Goal: Communication & Community: Answer question/provide support

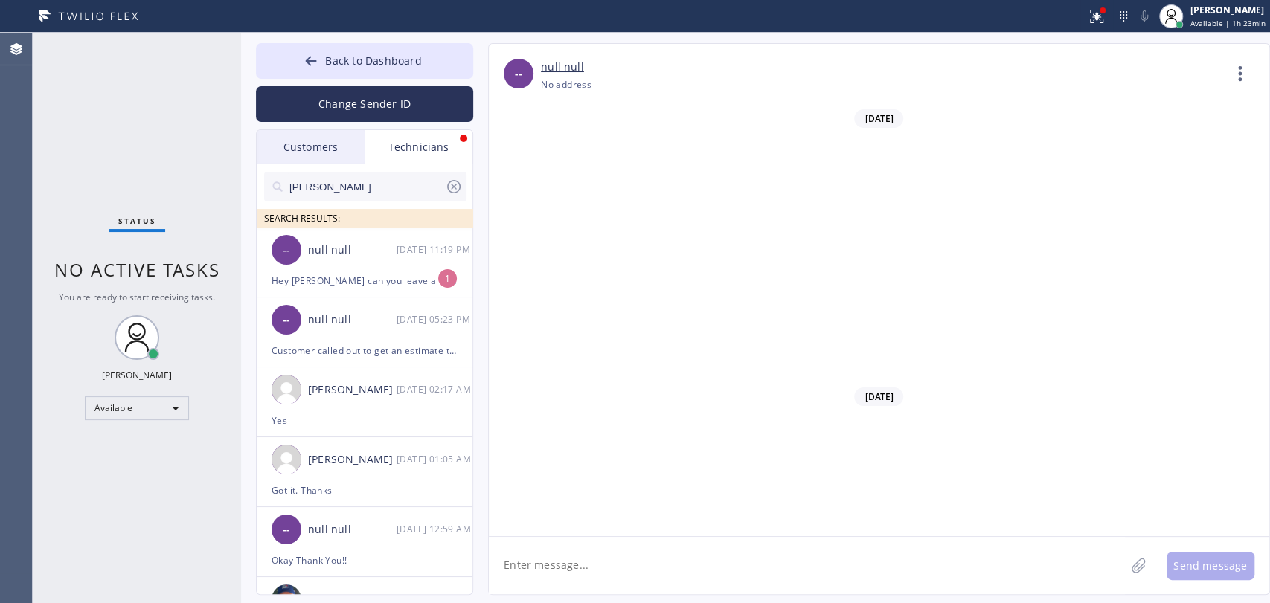
scroll to position [23981, 0]
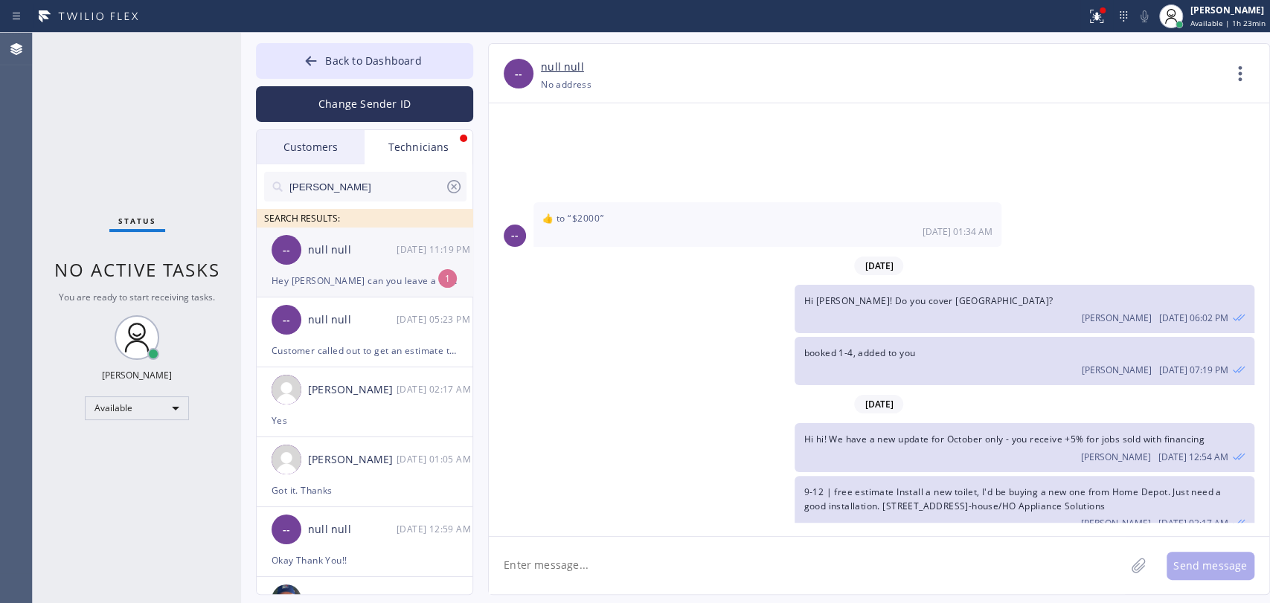
click at [335, 249] on div "null null" at bounding box center [352, 250] width 89 height 17
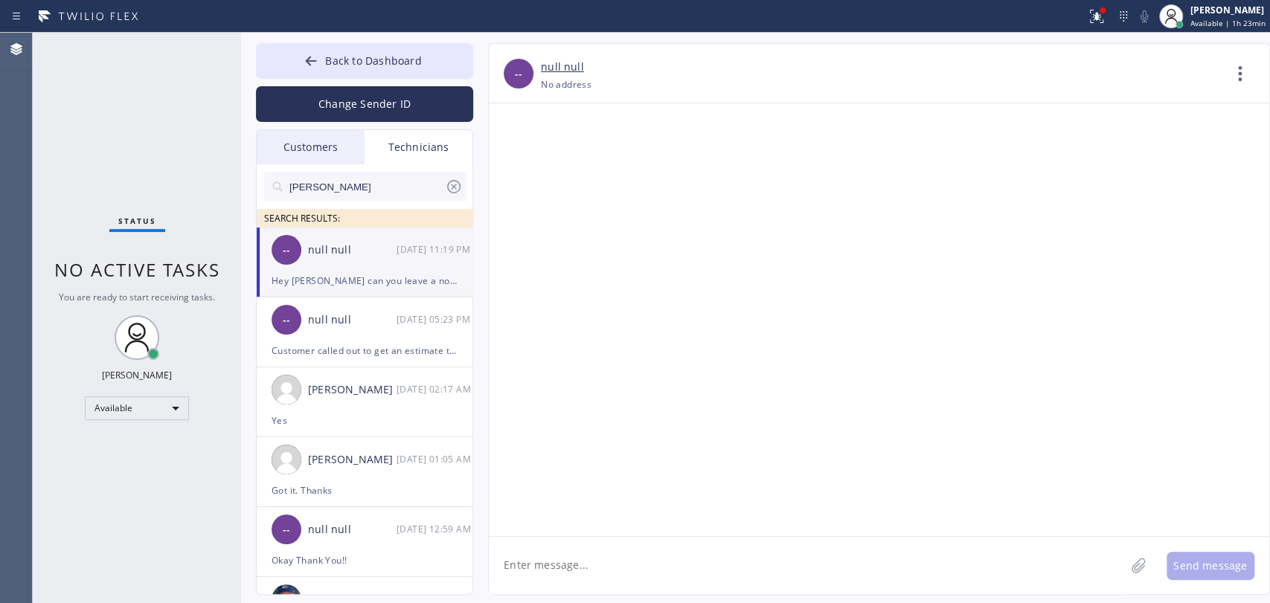
scroll to position [39187, 0]
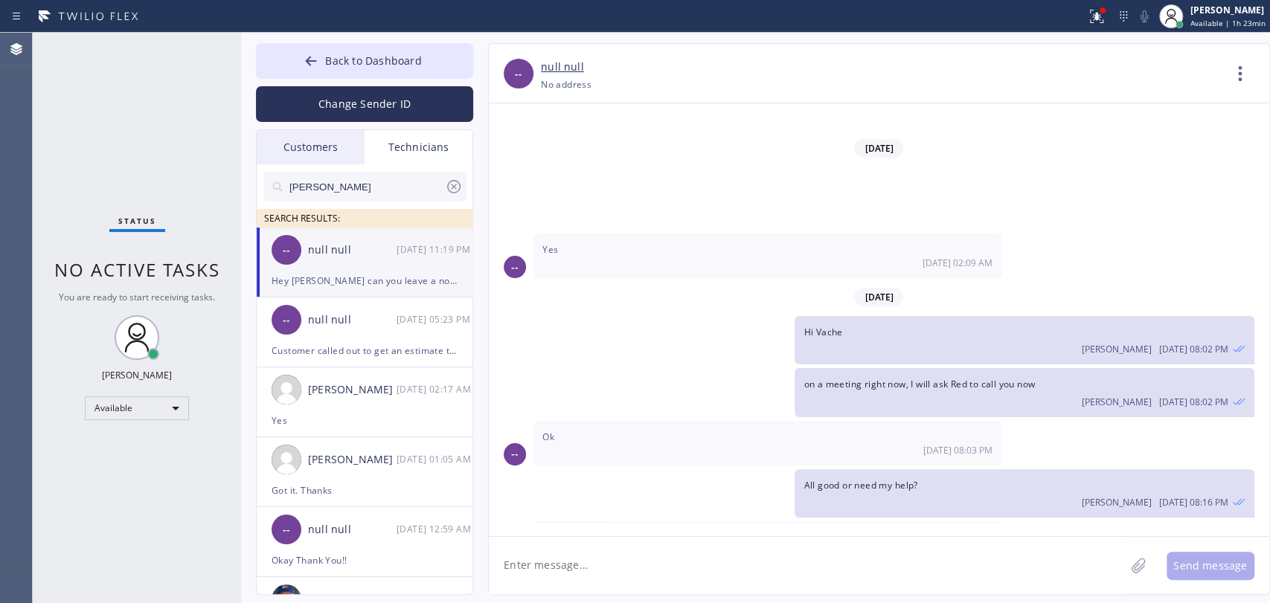
click at [633, 571] on textarea at bounding box center [807, 565] width 636 height 57
type textarea "H"
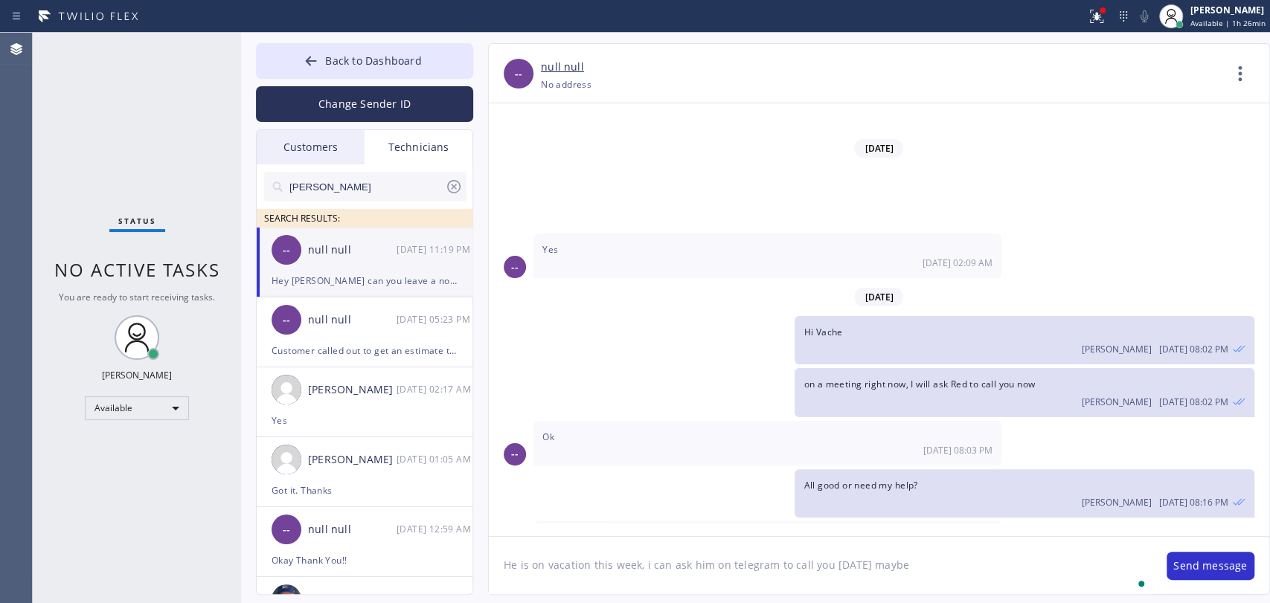
type textarea "He is on vacation this week, i can ask him on telegram to call you [DATE] maybe"
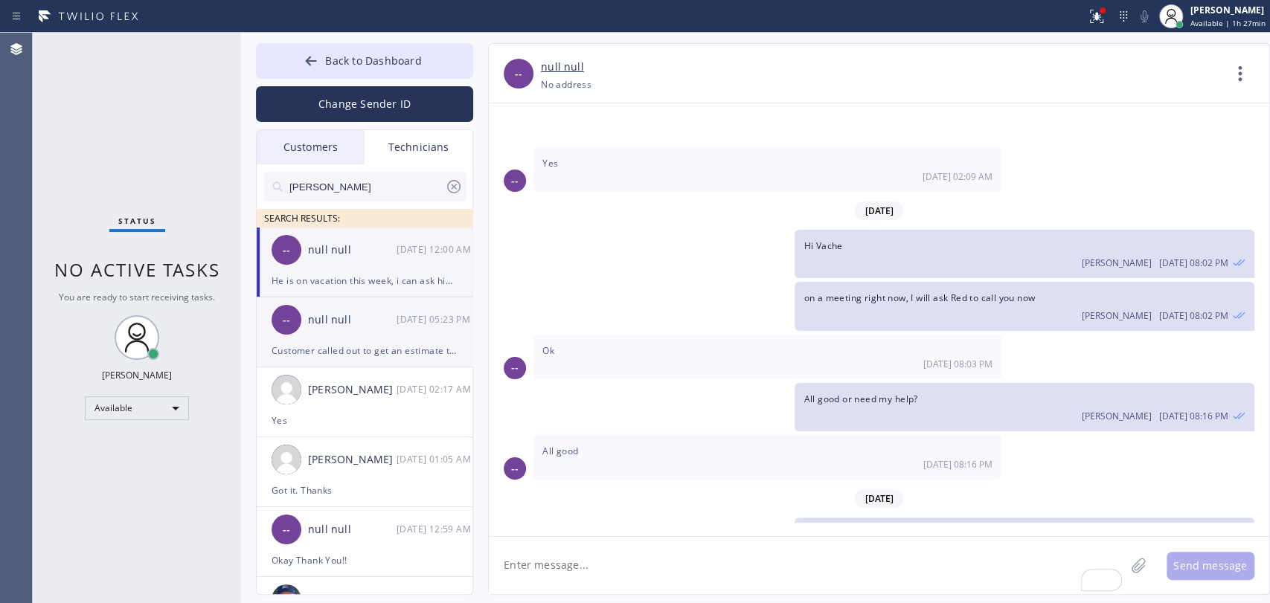
click at [358, 353] on div "Customer called out to get an estimate to install a customer supplied electric …" at bounding box center [364, 350] width 186 height 17
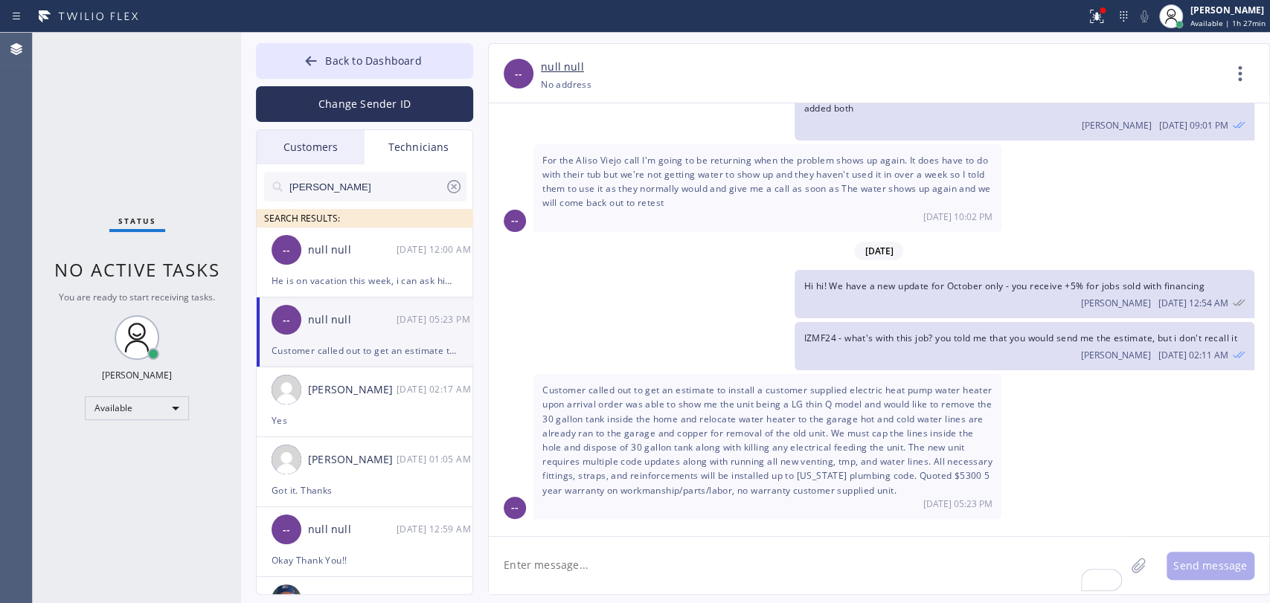
scroll to position [21486, 0]
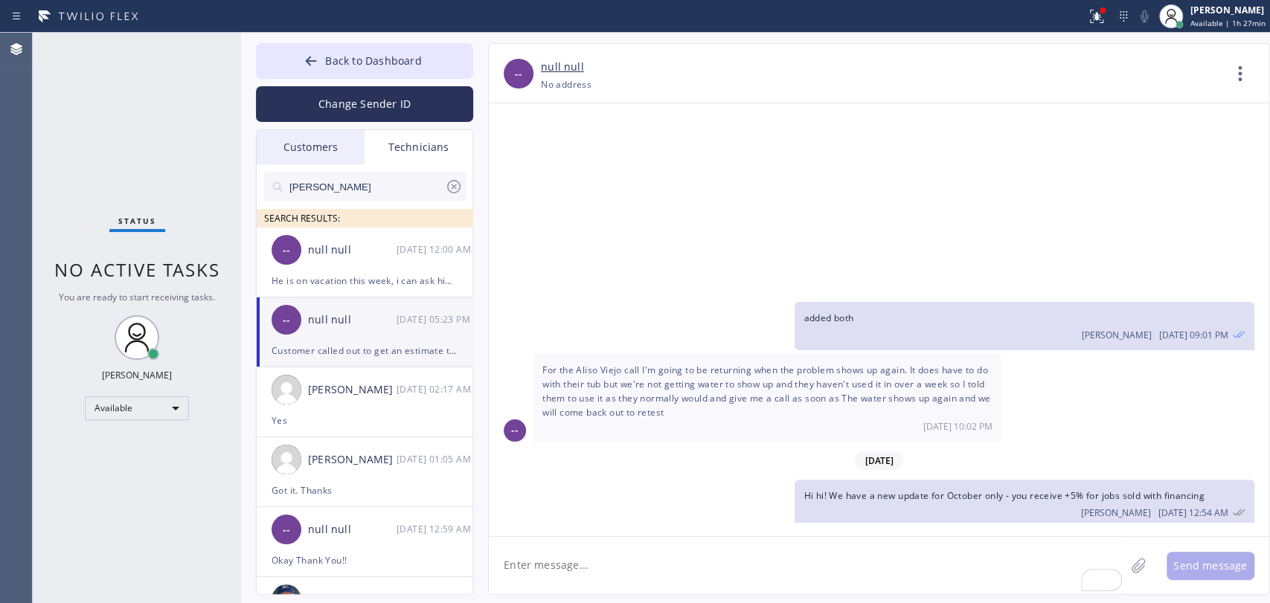
click at [297, 184] on input "[PERSON_NAME]" at bounding box center [366, 187] width 157 height 30
click at [303, 161] on div "Customers" at bounding box center [311, 147] width 108 height 34
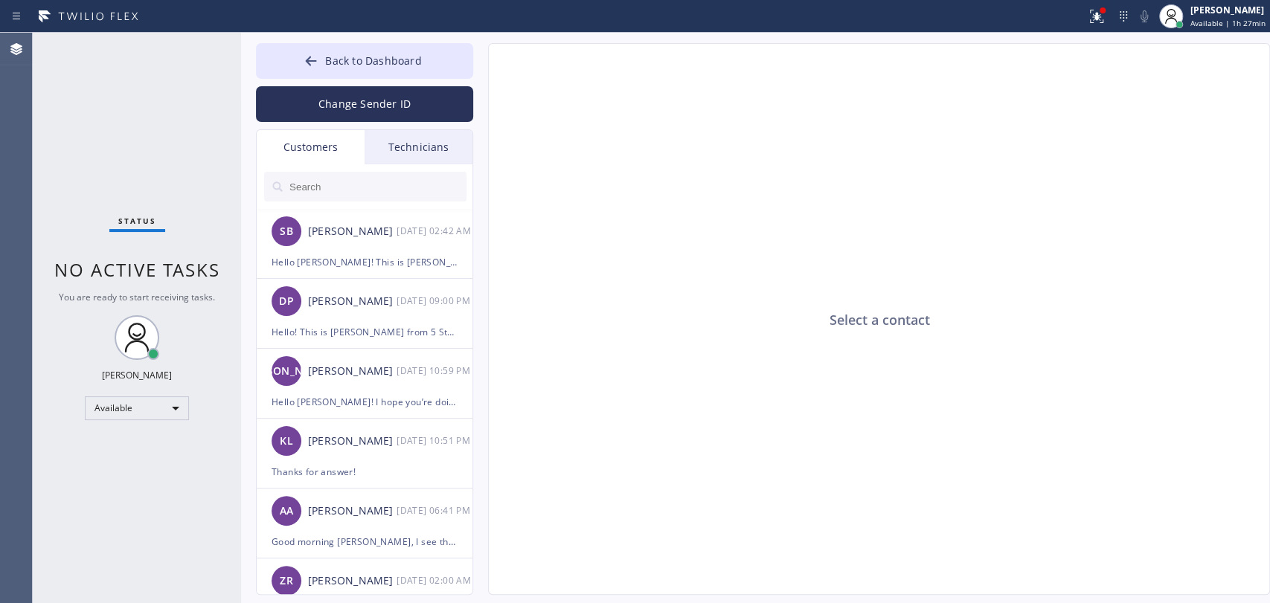
click at [398, 152] on div "Technicians" at bounding box center [418, 147] width 108 height 34
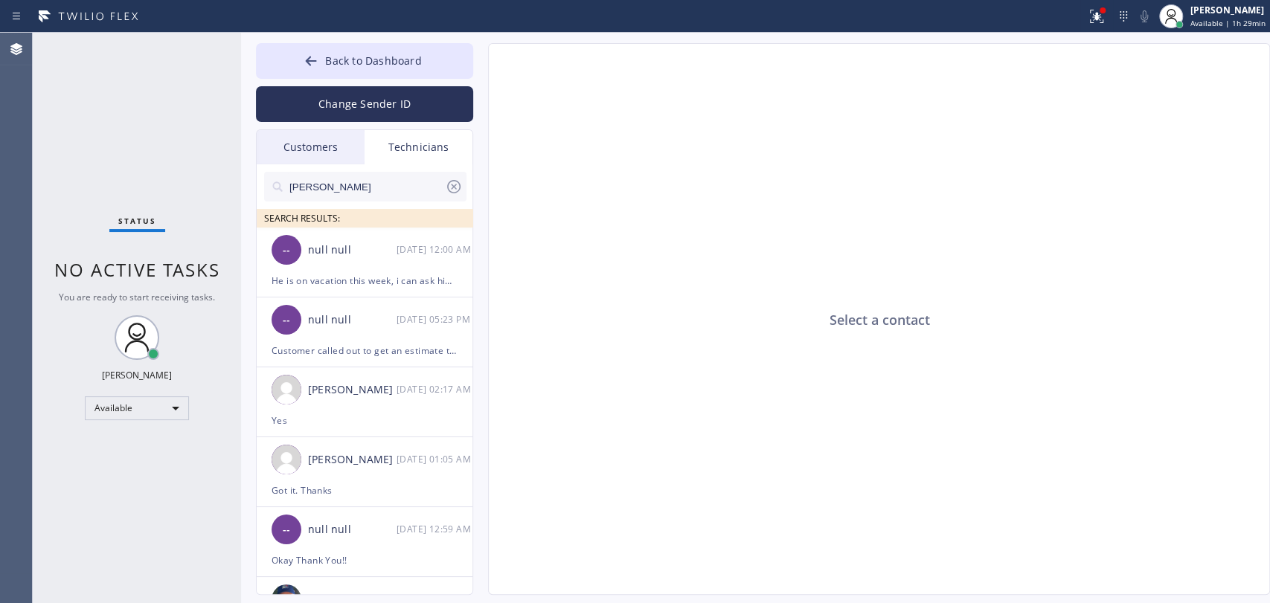
click at [164, 284] on div "Status No active tasks You are ready to start receiving tasks. [PERSON_NAME] Av…" at bounding box center [137, 318] width 208 height 570
click at [161, 281] on span "No active tasks" at bounding box center [137, 269] width 166 height 25
click at [416, 229] on div "-- null null [DATE] 12:04 AM" at bounding box center [365, 250] width 217 height 45
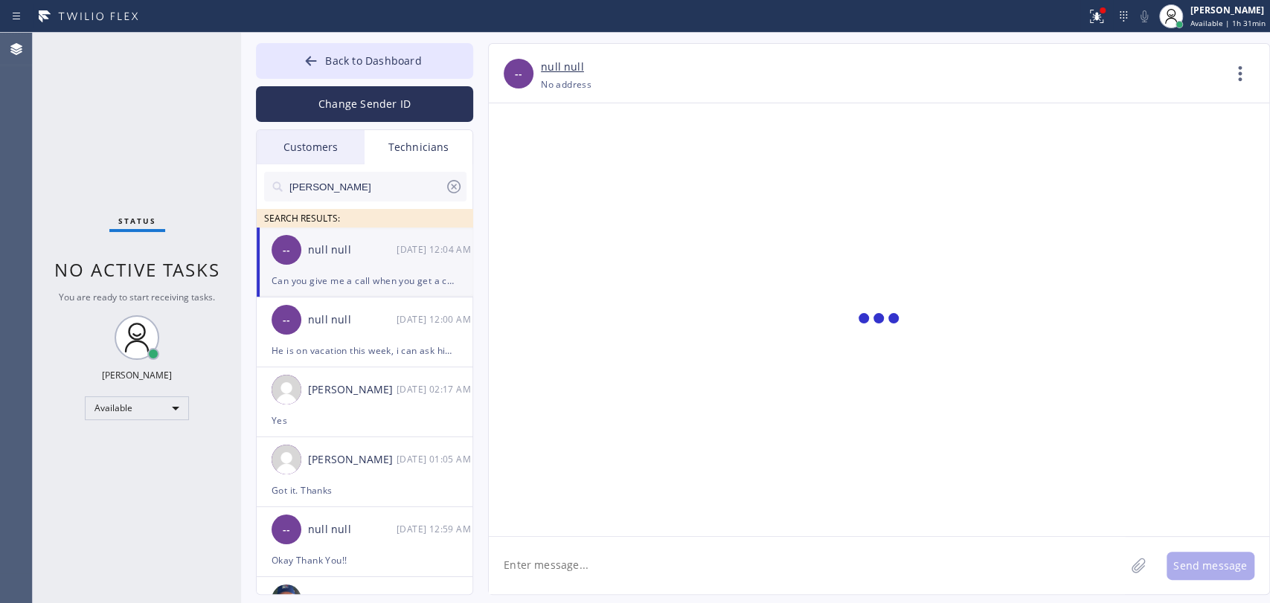
click at [614, 547] on textarea at bounding box center [807, 565] width 636 height 57
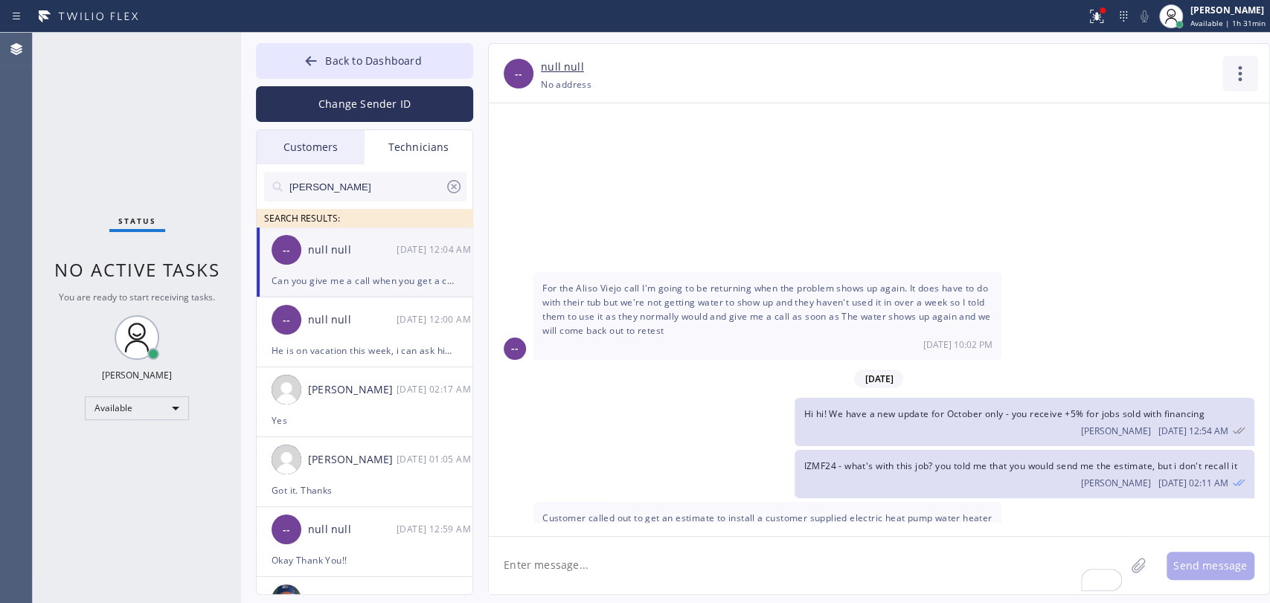
click at [1241, 73] on icon at bounding box center [1240, 74] width 36 height 36
click at [1151, 150] on li "Call to Technician" at bounding box center [1150, 152] width 216 height 39
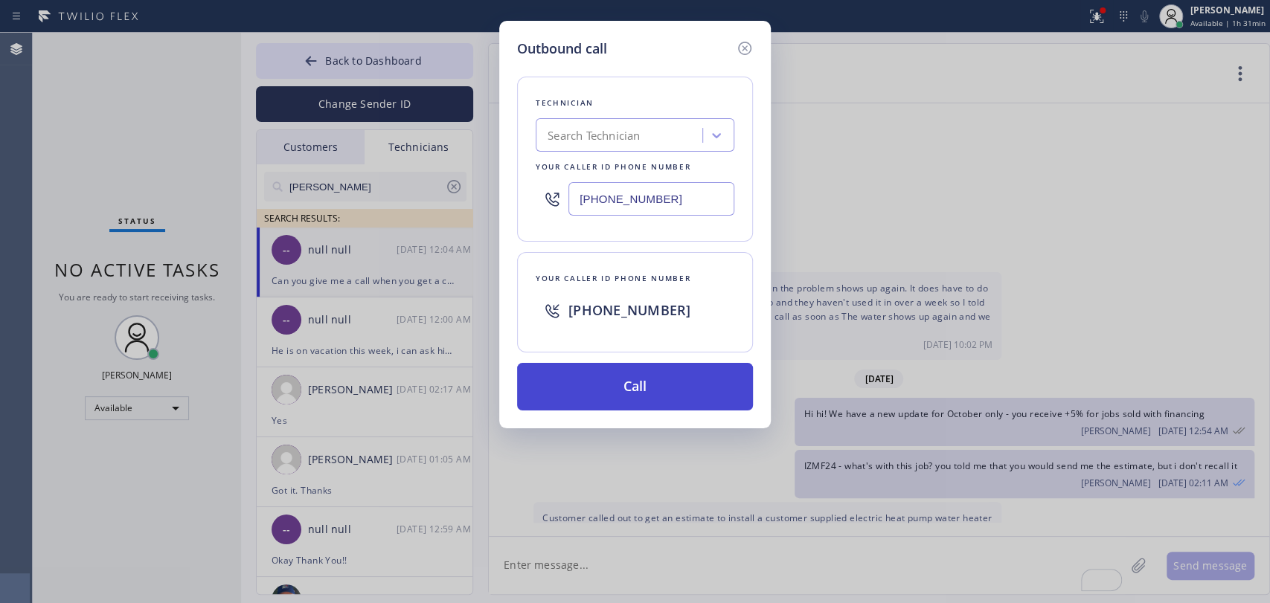
click at [635, 388] on button "Call" at bounding box center [635, 387] width 236 height 48
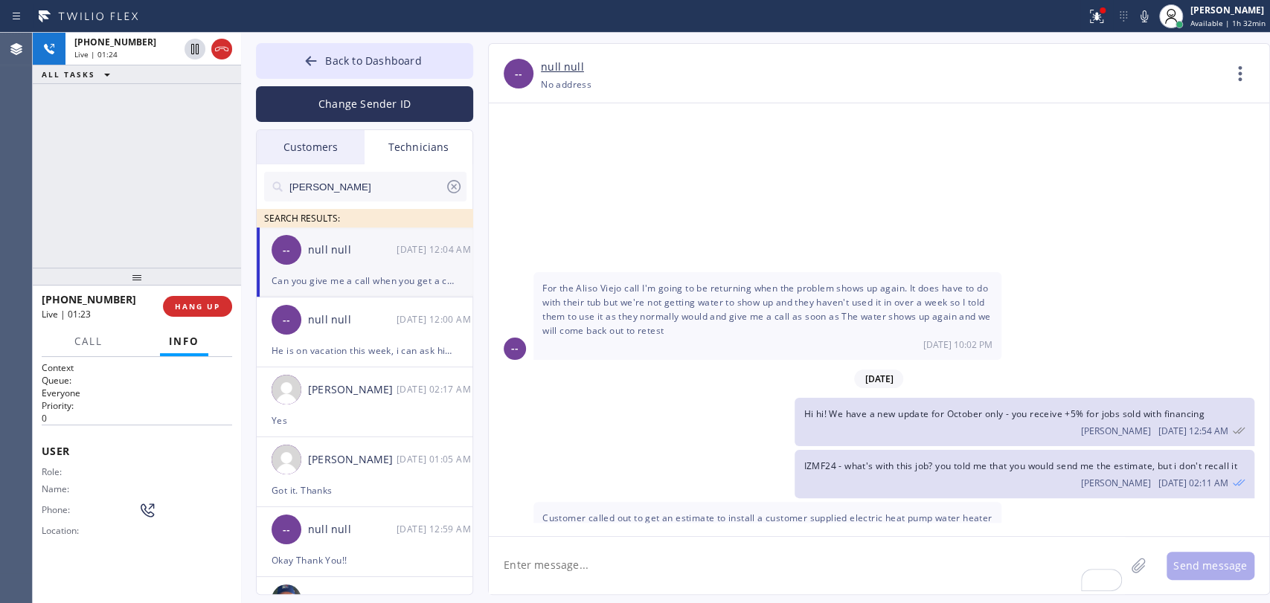
click at [626, 512] on span "Customer called out to get an estimate to install a customer supplied electric …" at bounding box center [767, 568] width 450 height 112
click at [626, 502] on div "Customer called out to get an estimate to install a customer supplied electric …" at bounding box center [767, 574] width 468 height 145
drag, startPoint x: 579, startPoint y: 300, endPoint x: 679, endPoint y: 396, distance: 138.4
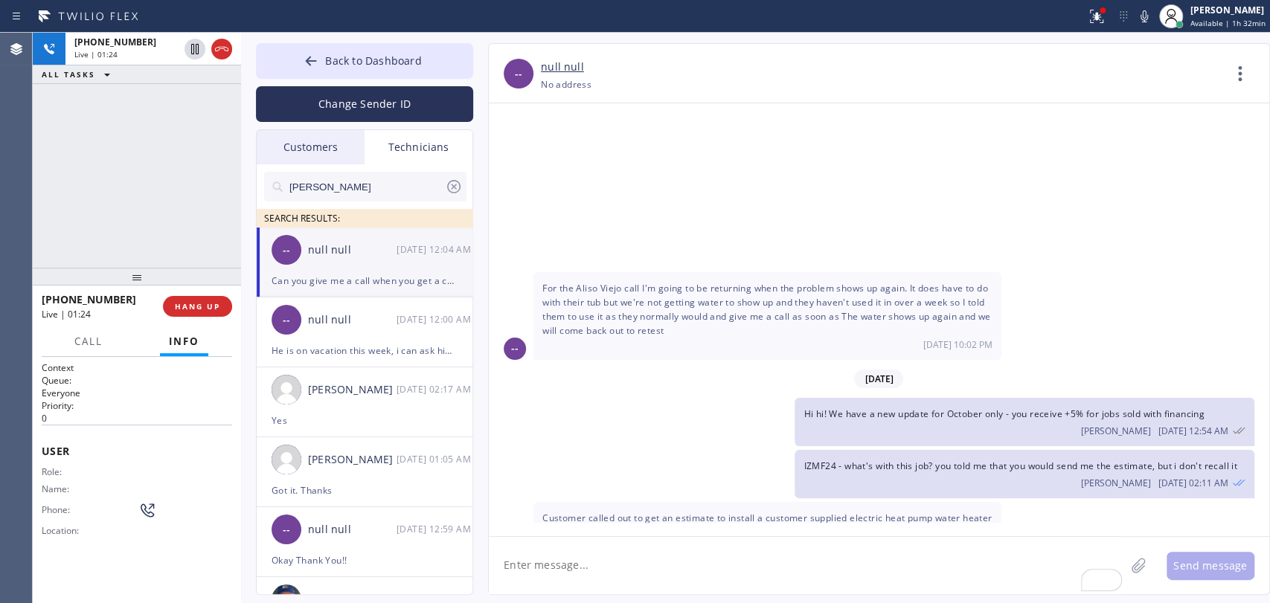
click at [679, 502] on div "Customer called out to get an estimate to install a customer supplied electric …" at bounding box center [767, 574] width 468 height 145
click at [679, 512] on span "Customer called out to get an estimate to install a customer supplied electric …" at bounding box center [767, 568] width 450 height 112
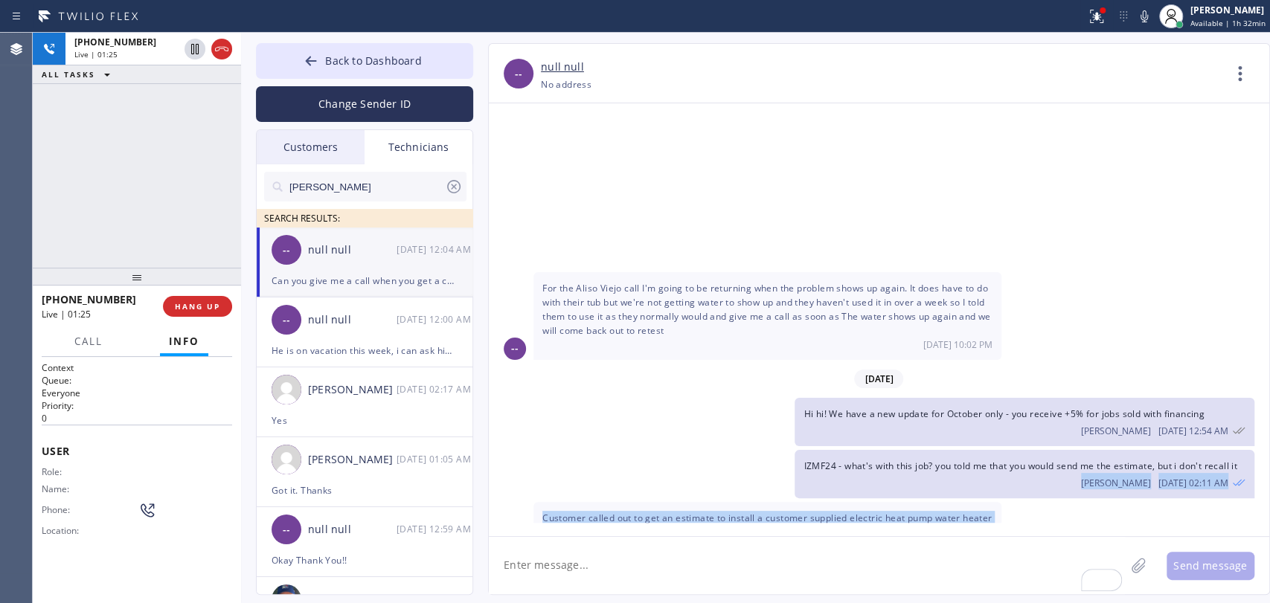
drag, startPoint x: 689, startPoint y: 419, endPoint x: 570, endPoint y: 259, distance: 199.9
click at [570, 259] on div "[DATE] Hello [PERSON_NAME]! This is [PERSON_NAME]. got 1 job booked for [DATE] …" at bounding box center [879, 312] width 780 height 419
click at [568, 512] on span "Customer called out to get an estimate to install a customer supplied electric …" at bounding box center [767, 568] width 450 height 112
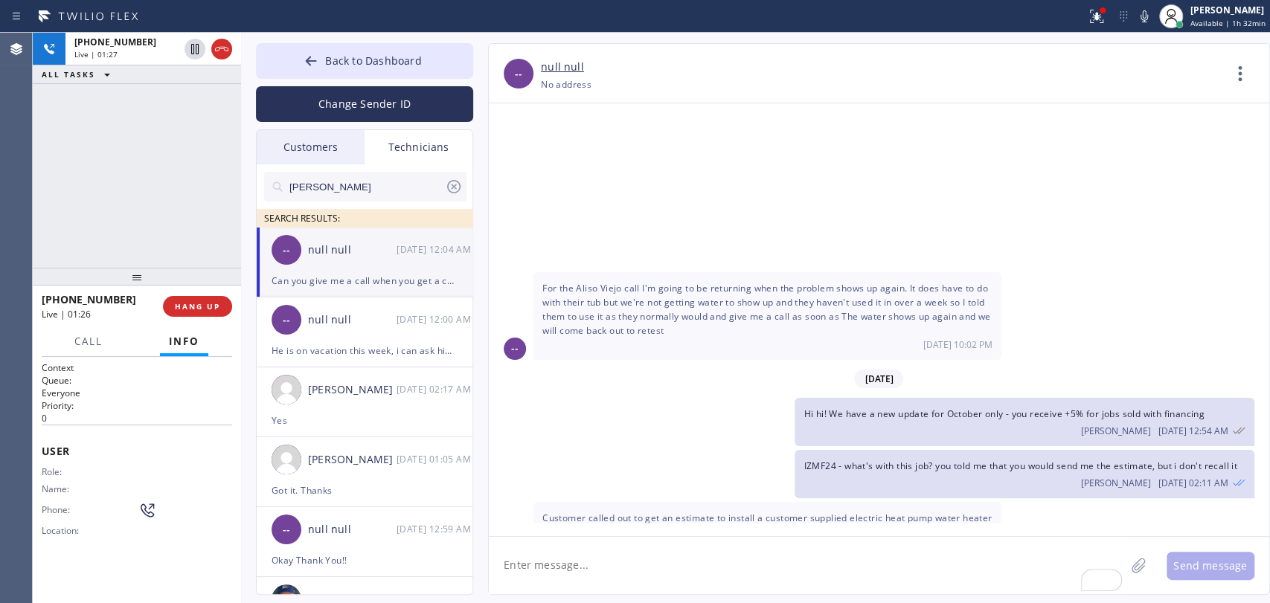
drag, startPoint x: 637, startPoint y: 347, endPoint x: 736, endPoint y: 370, distance: 101.7
click at [730, 512] on span "Customer called out to get an estimate to install a customer supplied electric …" at bounding box center [767, 568] width 450 height 112
click at [737, 512] on span "Customer called out to get an estimate to install a customer supplied electric …" at bounding box center [767, 568] width 450 height 112
drag, startPoint x: 715, startPoint y: 364, endPoint x: 726, endPoint y: 431, distance: 67.9
click at [726, 502] on div "Customer called out to get an estimate to install a customer supplied electric …" at bounding box center [767, 574] width 468 height 145
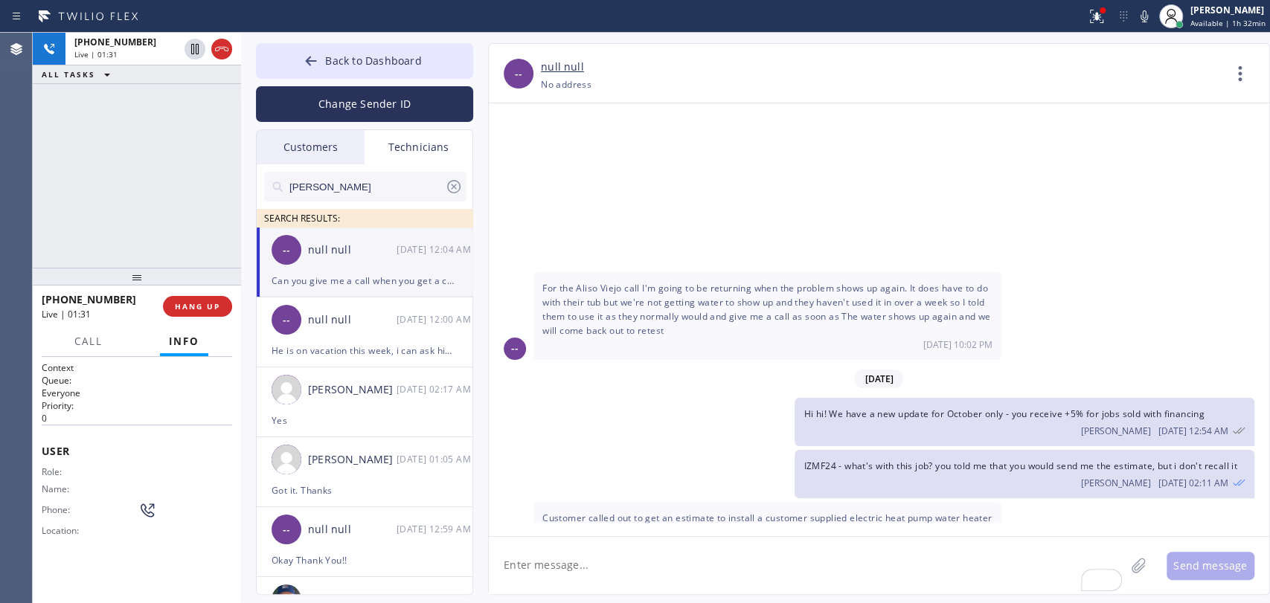
click at [704, 512] on span "Customer called out to get an estimate to install a customer supplied electric …" at bounding box center [767, 568] width 450 height 112
drag, startPoint x: 704, startPoint y: 394, endPoint x: 553, endPoint y: 289, distance: 183.6
click at [553, 512] on span "Customer called out to get an estimate to install a customer supplied electric …" at bounding box center [767, 568] width 450 height 112
drag, startPoint x: 593, startPoint y: 300, endPoint x: 694, endPoint y: 358, distance: 116.3
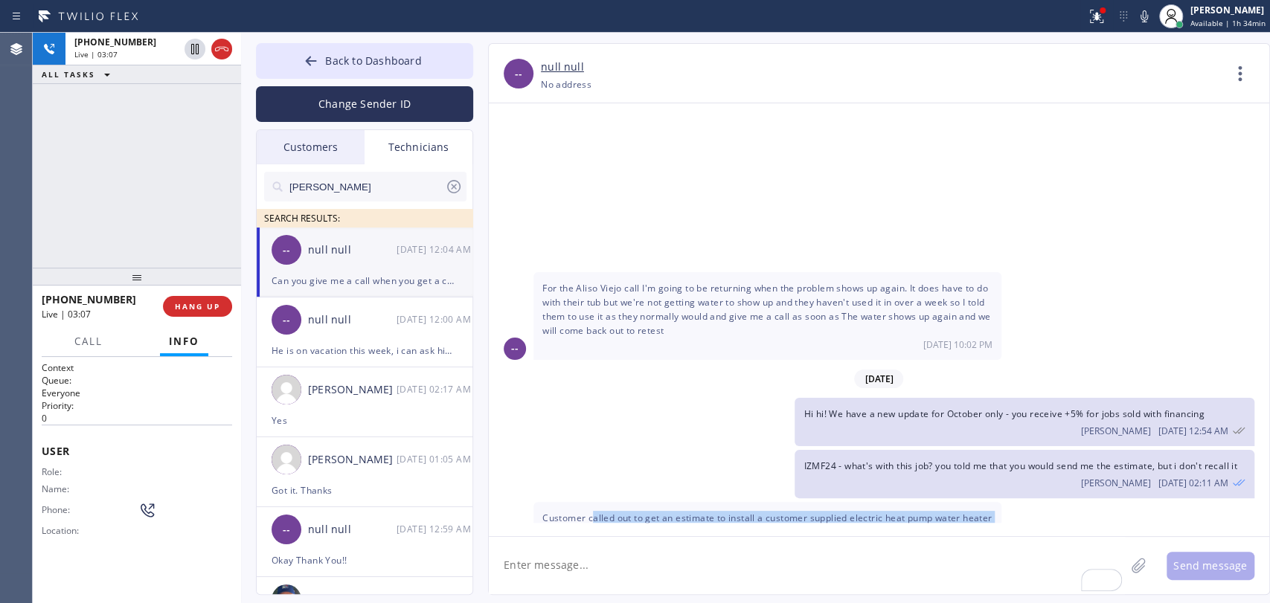
click at [694, 502] on div "Customer called out to get an estimate to install a customer supplied electric …" at bounding box center [767, 574] width 468 height 145
click at [649, 512] on span "Customer called out to get an estimate to install a customer supplied electric …" at bounding box center [767, 568] width 450 height 112
click at [650, 512] on span "Customer called out to get an estimate to install a customer supplied electric …" at bounding box center [767, 568] width 450 height 112
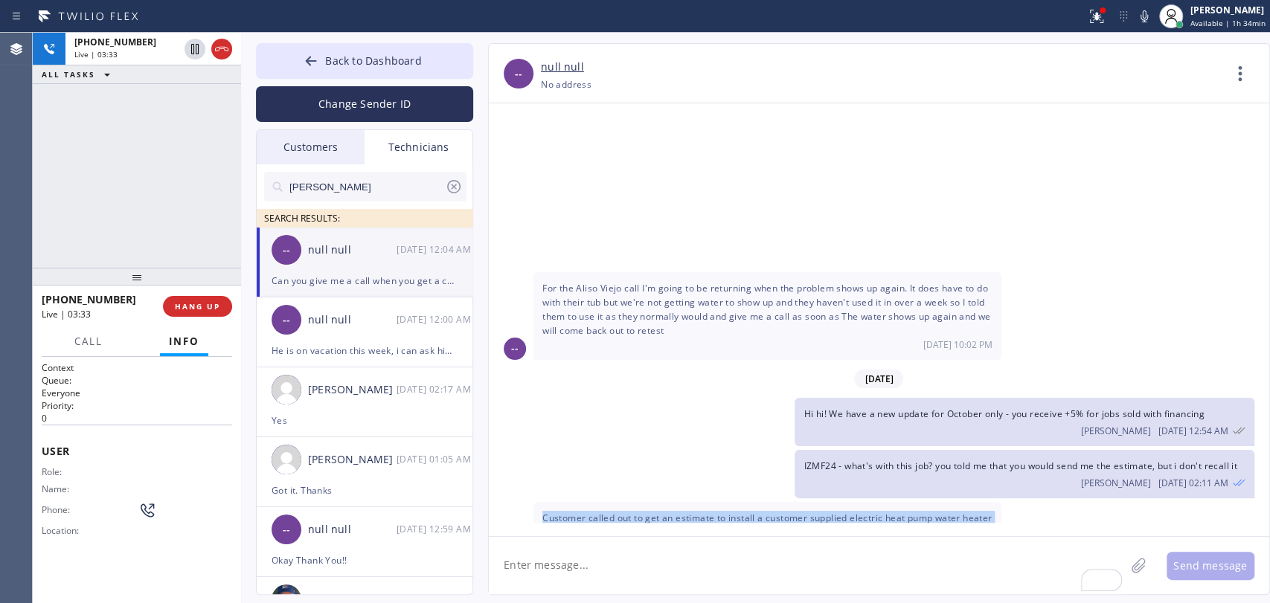
click at [650, 512] on span "Customer called out to get an estimate to install a customer supplied electric …" at bounding box center [767, 568] width 450 height 112
click at [646, 512] on span "Customer called out to get an estimate to install a customer supplied electric …" at bounding box center [767, 568] width 450 height 112
click at [610, 512] on span "Customer called out to get an estimate to install a customer supplied electric …" at bounding box center [767, 568] width 450 height 112
click at [196, 304] on span "HANG UP" at bounding box center [197, 306] width 45 height 10
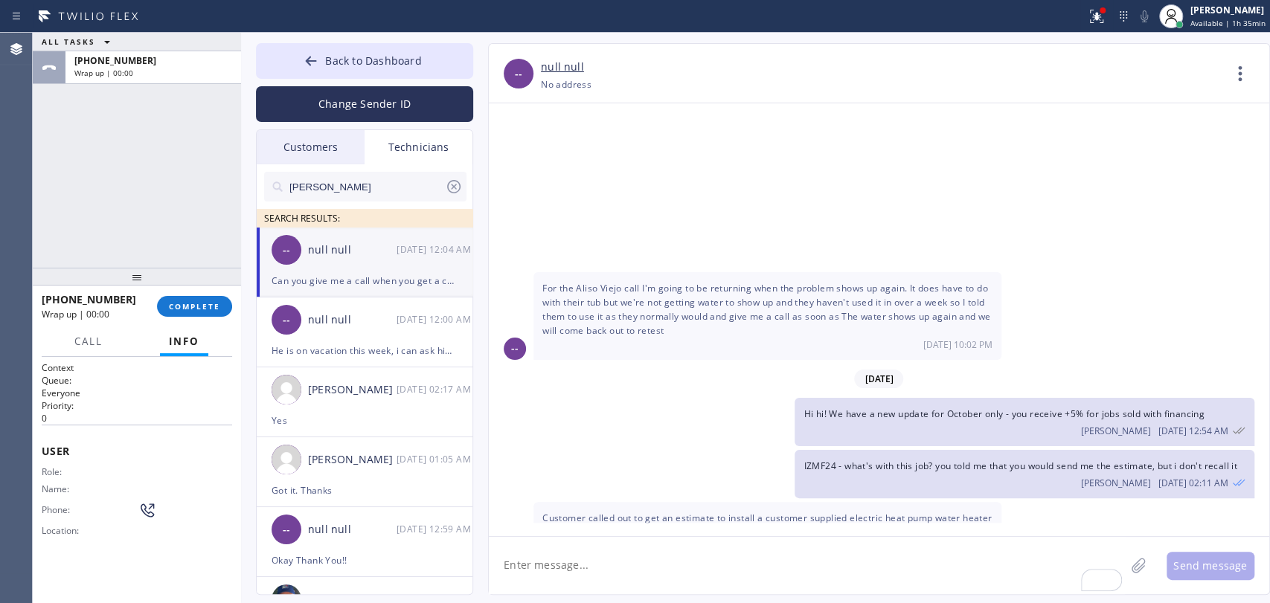
click at [155, 317] on div "[PHONE_NUMBER] Wrap up | 00:00" at bounding box center [99, 306] width 115 height 39
click at [168, 309] on button "COMPLETE" at bounding box center [194, 306] width 75 height 21
click at [124, 197] on div "ALL TASKS ALL TASKS ACTIVE TASKS TASKS IN WRAP UP [PHONE_NUMBER] Wrap up | 00:00" at bounding box center [137, 150] width 208 height 235
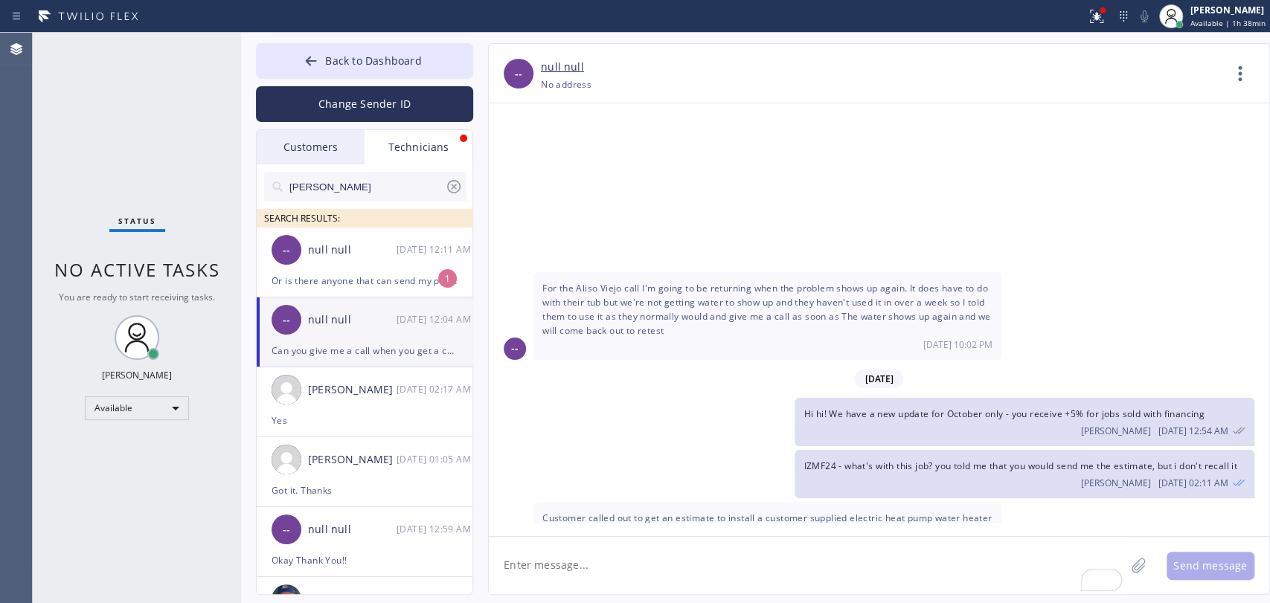
click at [387, 286] on div "Or is there anyone that can send my paycheck but I need to talk to whoever it i…" at bounding box center [364, 280] width 186 height 17
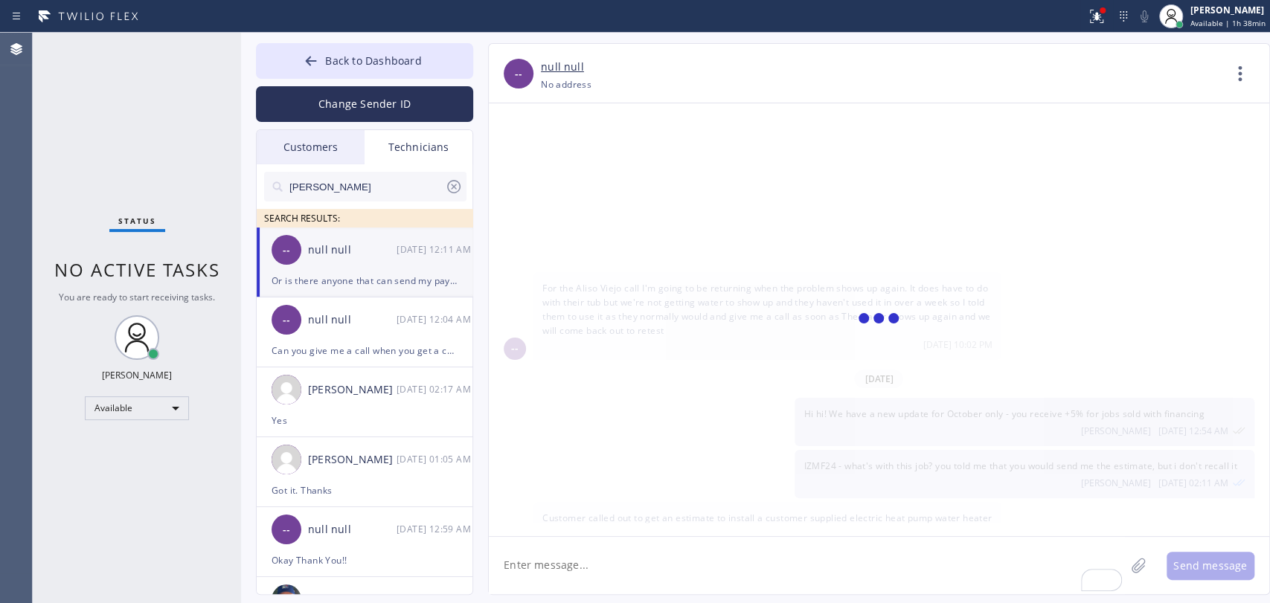
click at [643, 570] on textarea "To enrich screen reader interactions, please activate Accessibility in Grammarl…" at bounding box center [807, 565] width 636 height 57
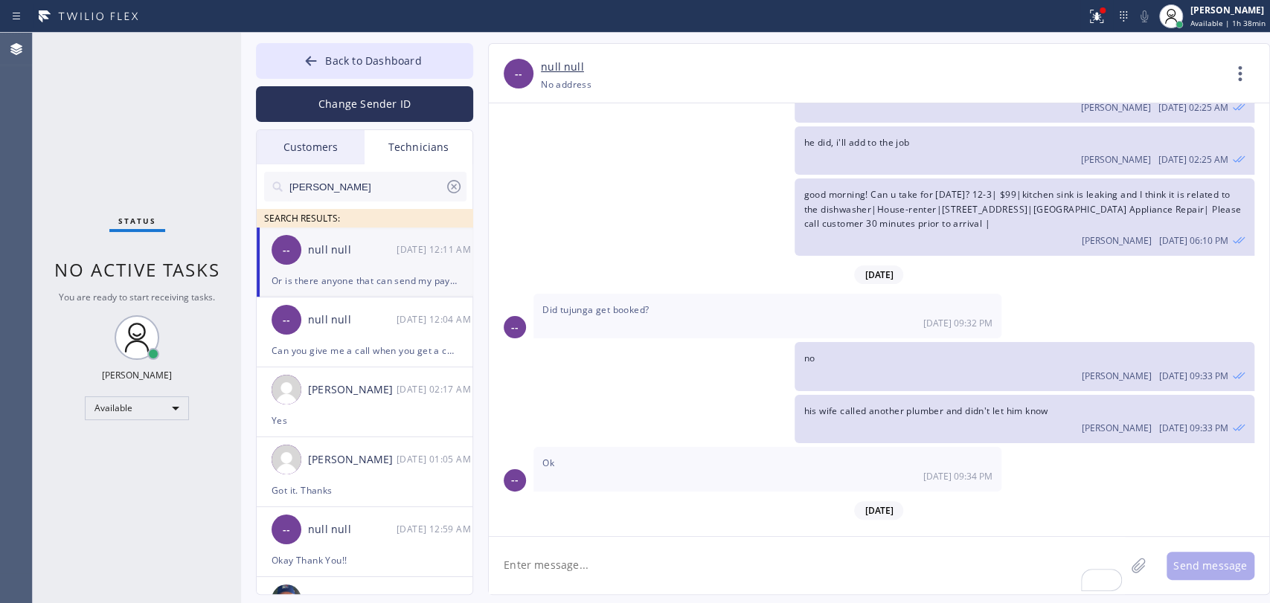
scroll to position [39334, 0]
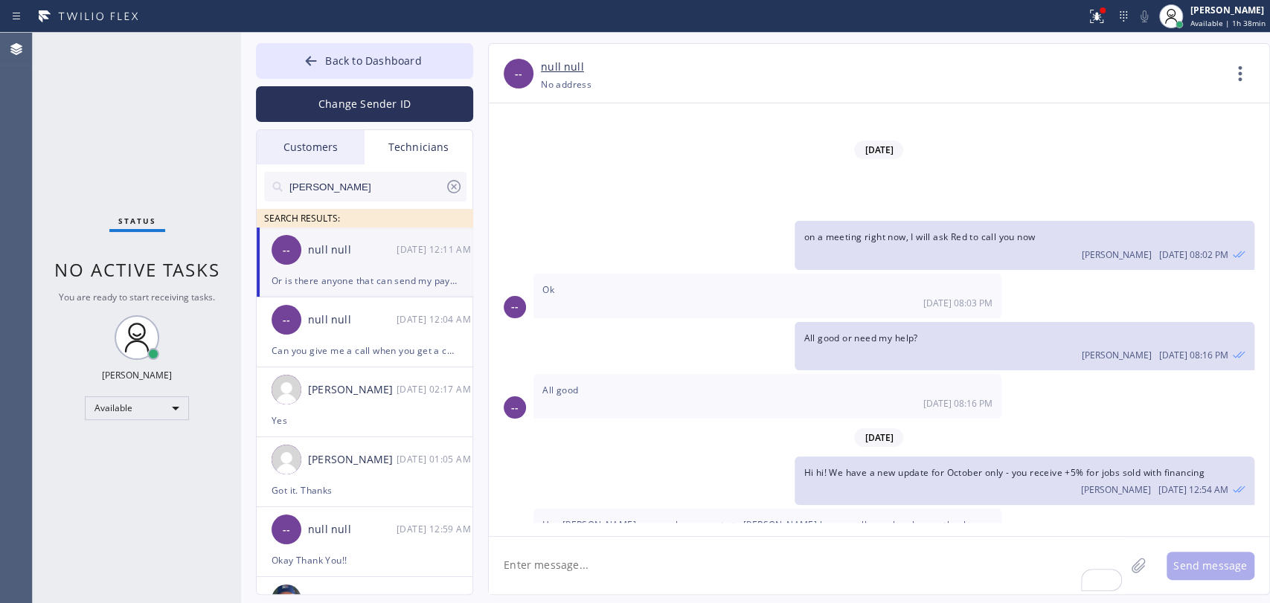
click at [622, 572] on textarea "To enrich screen reader interactions, please activate Accessibility in Grammarl…" at bounding box center [807, 565] width 636 height 57
type textarea "o"
type textarea "I will let him know, please close your jobs with all receipts, invoices, etc"
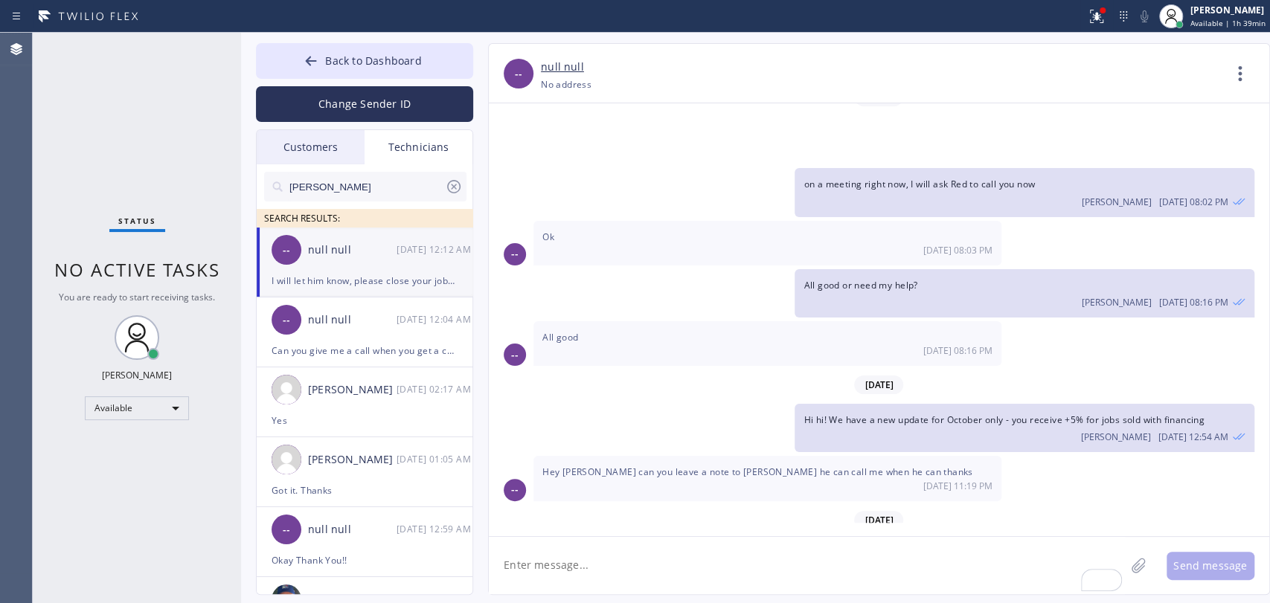
click at [601, 601] on span "Or is there anyone that can send my paycheck but I need to talk to whoever it i…" at bounding box center [763, 614] width 443 height 27
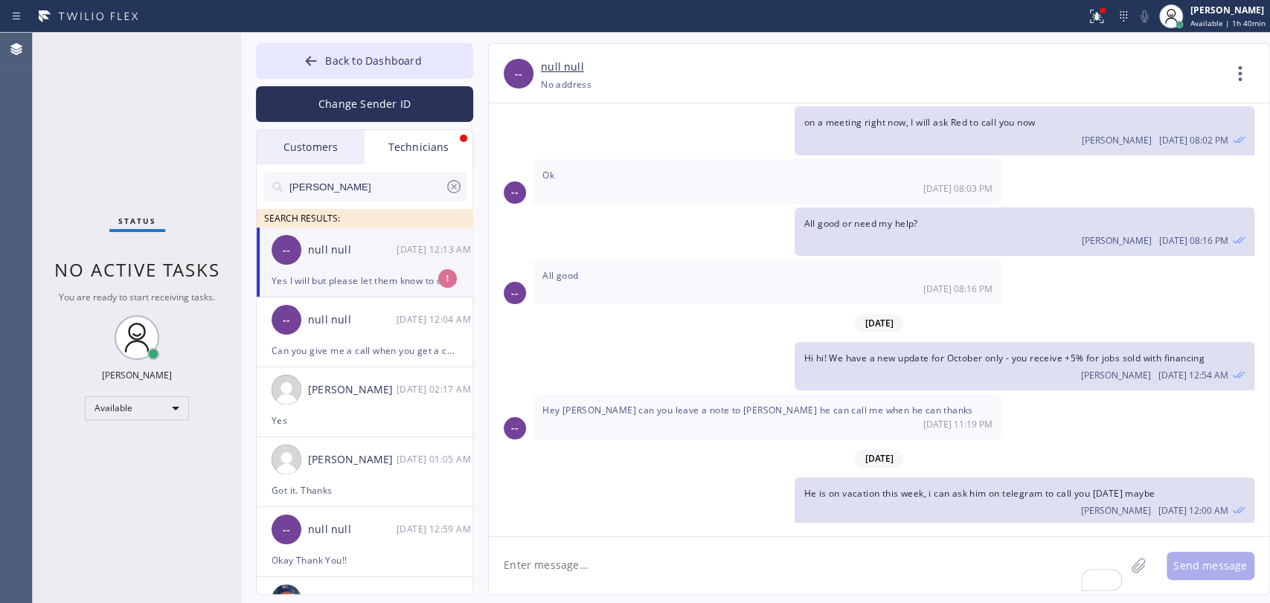
click at [524, 579] on textarea "To enrich screen reader interactions, please activate Accessibility in Grammarl…" at bounding box center [807, 565] width 636 height 57
type textarea "told him that you would like to go over the jobs first over the phone"
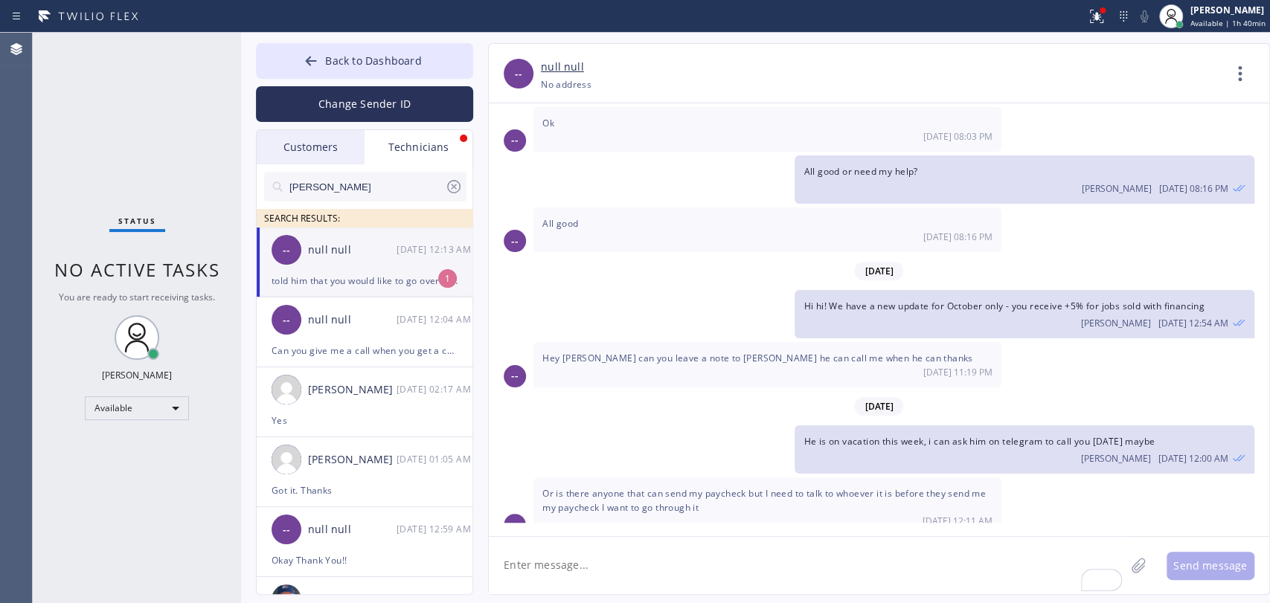
click at [774, 602] on span "Yes I will but please let them know to call me before they send paycheck becaus…" at bounding box center [760, 615] width 437 height 27
click at [773, 602] on span "Yes I will but please let them know to call me before they send paycheck becaus…" at bounding box center [760, 615] width 437 height 27
click at [366, 260] on div "-- null null [DATE] 12:13 AM" at bounding box center [365, 250] width 217 height 45
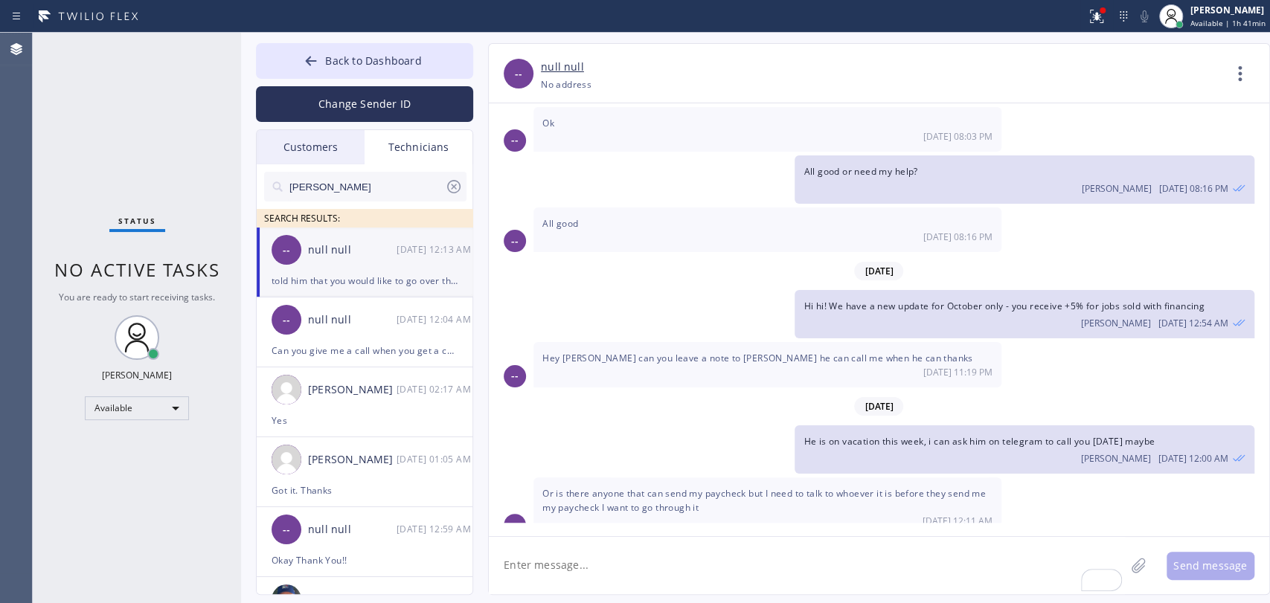
click at [791, 565] on textarea "To enrich screen reader interactions, please activate Accessibility in Grammarl…" at bounding box center [807, 565] width 636 height 57
type textarea "I believe it's around 4 am in his county right now so he will check [DATE] most…"
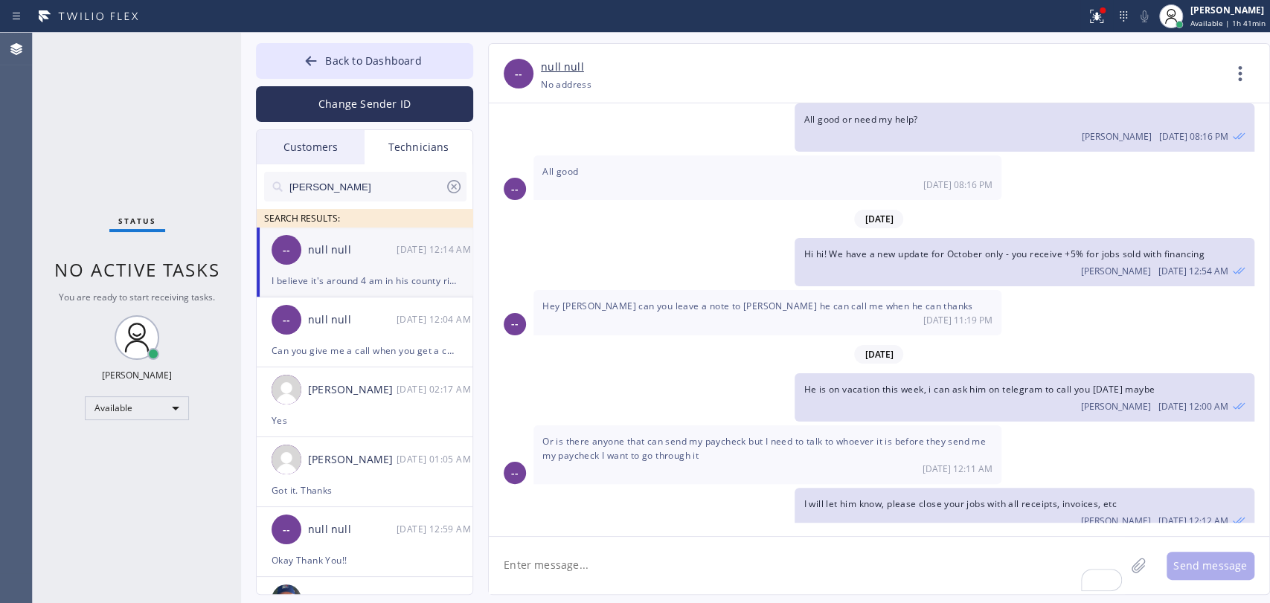
click at [829, 538] on textarea "To enrich screen reader interactions, please activate Accessibility in Grammarl…" at bounding box center [807, 565] width 636 height 57
click at [821, 567] on textarea "To enrich screen reader interactions, please activate Accessibility in Grammarl…" at bounding box center [807, 565] width 636 height 57
type textarea "C"
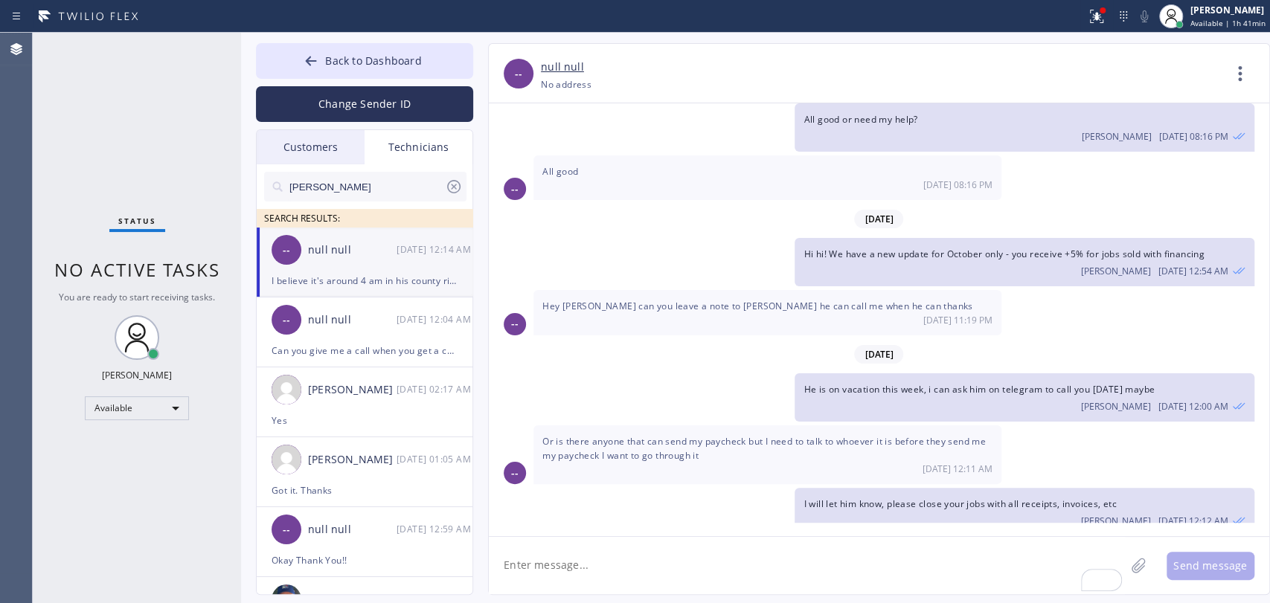
paste textarea "Country"
type textarea "Country*"
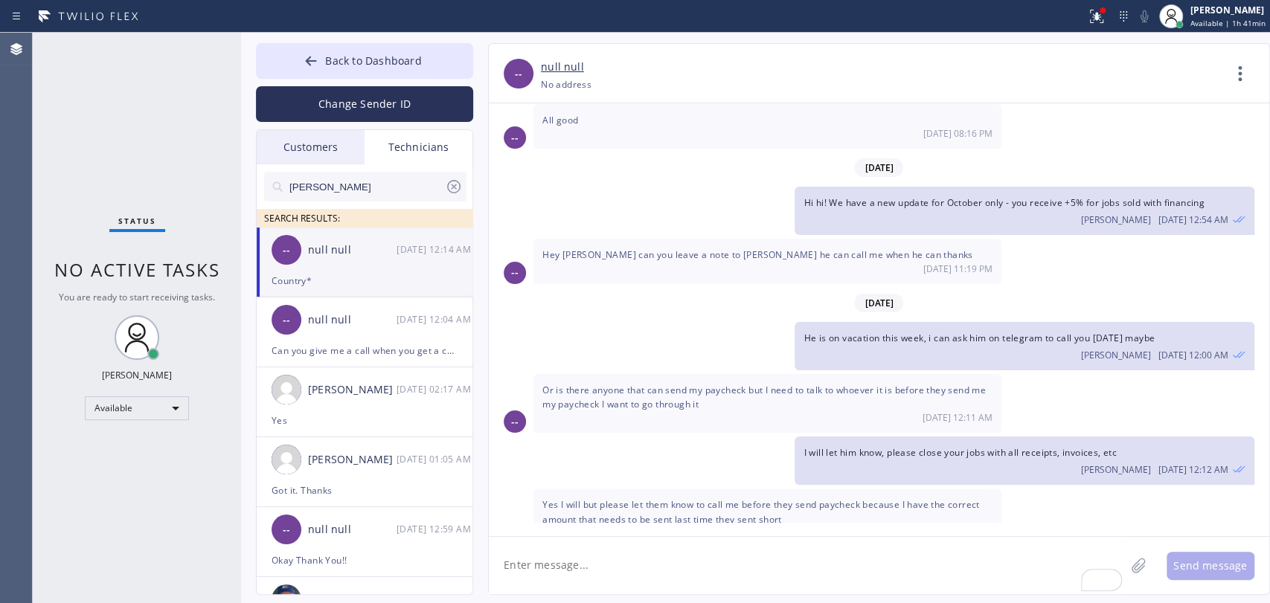
click at [329, 190] on input "[PERSON_NAME]" at bounding box center [366, 187] width 157 height 30
click at [328, 55] on span "Back to Dashboard" at bounding box center [373, 61] width 96 height 14
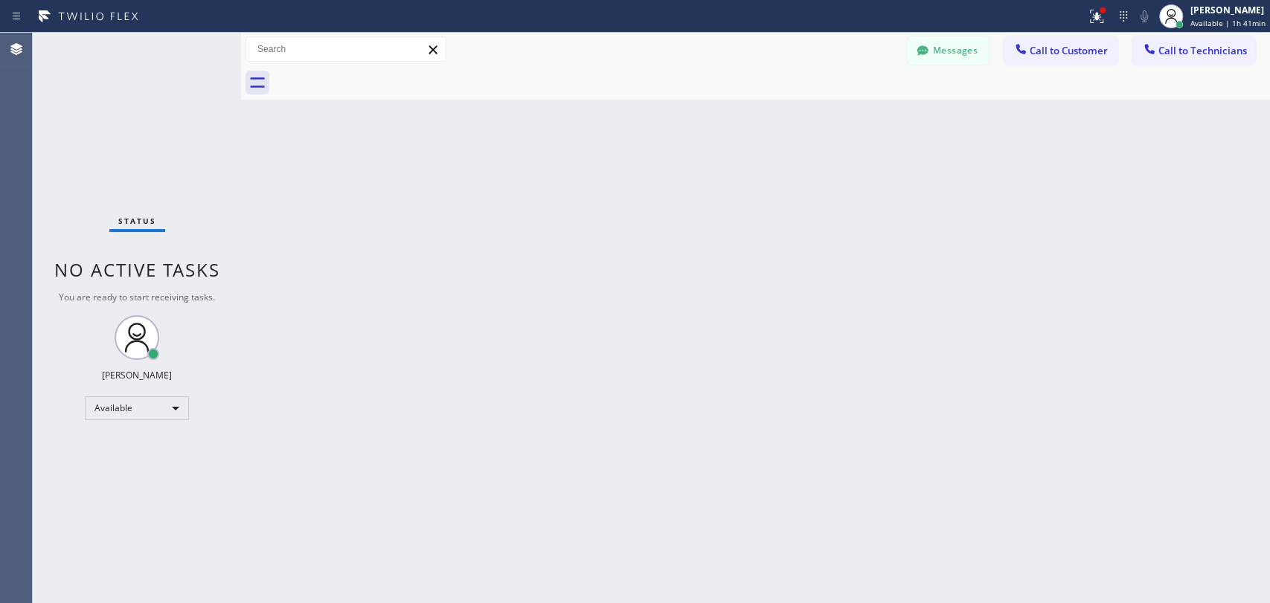
click at [1190, 59] on button "Call to Technicians" at bounding box center [1193, 50] width 123 height 28
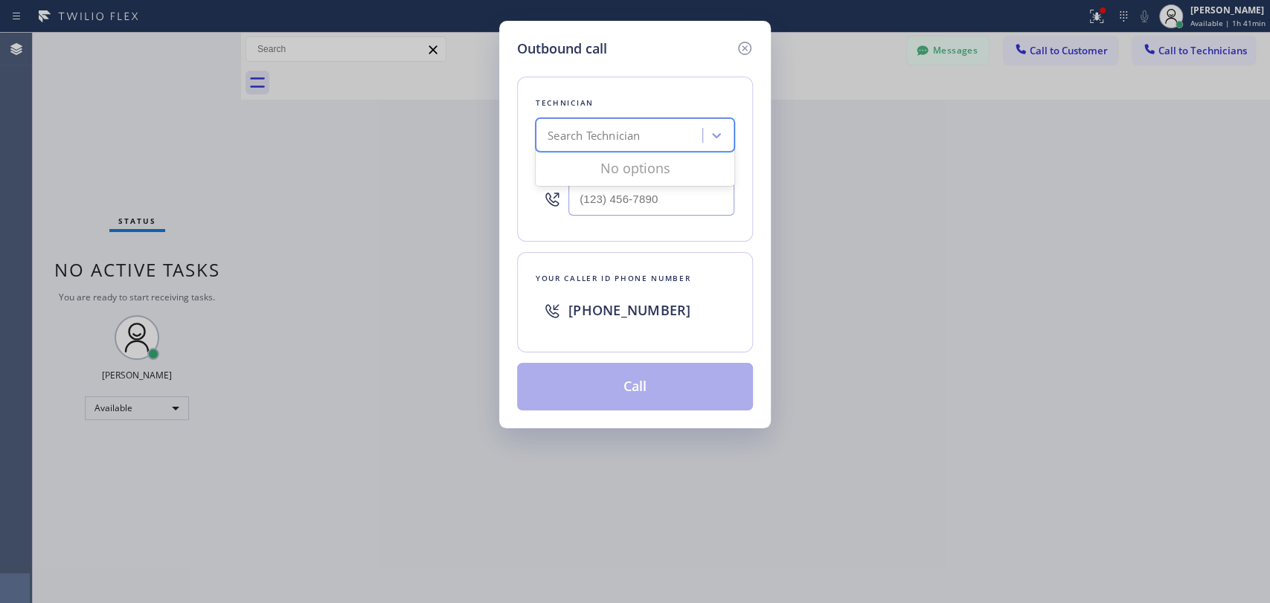
click at [661, 132] on div "Search Technician" at bounding box center [621, 136] width 162 height 26
type input "arse"
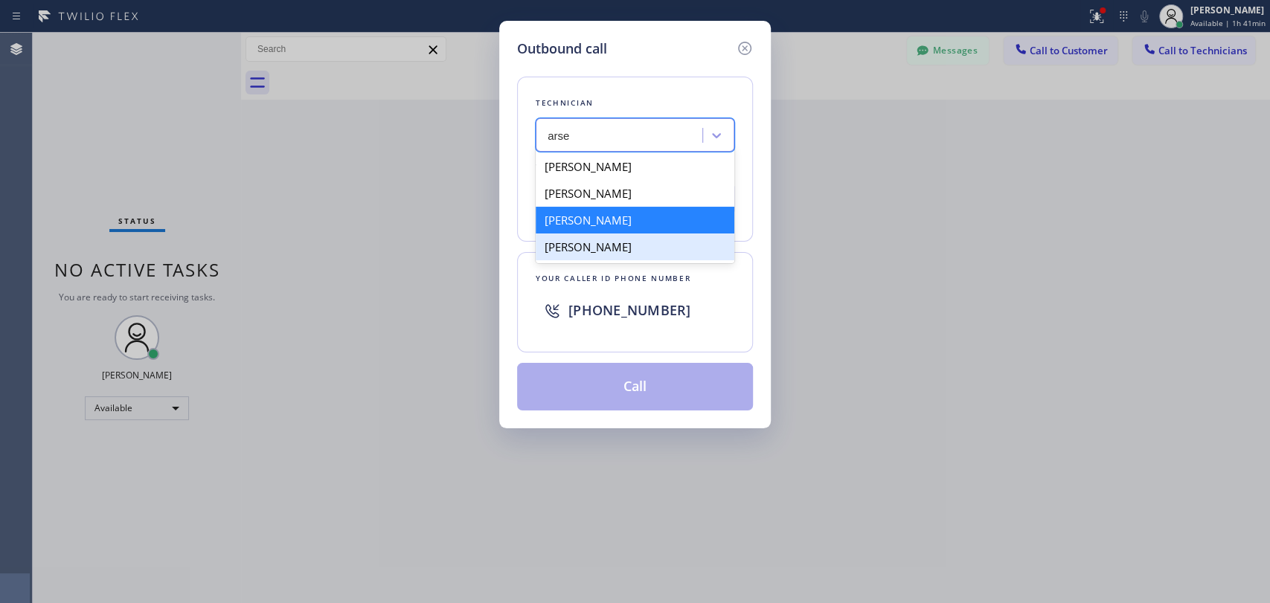
drag, startPoint x: 618, startPoint y: 255, endPoint x: 619, endPoint y: 224, distance: 31.2
click at [619, 224] on div "[PERSON_NAME] [PERSON_NAME] [PERSON_NAME] [PERSON_NAME]" at bounding box center [634, 206] width 199 height 113
click at [619, 224] on div "[PERSON_NAME]" at bounding box center [634, 220] width 199 height 27
type input "[PHONE_NUMBER]"
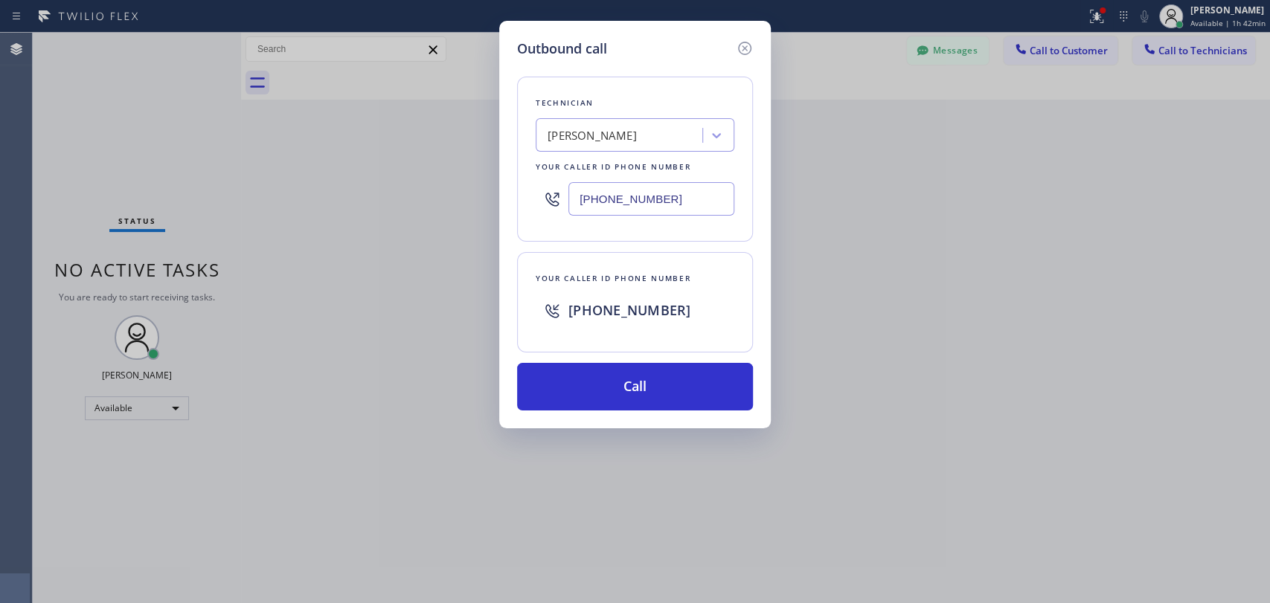
click at [1217, 393] on div "Outbound call Technician [PERSON_NAME] Your caller id phone number [PHONE_NUMBE…" at bounding box center [635, 301] width 1270 height 603
click at [744, 59] on div "Technician [PERSON_NAME] Your caller id phone number [PHONE_NUMBER] Your caller…" at bounding box center [635, 235] width 236 height 352
click at [742, 48] on icon at bounding box center [745, 48] width 18 height 18
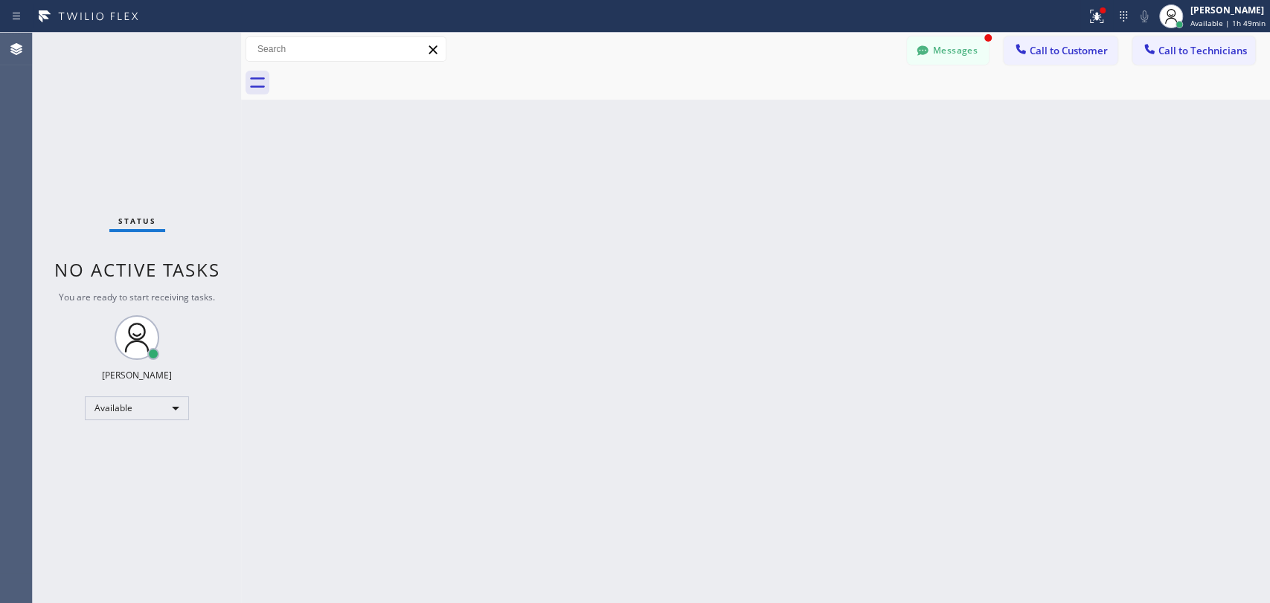
click at [898, 34] on div "Messages Call to Customer Call to Technicians Outbound call Location Marvel Ele…" at bounding box center [755, 49] width 1029 height 33
click at [940, 43] on button "Messages" at bounding box center [948, 50] width 82 height 28
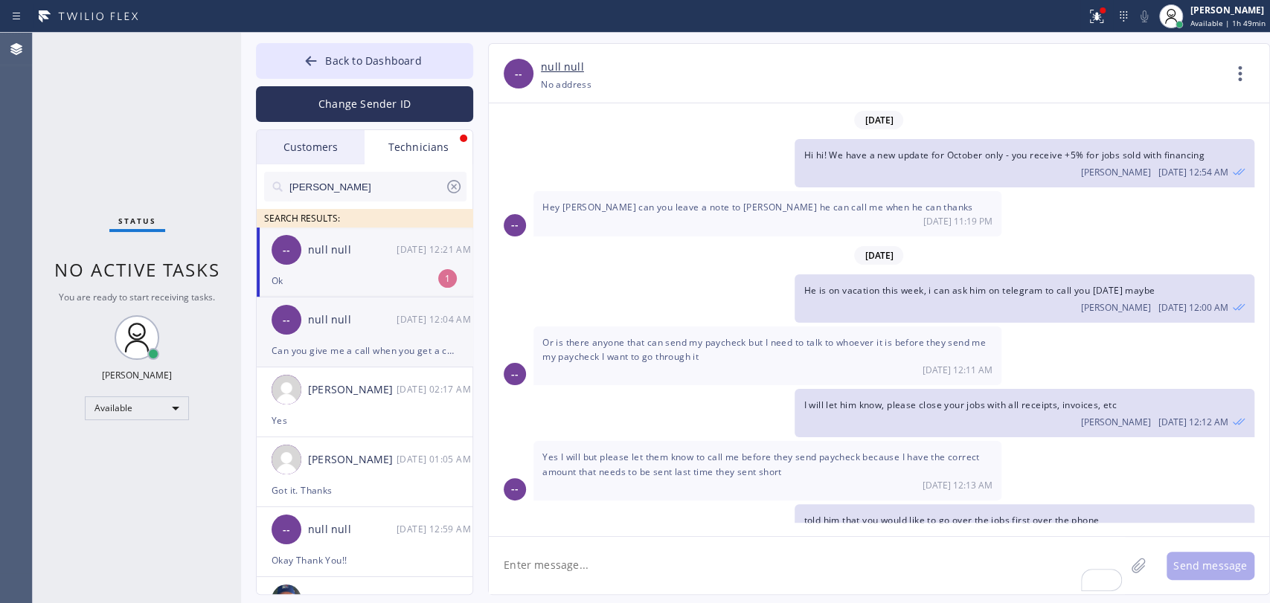
click at [305, 275] on div "Ok" at bounding box center [364, 280] width 186 height 17
click at [293, 48] on button "Back to Dashboard" at bounding box center [364, 61] width 217 height 36
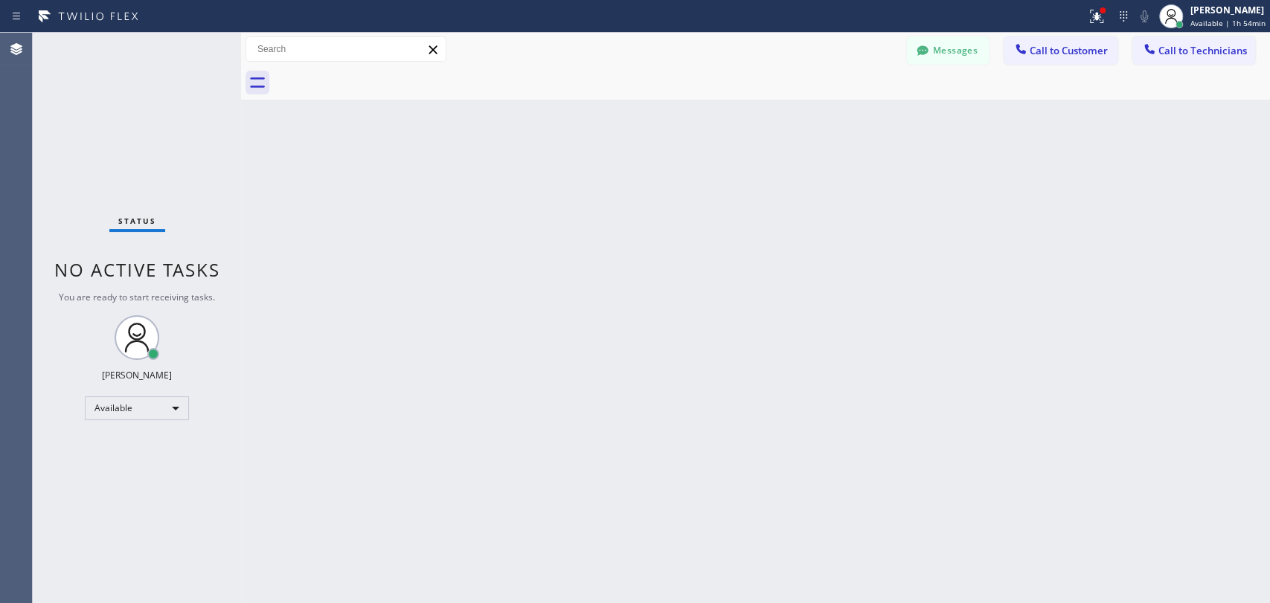
click at [603, 334] on div "Back to Dashboard Change Sender ID Customers Technicians SB [PERSON_NAME] [DATE…" at bounding box center [755, 318] width 1029 height 570
click at [322, 236] on div "Back to Dashboard Change Sender ID Customers Technicians SB [PERSON_NAME] [DATE…" at bounding box center [755, 318] width 1029 height 570
click at [1185, 40] on button "Call to Technicians" at bounding box center [1193, 50] width 123 height 28
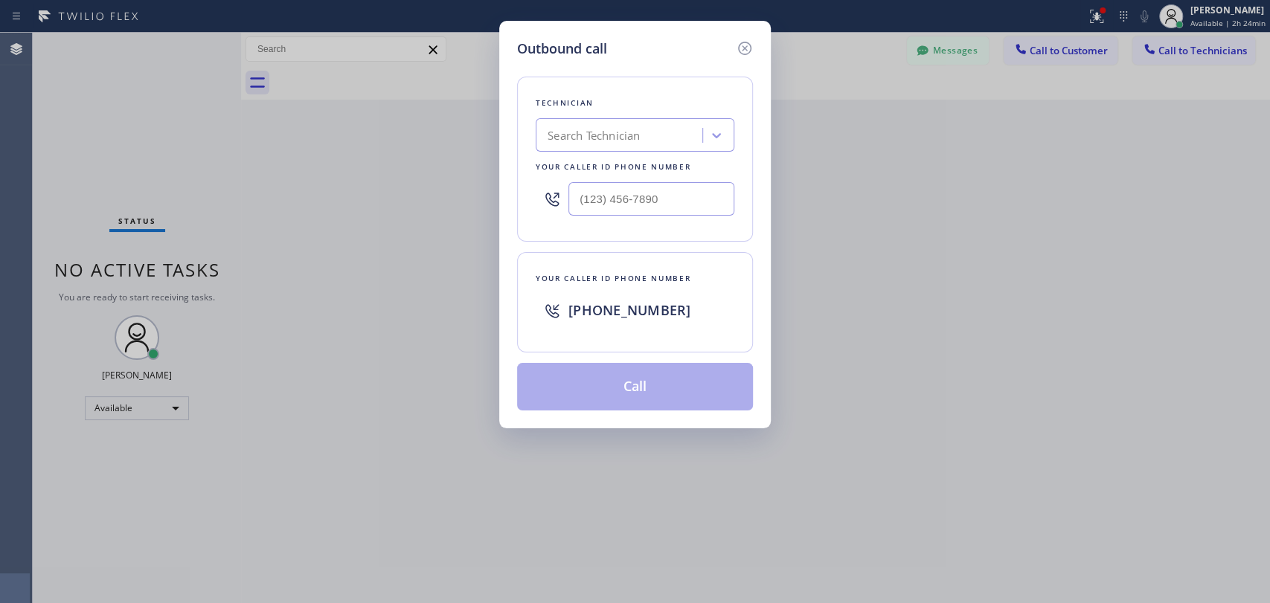
drag, startPoint x: 689, startPoint y: 109, endPoint x: 662, endPoint y: 113, distance: 27.9
click at [685, 109] on div "Technician" at bounding box center [634, 103] width 199 height 16
click at [662, 113] on div "Technician Search Technician Your caller id phone number" at bounding box center [635, 159] width 236 height 165
click at [659, 123] on div "Search Technician" at bounding box center [621, 136] width 162 height 26
type input "serg"
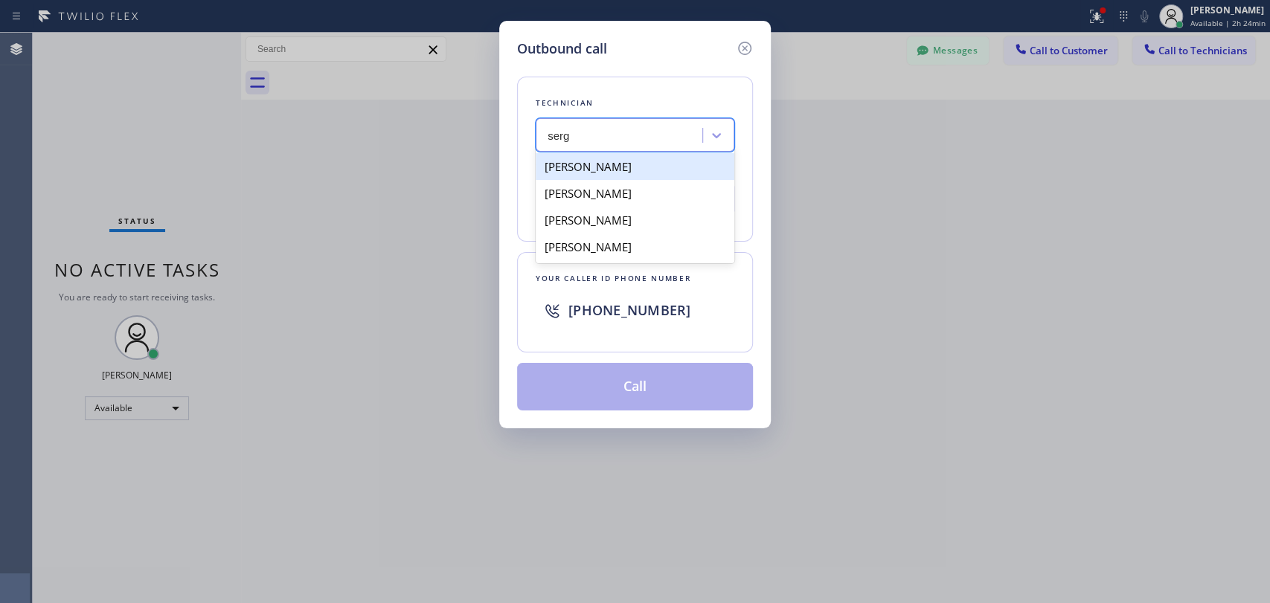
click at [648, 173] on div "[PERSON_NAME]" at bounding box center [634, 166] width 199 height 27
type input "[PHONE_NUMBER]"
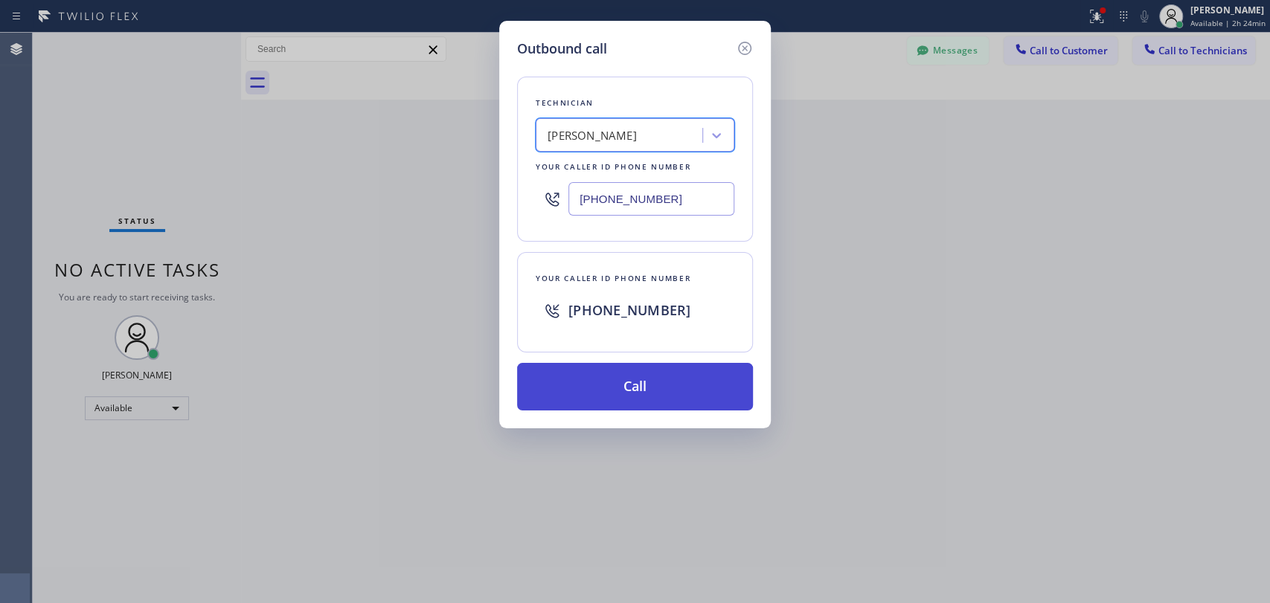
click at [666, 390] on button "Call" at bounding box center [635, 387] width 236 height 48
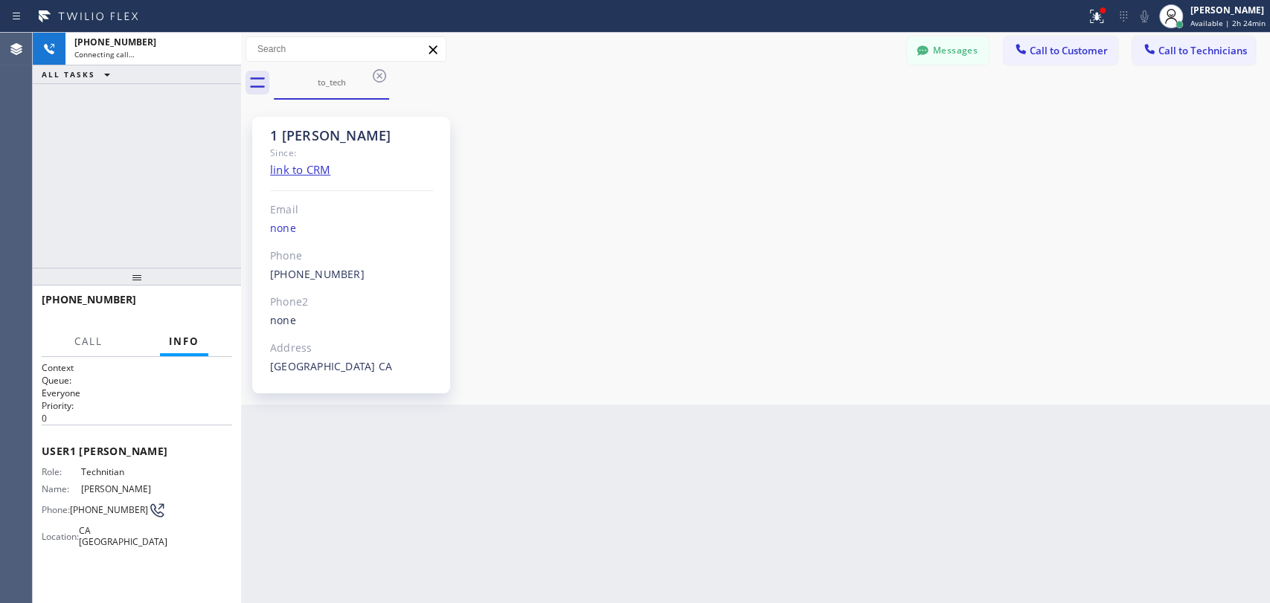
scroll to position [1596, 0]
click at [212, 301] on span "HANG UP" at bounding box center [197, 306] width 45 height 10
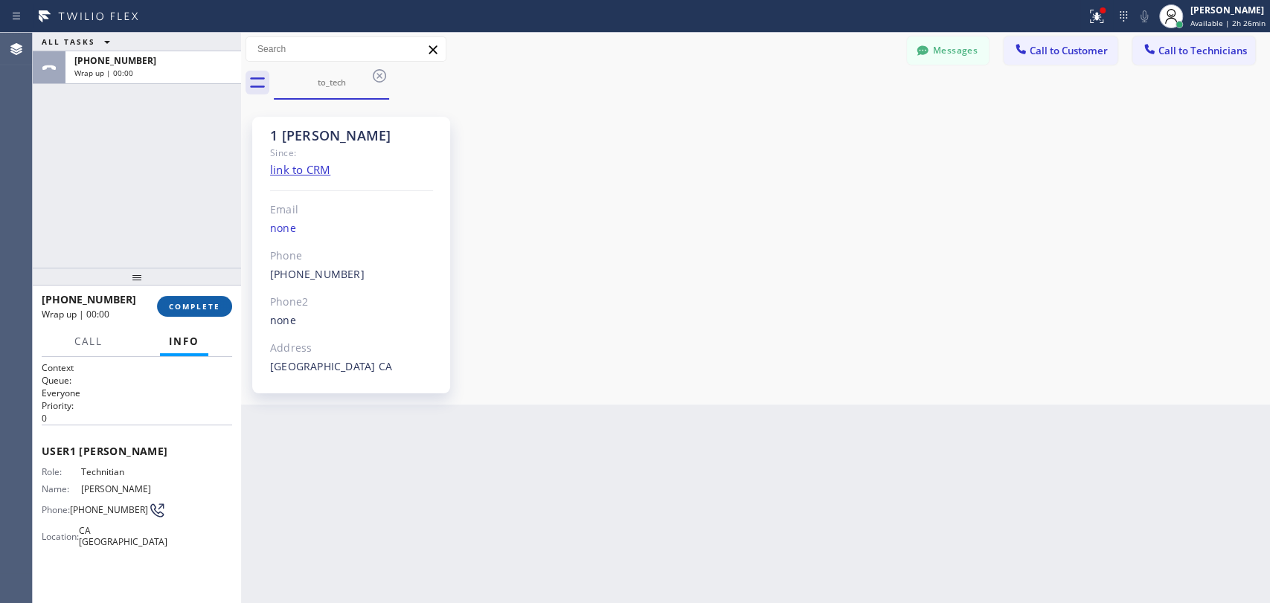
click at [212, 301] on span "COMPLETE" at bounding box center [194, 306] width 51 height 10
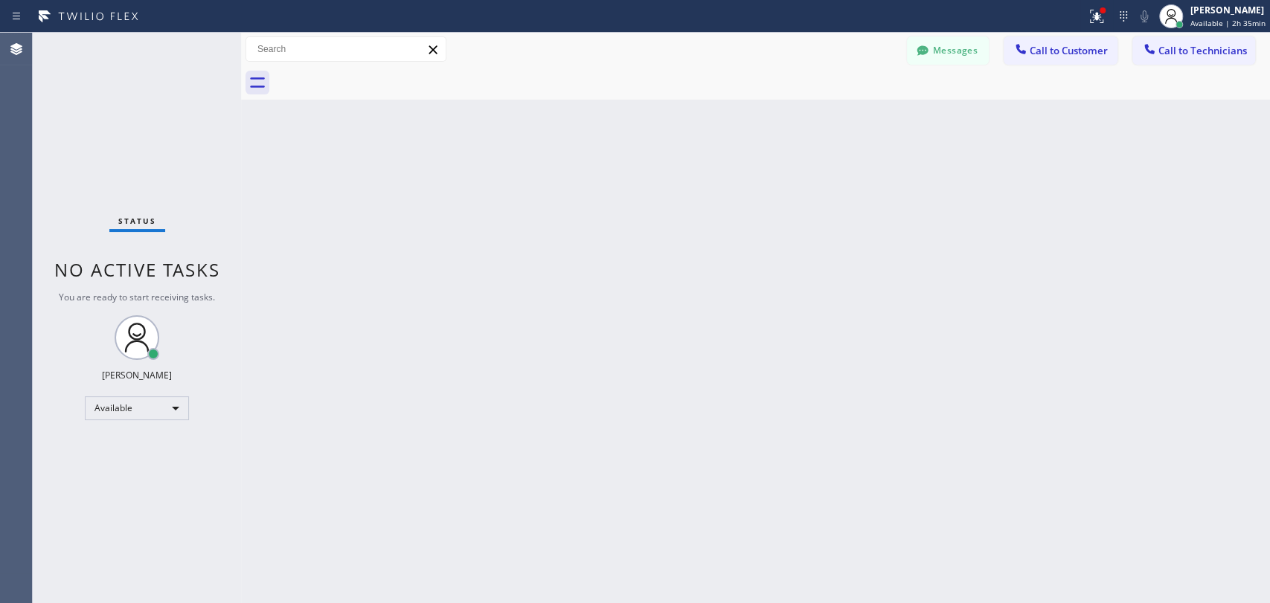
click at [695, 436] on div "Back to Dashboard Change Sender ID Customers Technicians SB [PERSON_NAME] [DATE…" at bounding box center [755, 318] width 1029 height 570
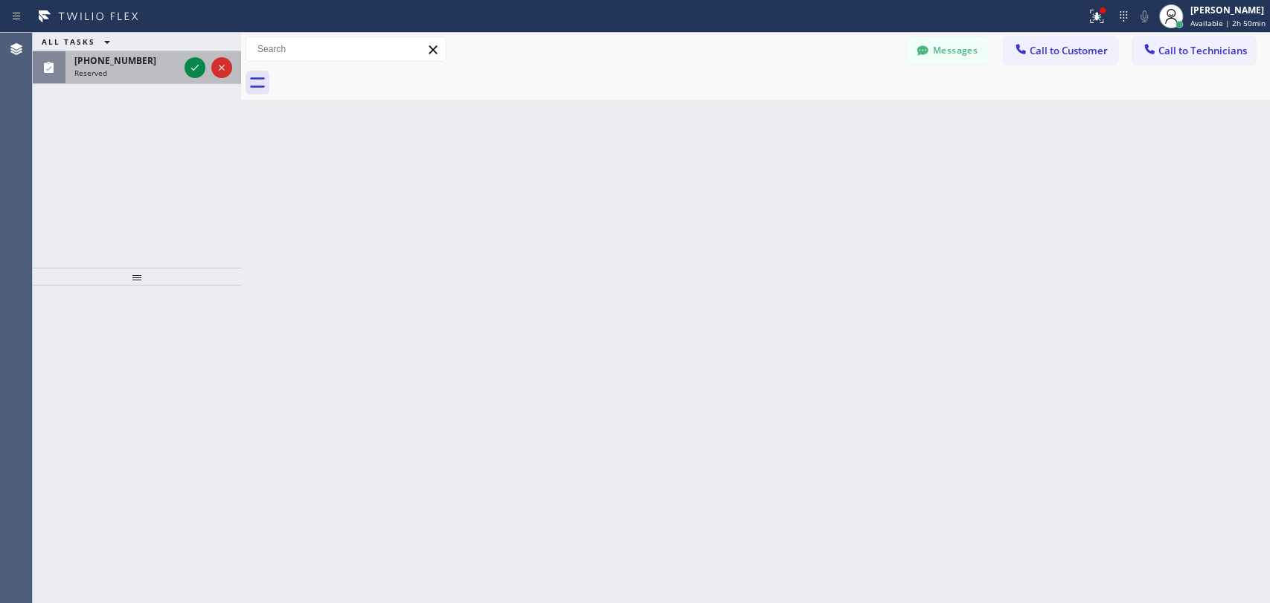
click at [90, 83] on div "[PHONE_NUMBER] Reserved" at bounding box center [137, 67] width 208 height 33
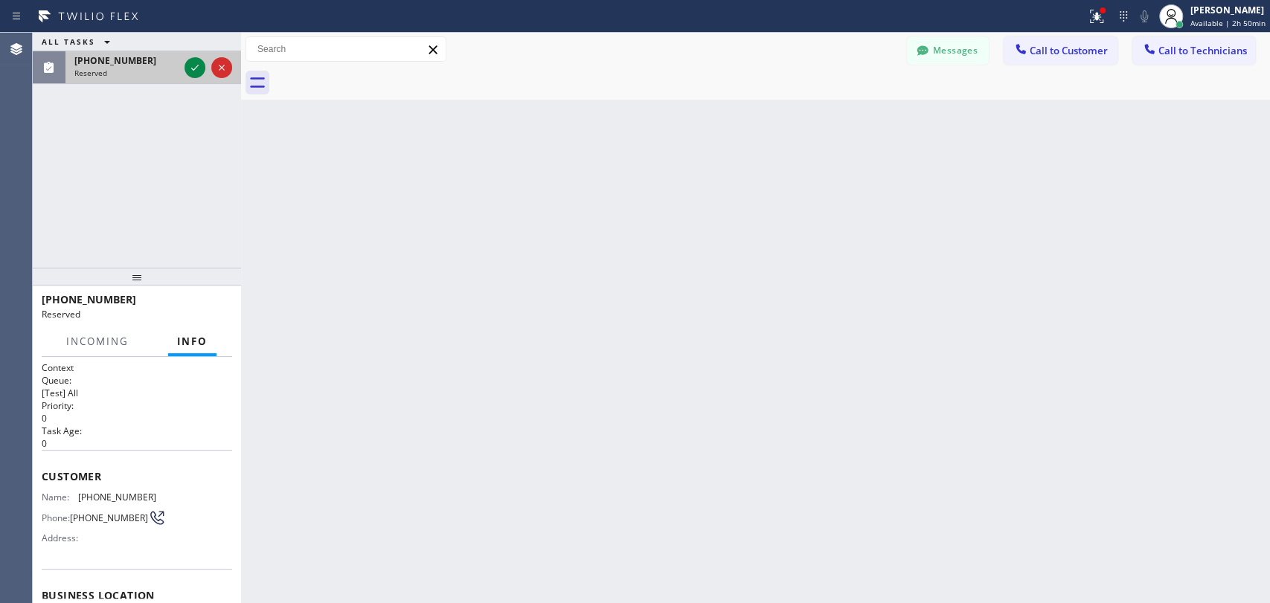
click at [91, 77] on div "[PHONE_NUMBER] Reserved" at bounding box center [123, 67] width 116 height 33
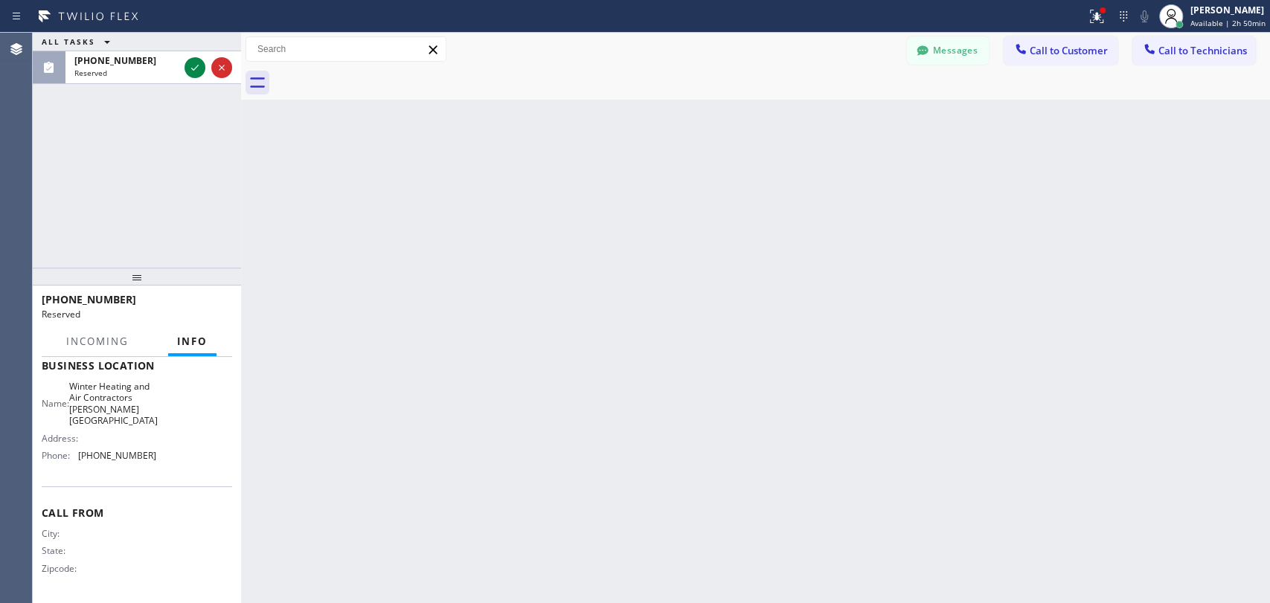
scroll to position [219, 0]
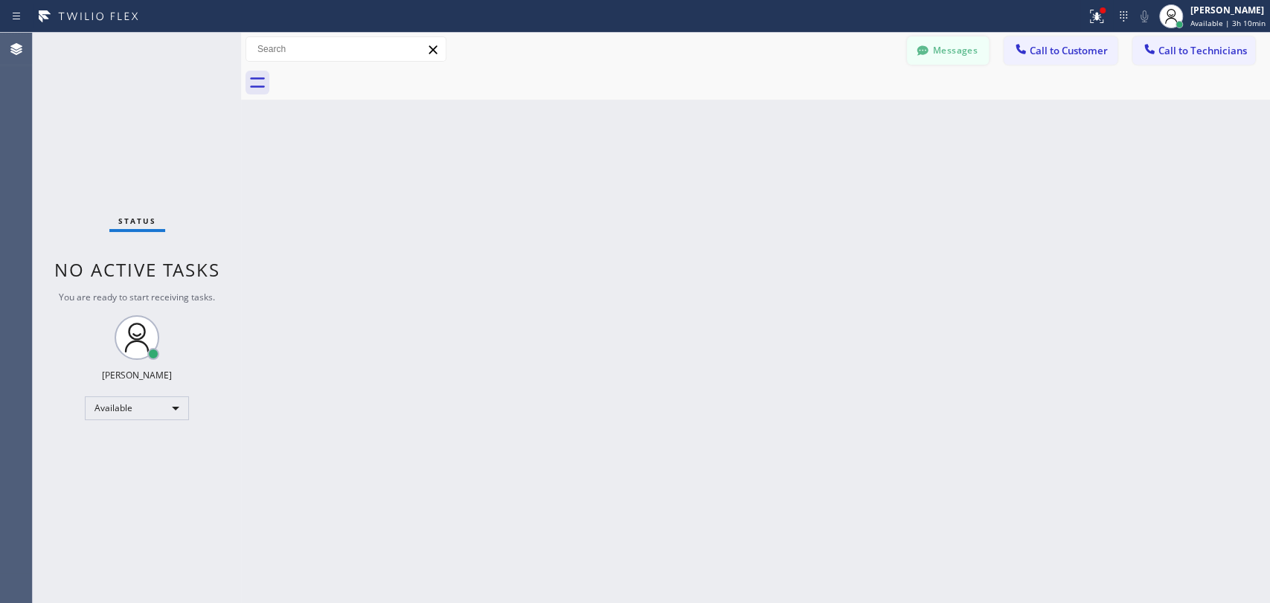
click at [942, 48] on button "Messages" at bounding box center [948, 50] width 82 height 28
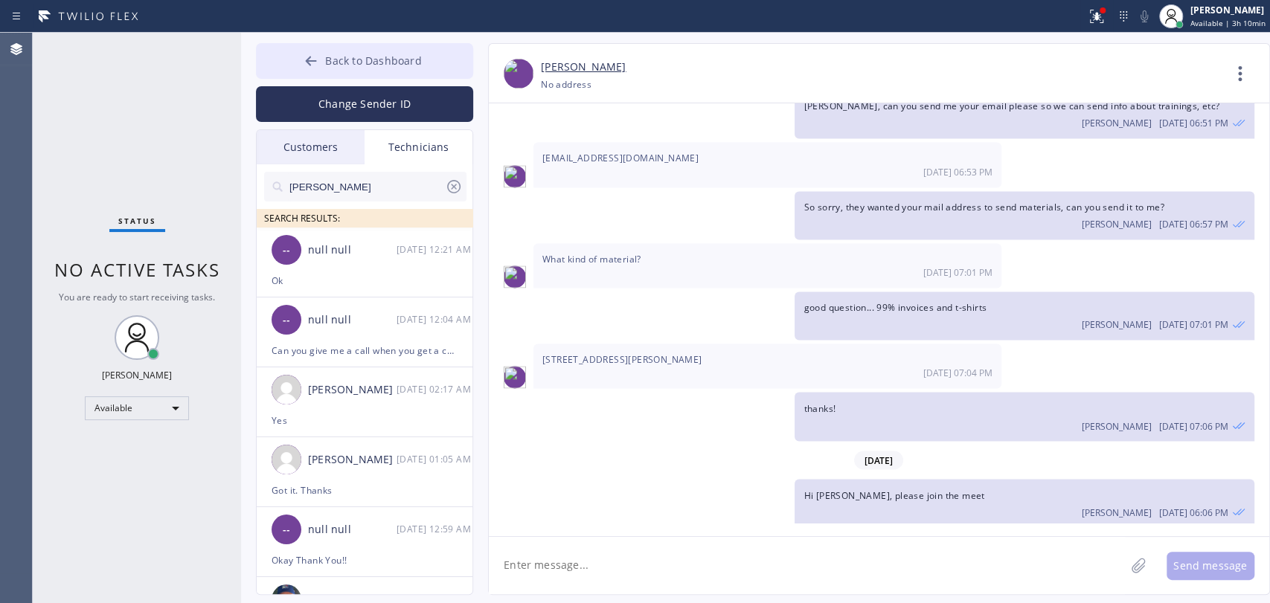
click at [448, 60] on button "Back to Dashboard" at bounding box center [364, 61] width 217 height 36
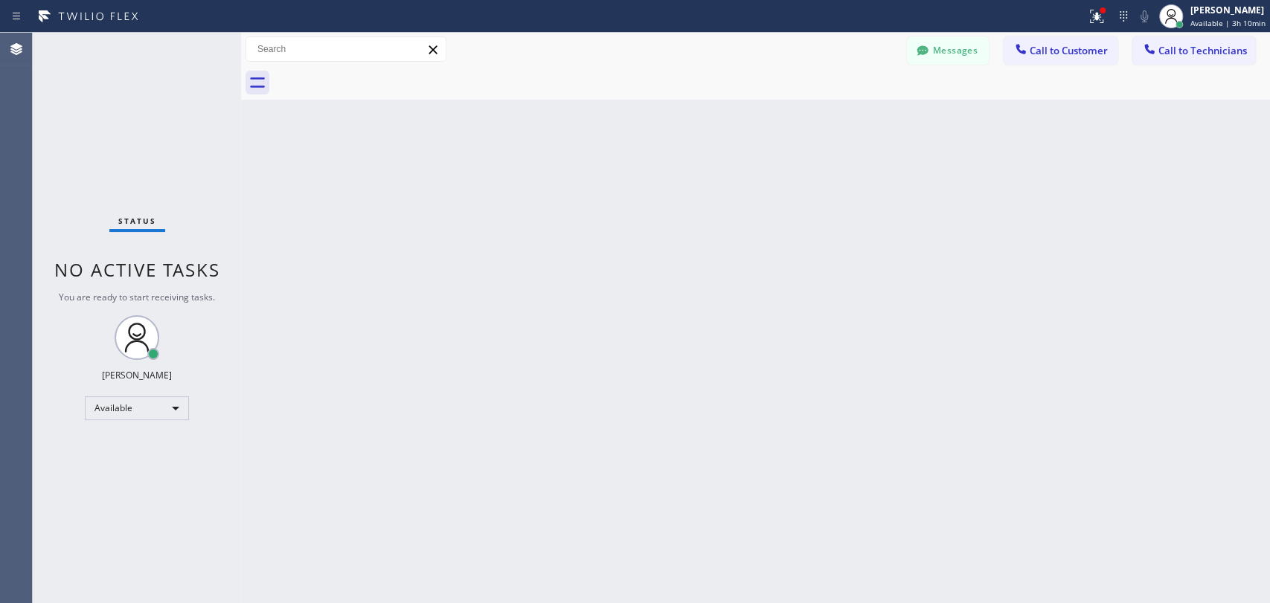
click at [518, 216] on div "Back to Dashboard Change Sender ID Customers Technicians SB [PERSON_NAME] [DATE…" at bounding box center [755, 318] width 1029 height 570
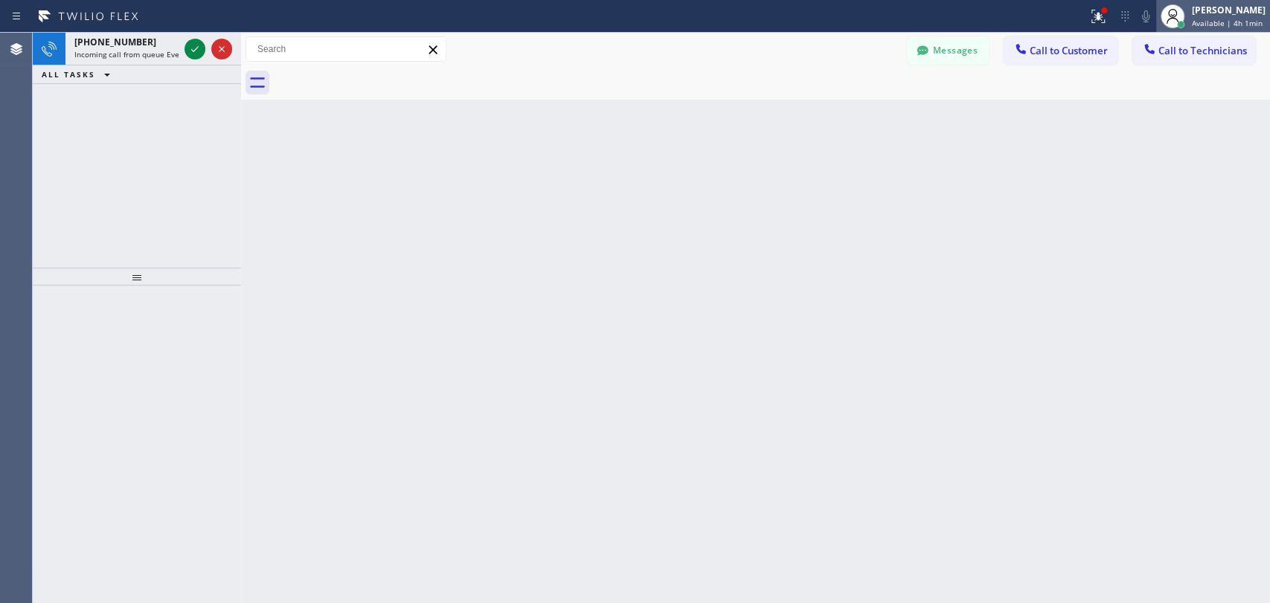
click at [1191, 22] on span "Available | 4h 1min" at bounding box center [1226, 23] width 71 height 10
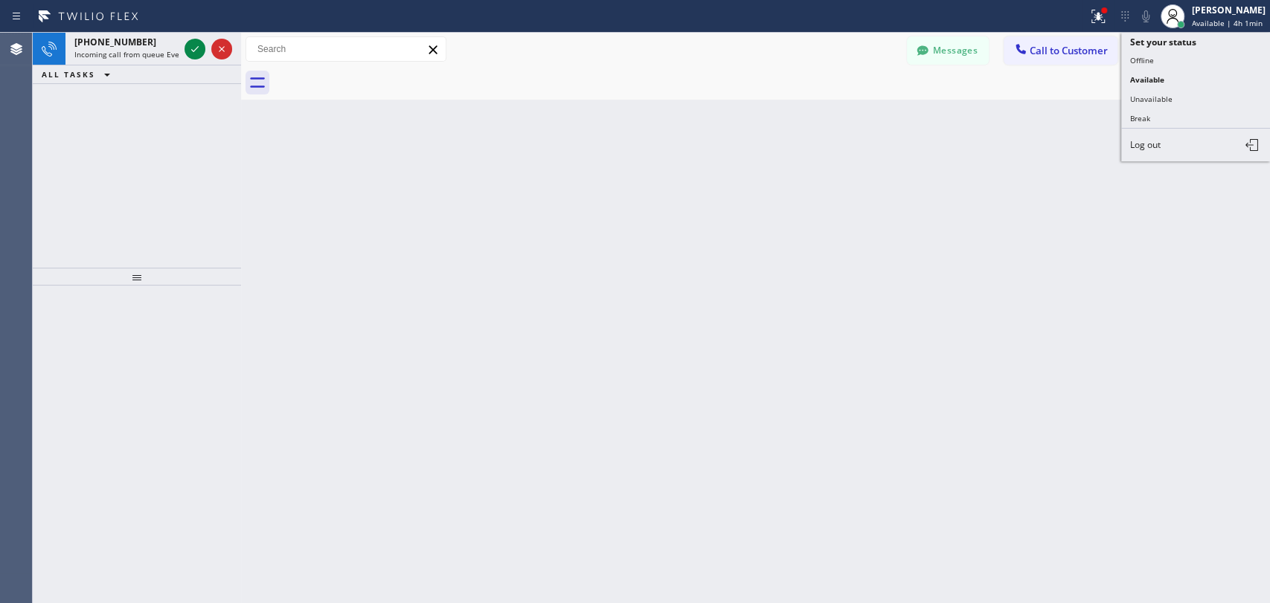
click at [1166, 94] on button "Unavailable" at bounding box center [1195, 98] width 149 height 19
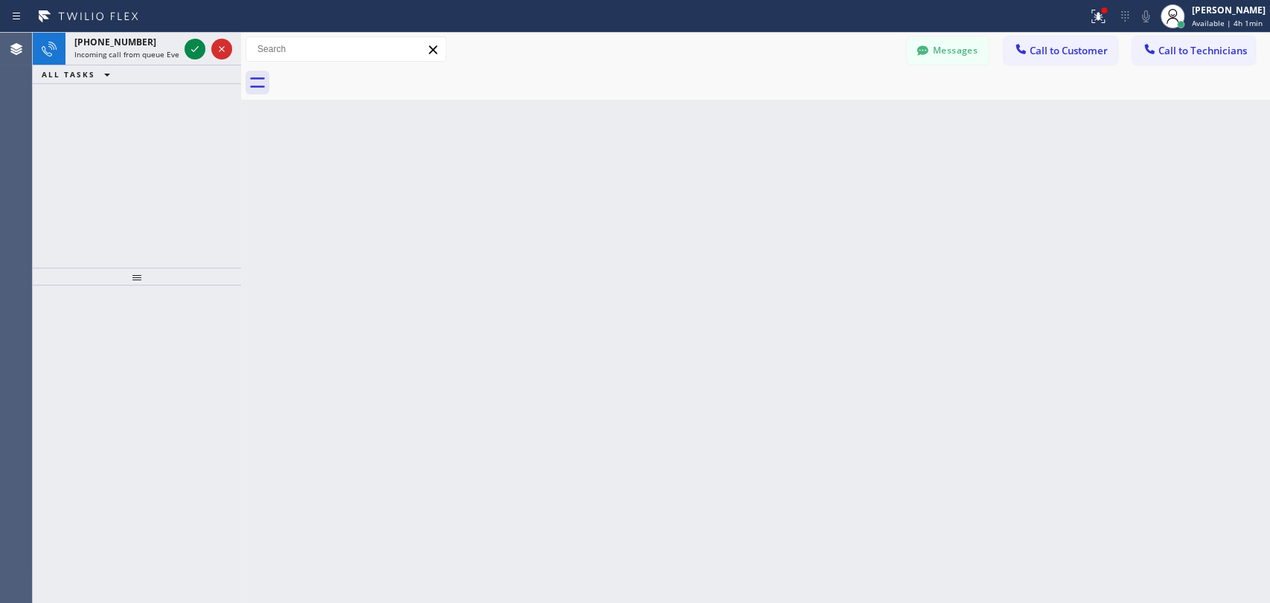
click at [1127, 128] on div "Back to Dashboard Change Sender ID Customers Technicians SB [PERSON_NAME] [DATE…" at bounding box center [755, 318] width 1029 height 570
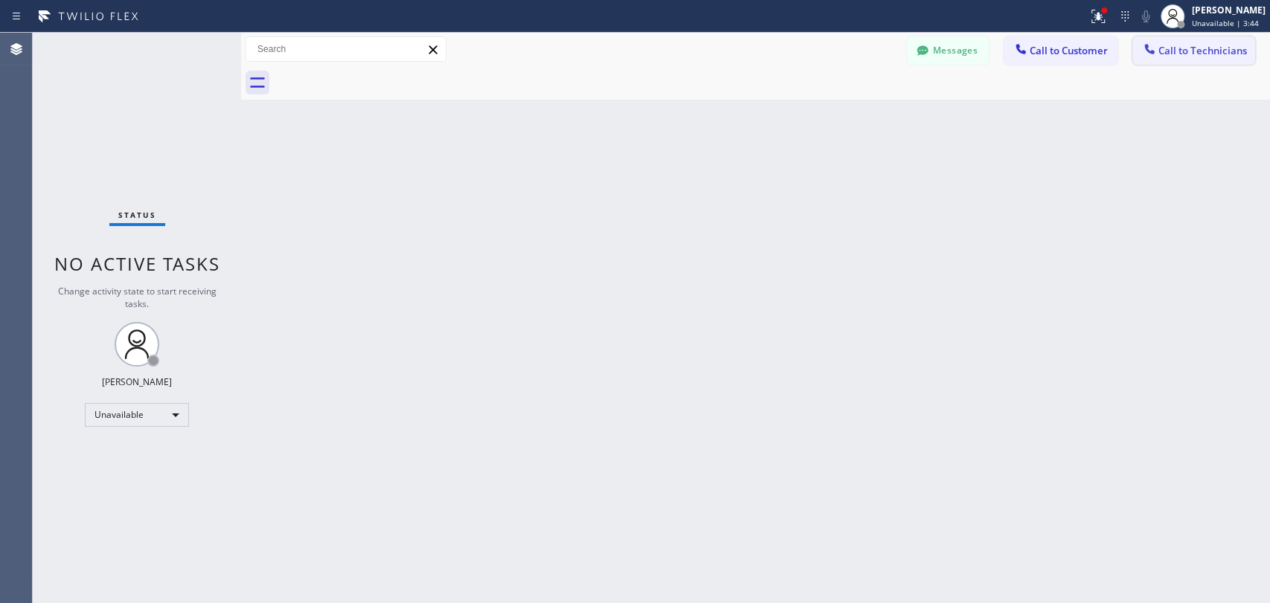
click at [1223, 61] on button "Call to Technicians" at bounding box center [1193, 50] width 123 height 28
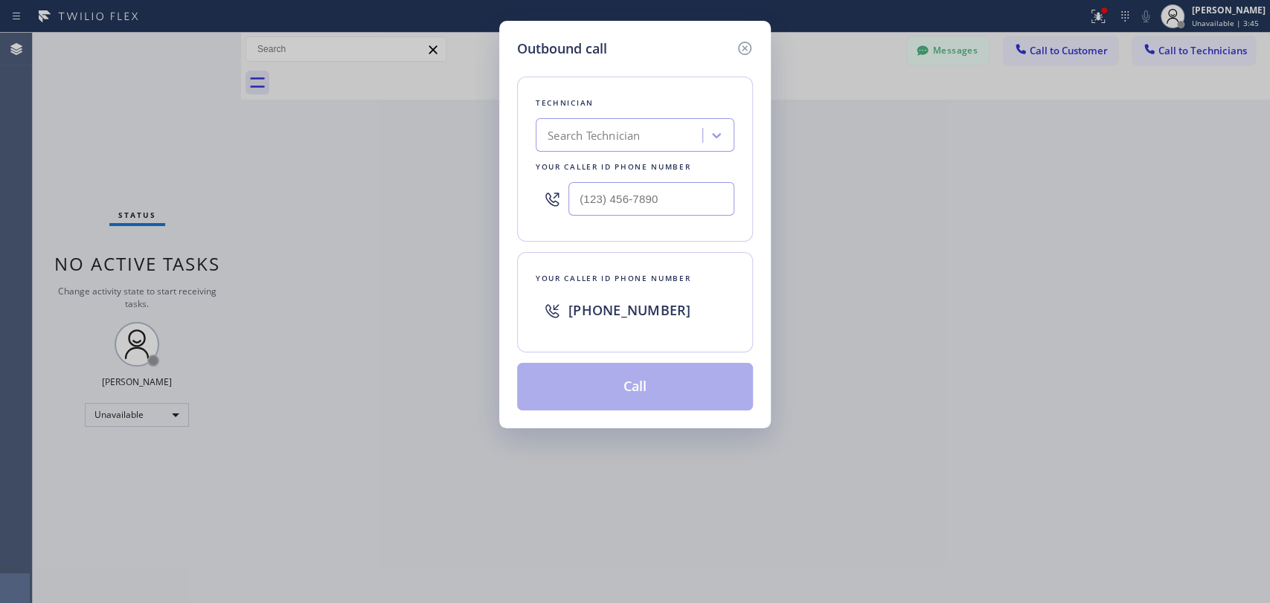
click at [684, 127] on div "Search Technician" at bounding box center [621, 136] width 162 height 26
type input "[PERSON_NAME]"
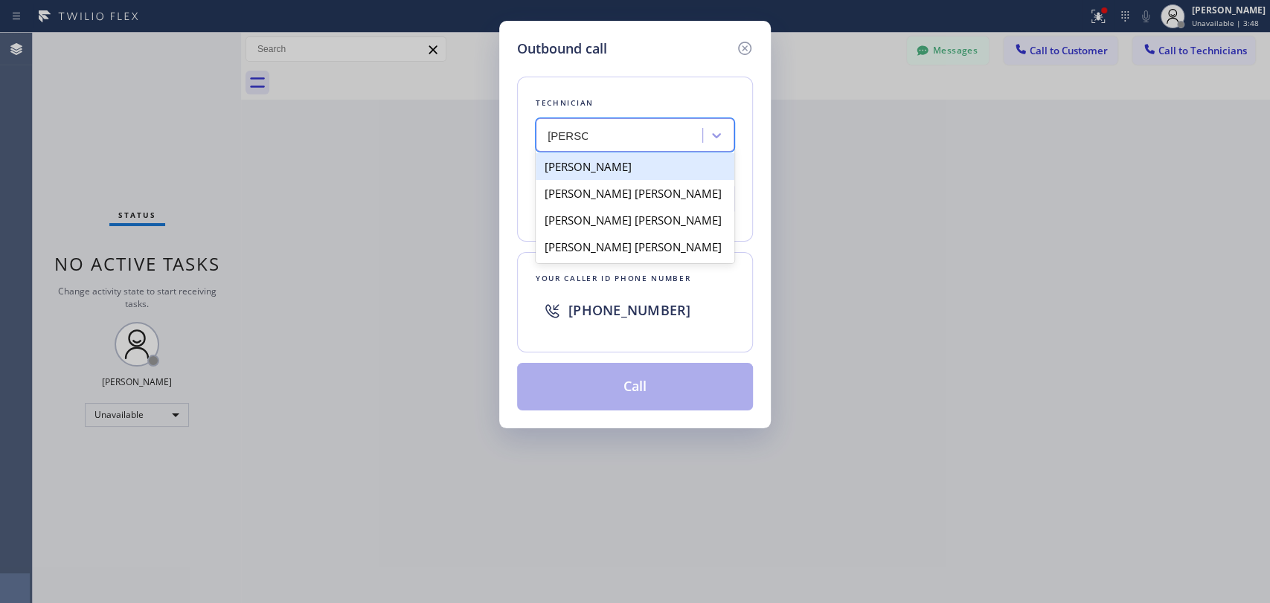
click at [632, 166] on div "[PERSON_NAME]" at bounding box center [634, 166] width 199 height 27
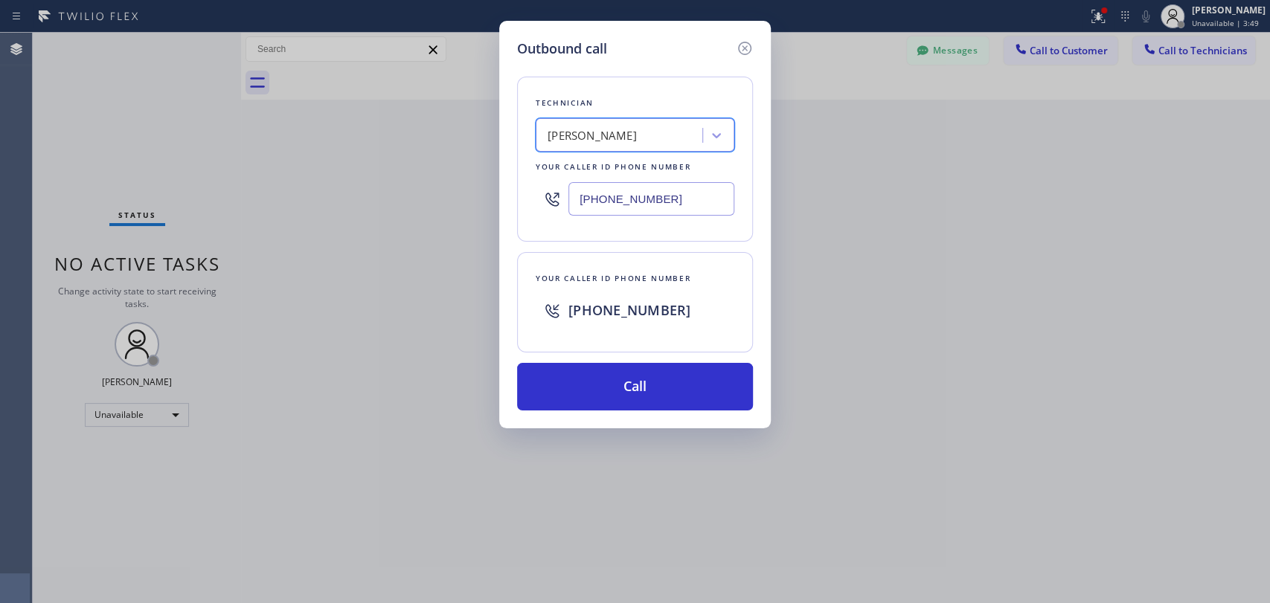
click at [616, 135] on div "[PERSON_NAME]" at bounding box center [591, 135] width 89 height 17
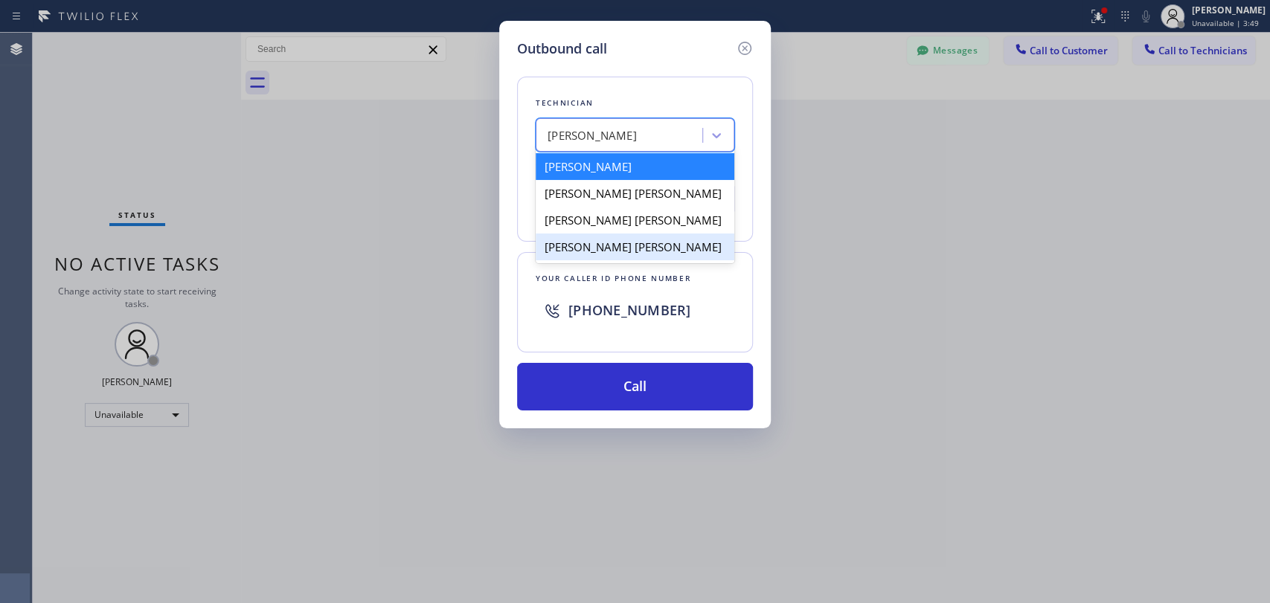
click at [585, 255] on div "[PERSON_NAME] [PERSON_NAME]" at bounding box center [634, 247] width 199 height 27
type input "[PHONE_NUMBER]"
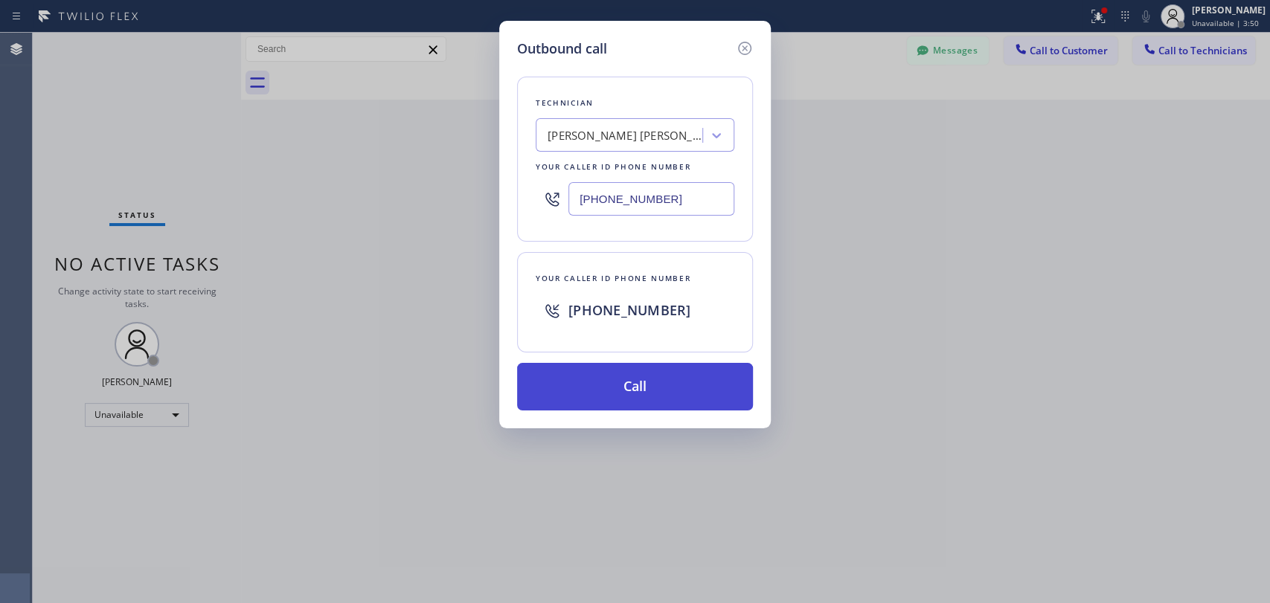
click at [600, 378] on button "Call" at bounding box center [635, 387] width 236 height 48
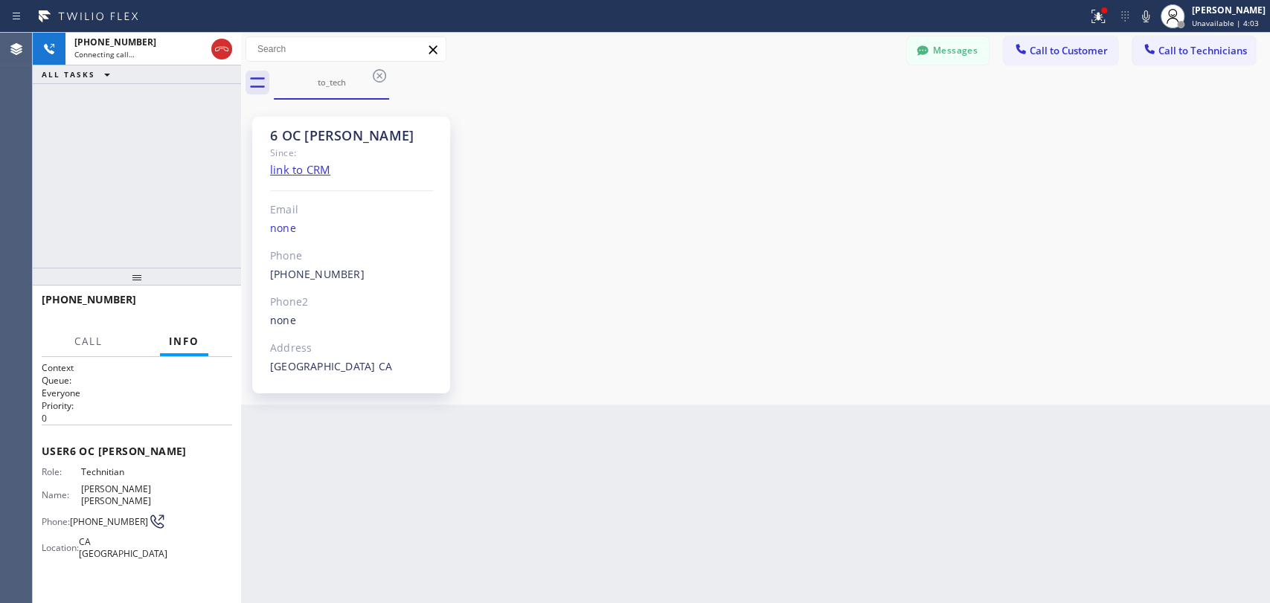
scroll to position [21568, 0]
click at [210, 286] on div at bounding box center [137, 277] width 208 height 18
click at [208, 303] on span "HANG UP" at bounding box center [197, 306] width 45 height 10
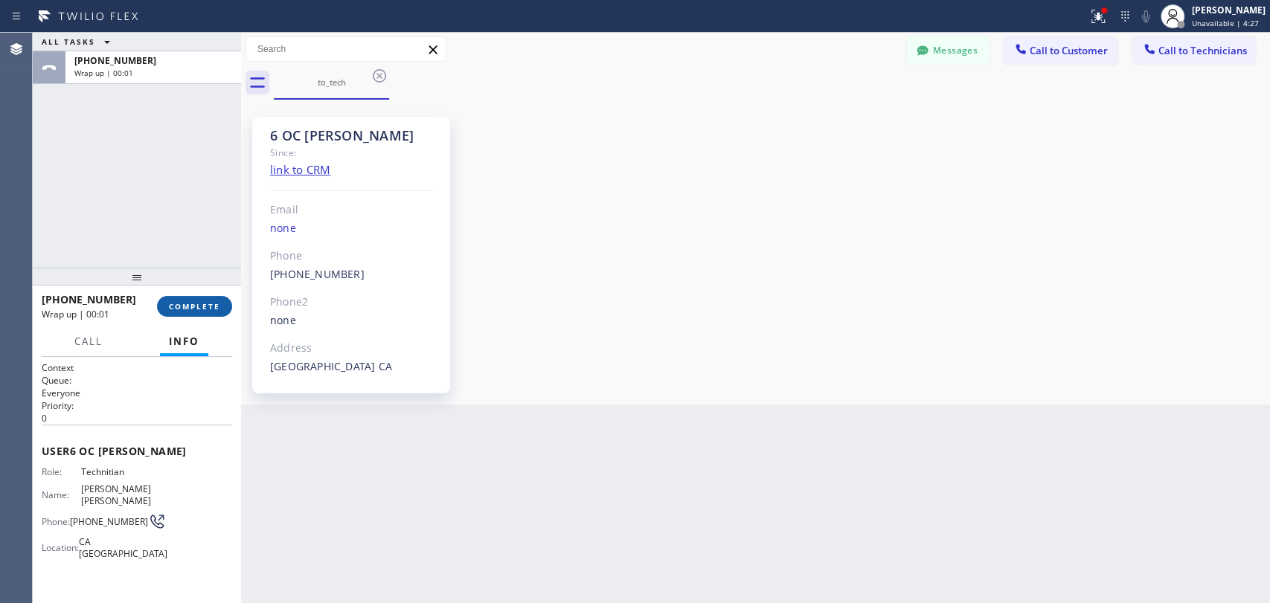
click at [208, 303] on span "COMPLETE" at bounding box center [194, 306] width 51 height 10
click at [199, 234] on div "ALL TASKS ALL TASKS ACTIVE TASKS TASKS IN WRAP UP [PHONE_NUMBER] Wrap up | 00:01" at bounding box center [137, 150] width 208 height 235
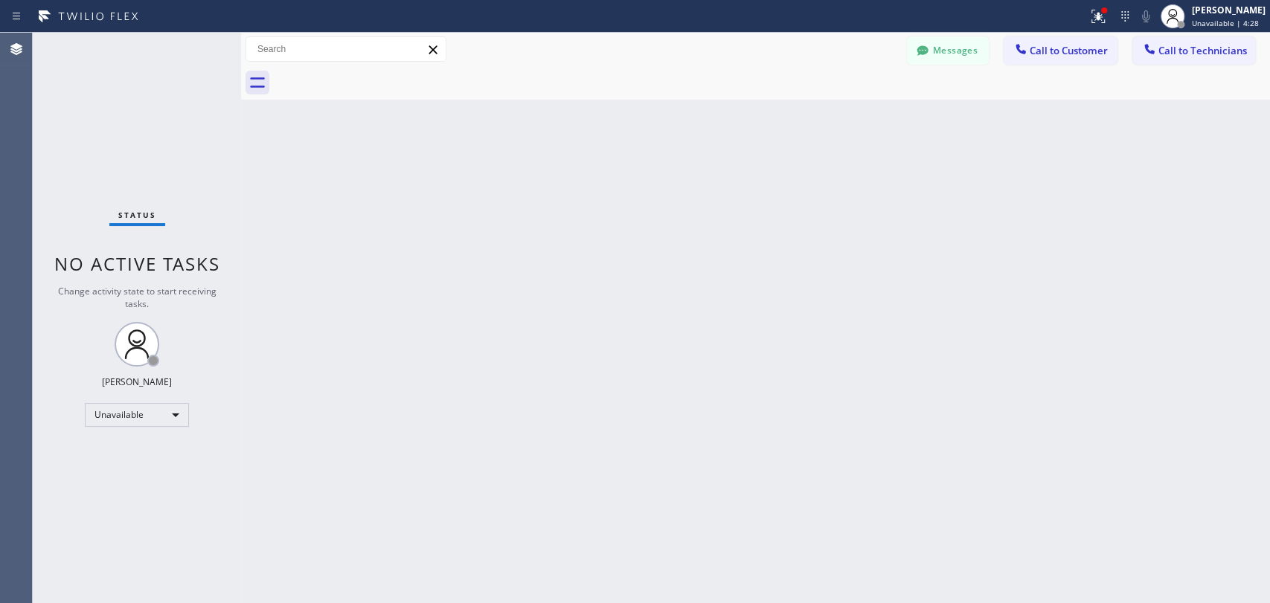
click at [147, 443] on div "Status No active tasks Change activity state to start receiving tasks. [PERSON_…" at bounding box center [137, 318] width 208 height 570
click at [149, 412] on div "Unavailable" at bounding box center [137, 415] width 104 height 24
click at [137, 448] on li "Available" at bounding box center [136, 452] width 101 height 18
drag, startPoint x: 390, startPoint y: 439, endPoint x: 937, endPoint y: 576, distance: 564.4
click at [390, 439] on div "Back to Dashboard Change Sender ID Customers Technicians SB [PERSON_NAME] [DATE…" at bounding box center [755, 318] width 1029 height 570
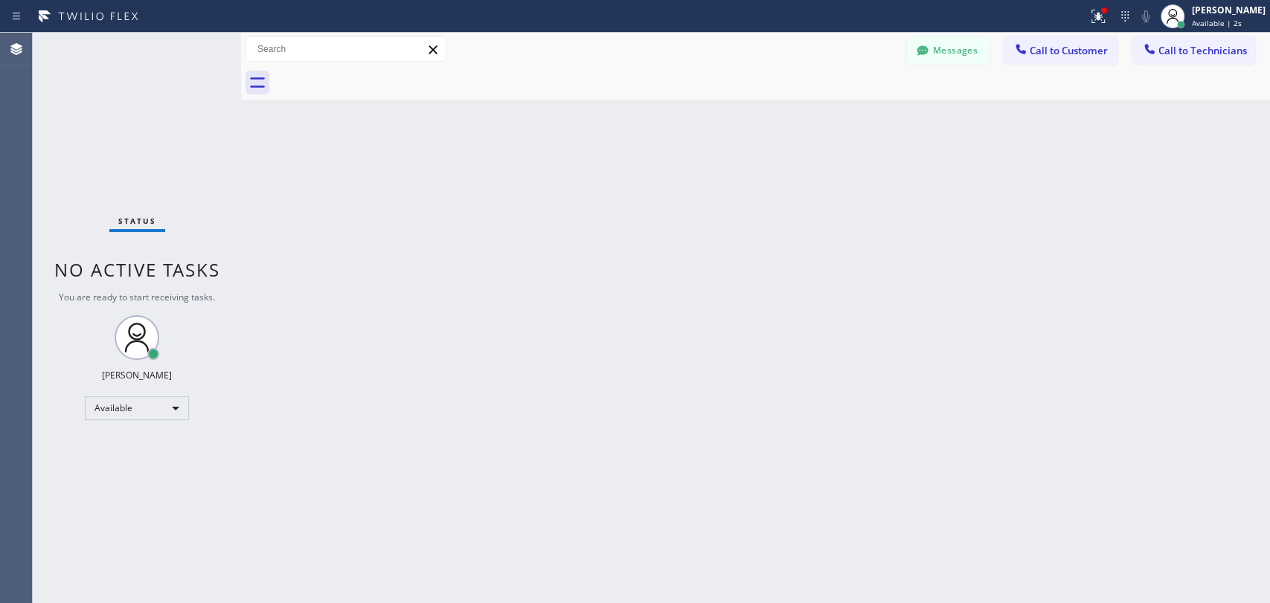
click at [644, 205] on div "Back to Dashboard Change Sender ID Customers Technicians SB [PERSON_NAME] [DATE…" at bounding box center [755, 318] width 1029 height 570
click at [1176, 50] on span "Call to Technicians" at bounding box center [1202, 50] width 89 height 13
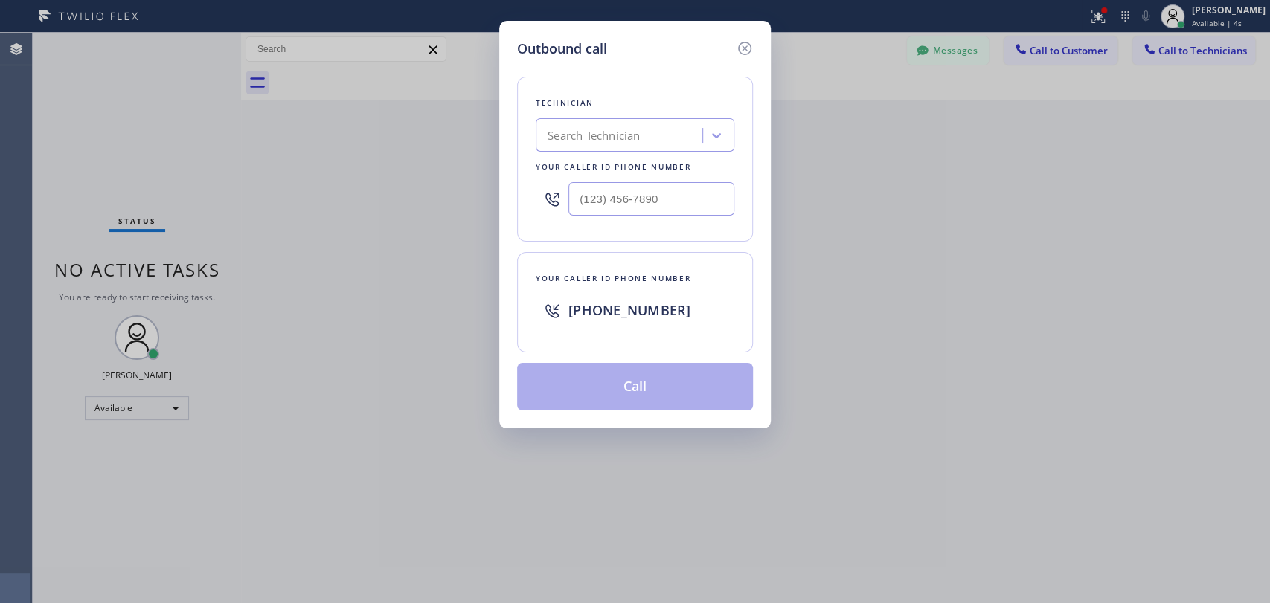
click at [588, 113] on div "Technician Search Technician Your caller id phone number" at bounding box center [635, 159] width 236 height 165
click at [600, 132] on div "Search Technician" at bounding box center [593, 135] width 92 height 17
type input "arse"
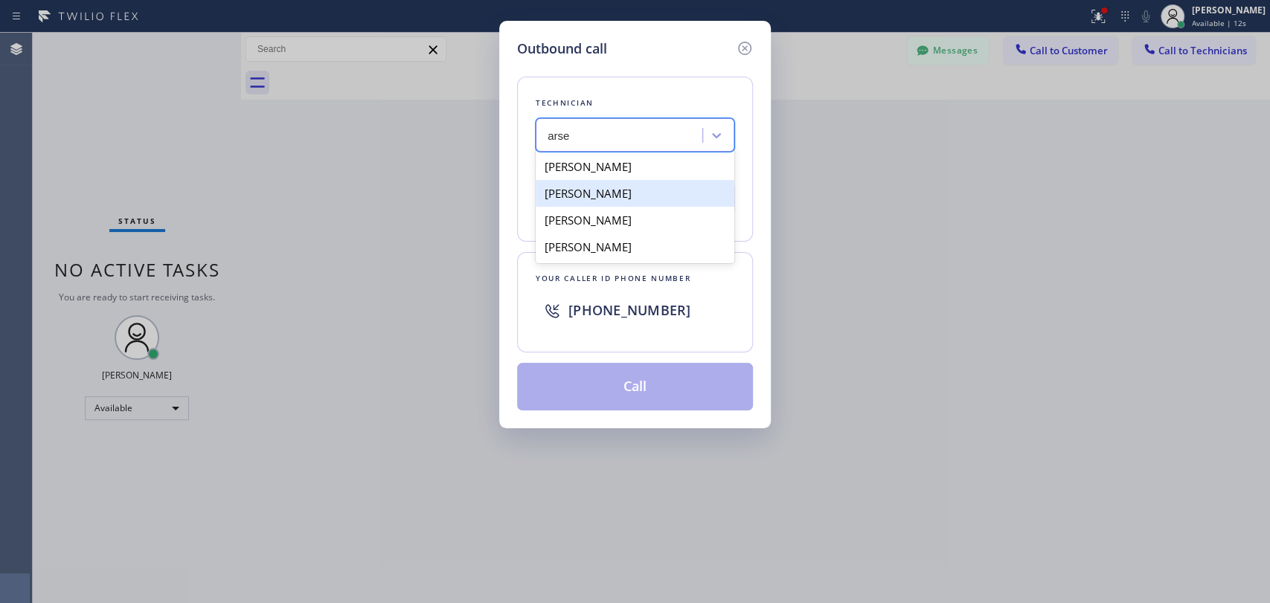
click at [577, 216] on div "[PERSON_NAME]" at bounding box center [634, 220] width 199 height 27
type input "[PHONE_NUMBER]"
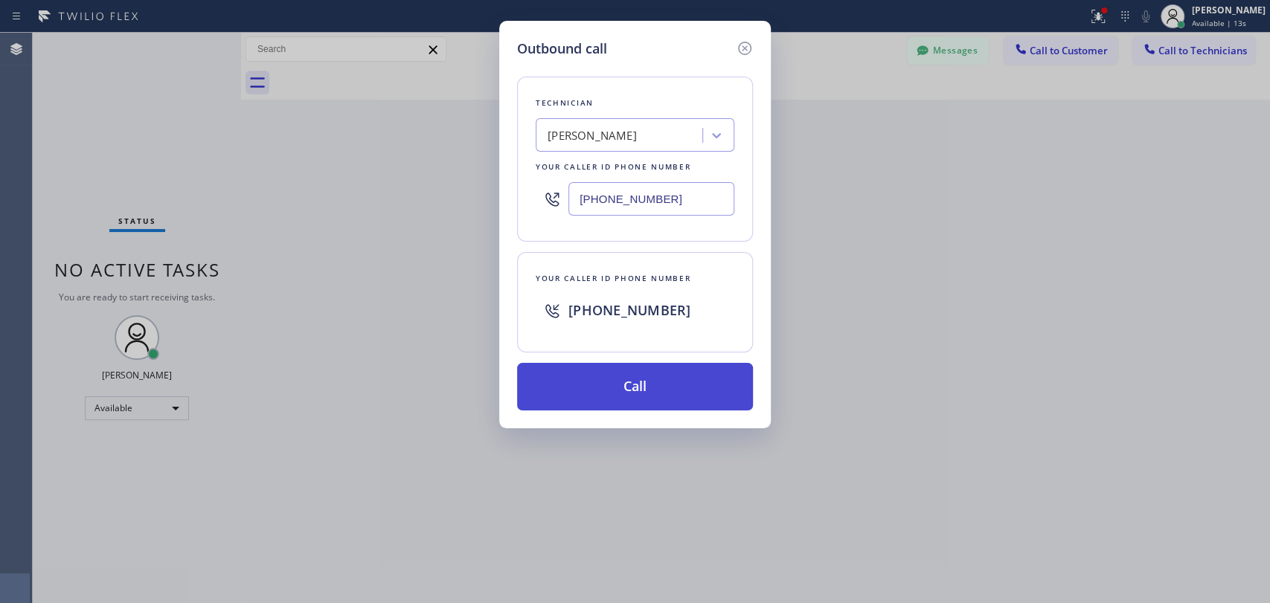
click at [623, 392] on button "Call" at bounding box center [635, 387] width 236 height 48
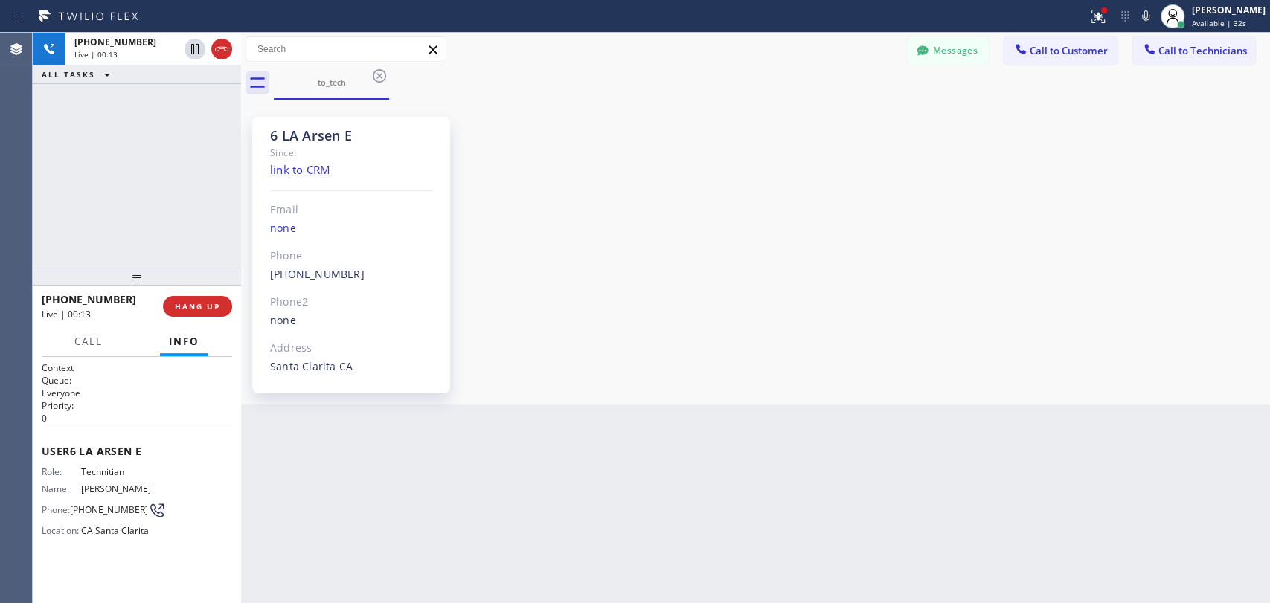
click at [162, 277] on div at bounding box center [137, 277] width 208 height 18
click at [190, 236] on div "[PHONE_NUMBER] Live | 00:14 ALL TASKS ALL TASKS ACTIVE TASKS TASKS IN WRAP UP" at bounding box center [137, 152] width 208 height 239
click at [327, 138] on div "6 LA Arsen E" at bounding box center [351, 135] width 163 height 17
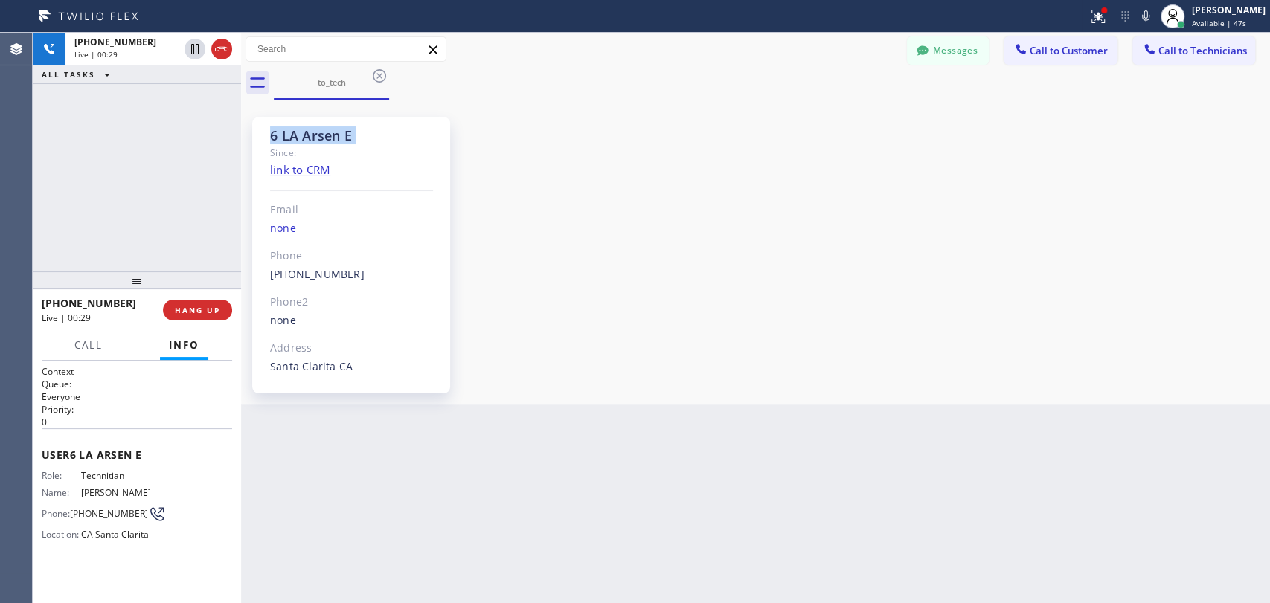
click at [321, 137] on div "6 LA Arsen E" at bounding box center [351, 135] width 163 height 17
click at [300, 128] on div "6 LA Arsen E" at bounding box center [351, 135] width 163 height 17
drag, startPoint x: 306, startPoint y: 129, endPoint x: 244, endPoint y: 131, distance: 61.8
click at [244, 131] on div "[PHONE_NUMBER] Live | 00:30 ALL TASKS ALL TASKS ACTIVE TASKS TASKS IN WRAP UP […" at bounding box center [651, 318] width 1237 height 570
click at [270, 131] on div "6 LA Arsen E" at bounding box center [351, 135] width 163 height 17
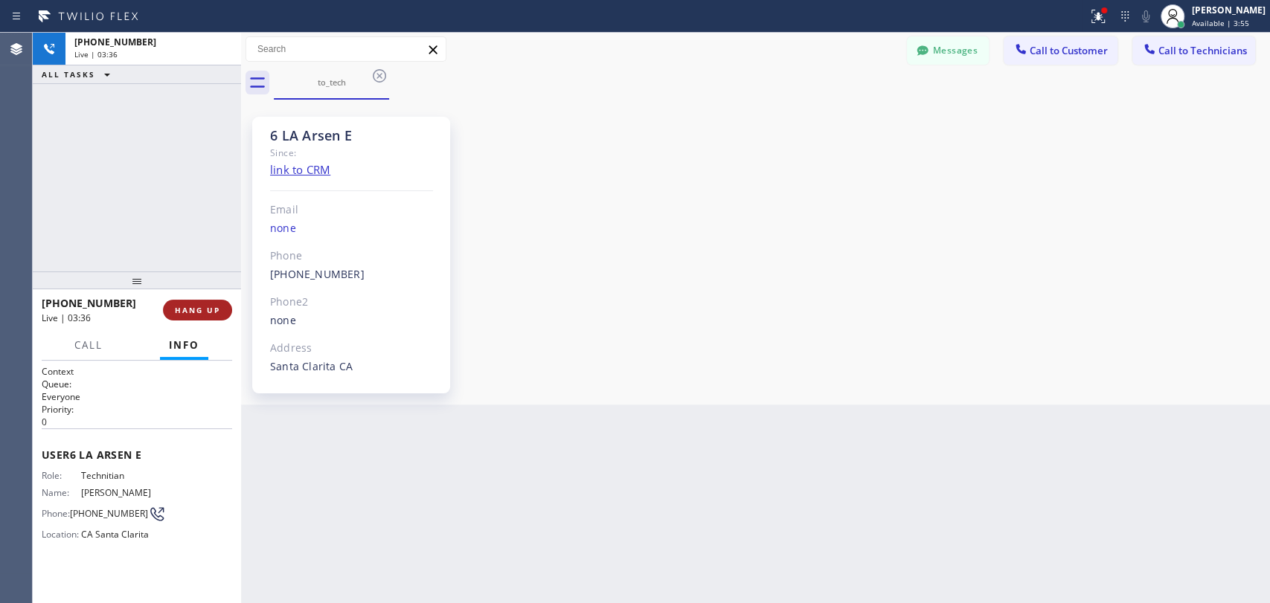
click at [173, 310] on button "HANG UP" at bounding box center [197, 310] width 69 height 21
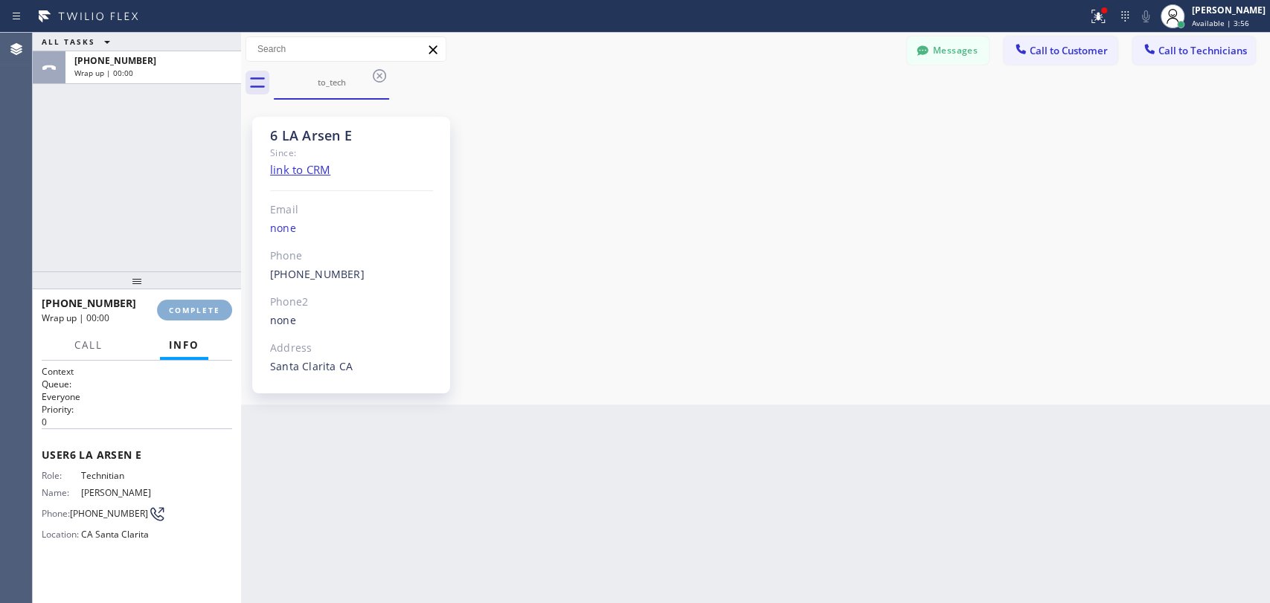
click at [188, 306] on span "COMPLETE" at bounding box center [194, 310] width 51 height 10
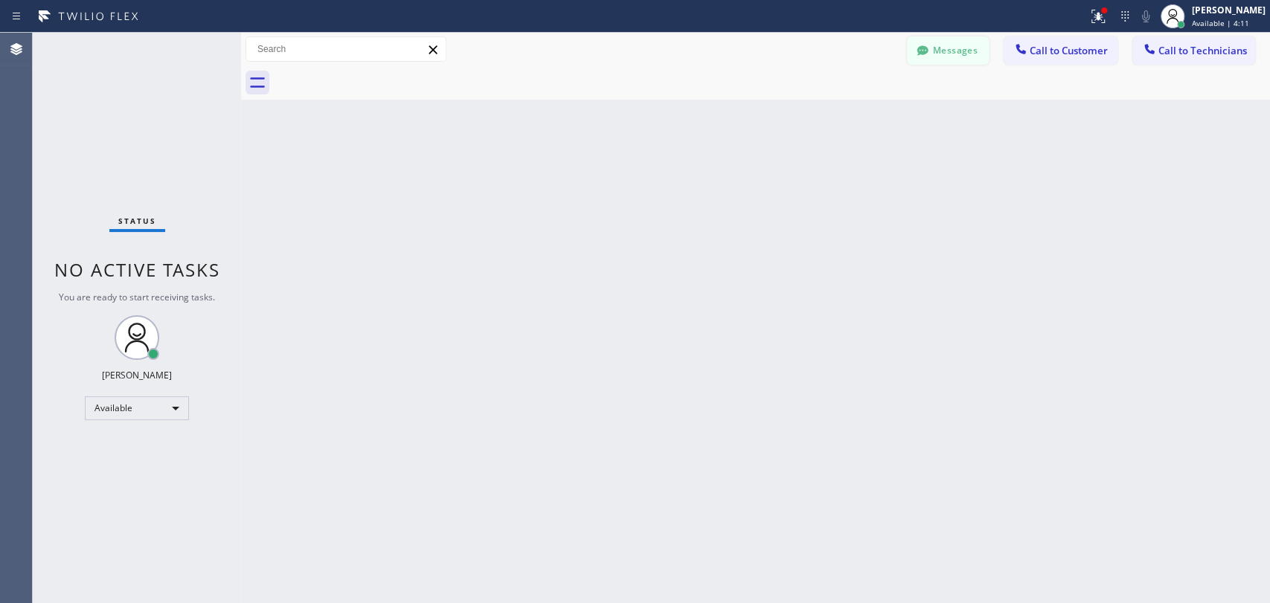
click at [945, 51] on button "Messages" at bounding box center [948, 50] width 82 height 28
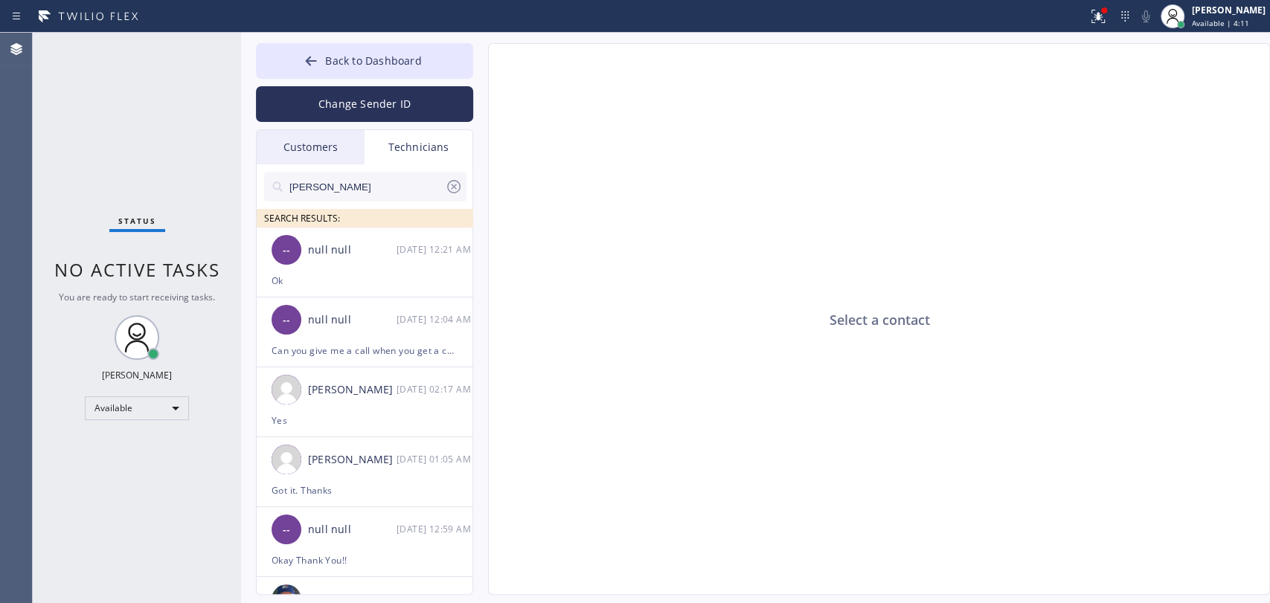
click at [341, 184] on input "[PERSON_NAME]" at bounding box center [366, 187] width 157 height 30
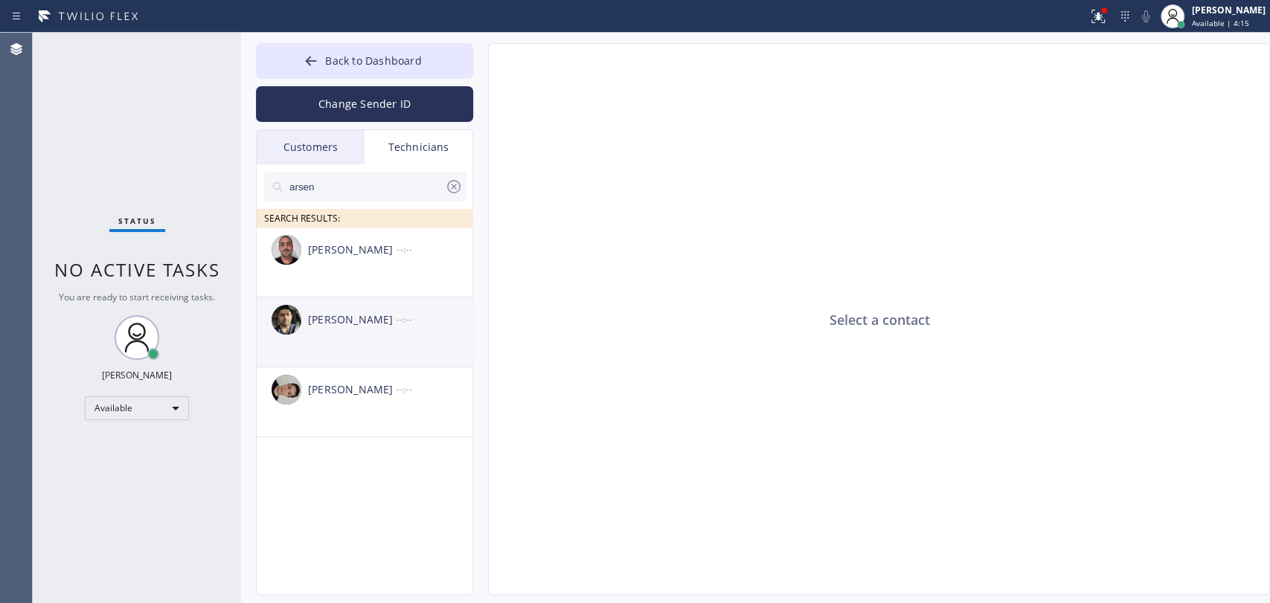
type input "arsen"
click at [355, 315] on div "[PERSON_NAME]" at bounding box center [352, 320] width 89 height 17
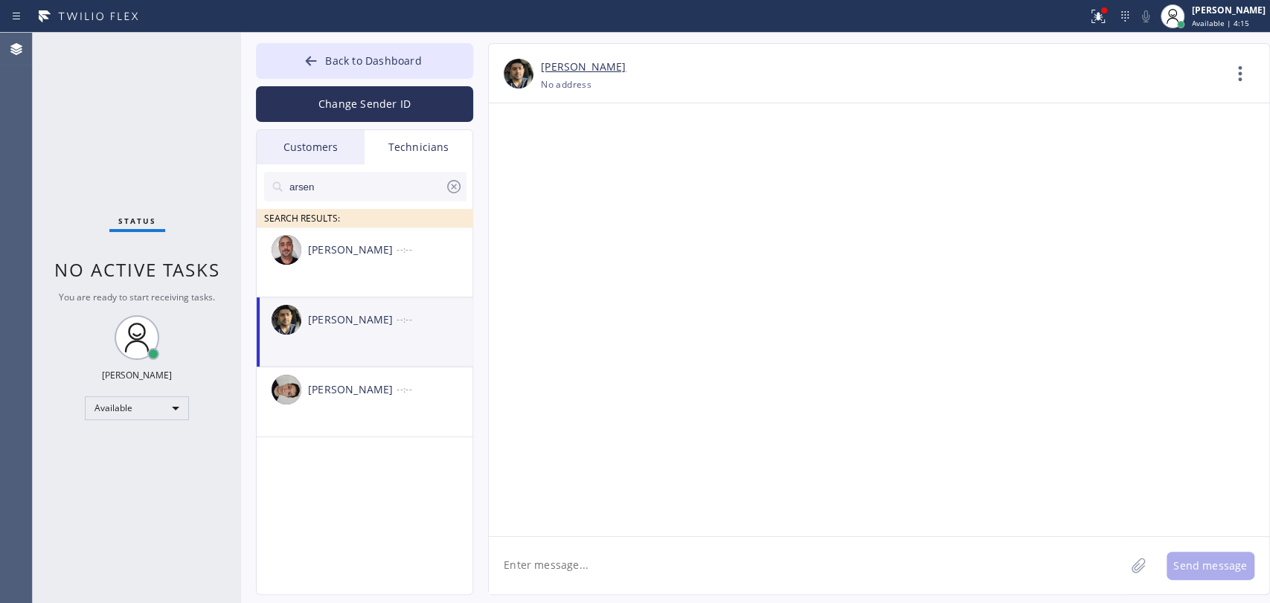
click at [573, 561] on textarea at bounding box center [807, 565] width 636 height 57
paste textarea "[PHONE_NUMBER] | Ext. 1306"
type textarea "[PHONE_NUMBER] - Chan, night-time dispatcher"
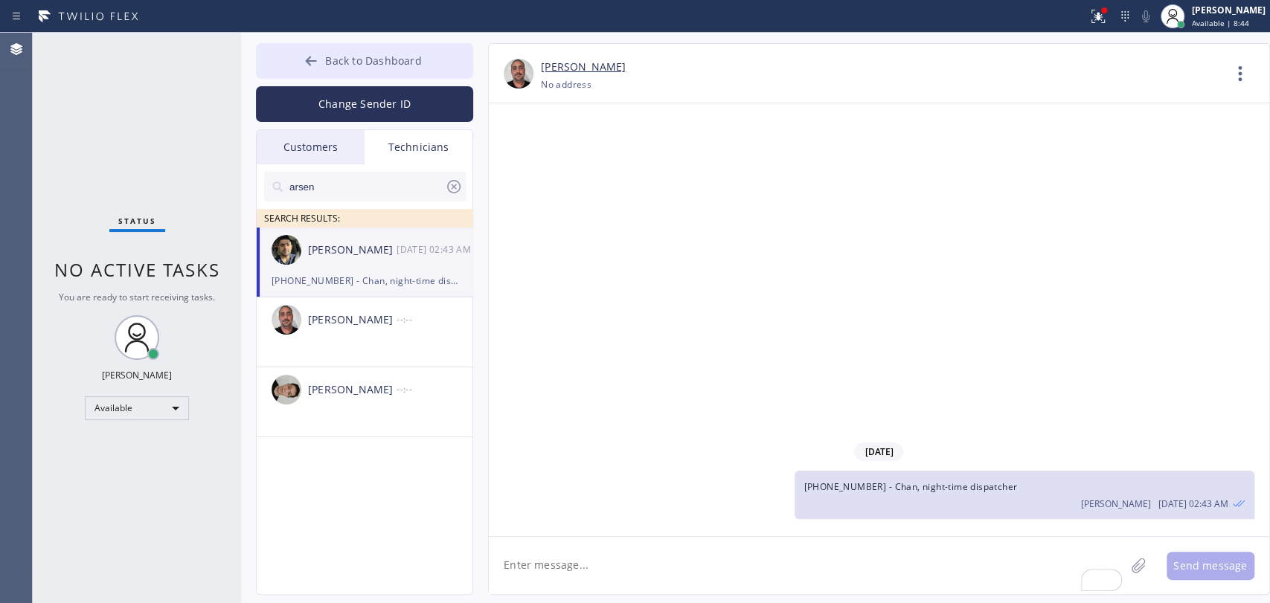
click at [420, 67] on span "Back to Dashboard" at bounding box center [373, 61] width 96 height 14
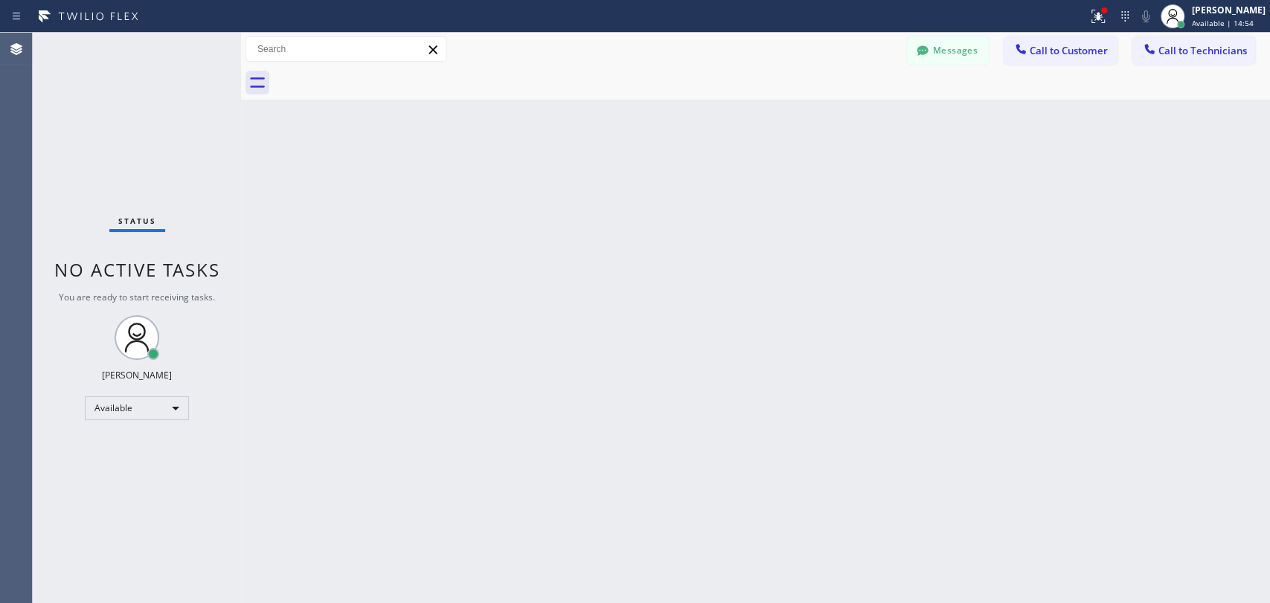
click at [429, 136] on div "Back to Dashboard Change Sender ID Customers Technicians SB [PERSON_NAME] [DATE…" at bounding box center [755, 318] width 1029 height 570
click at [934, 65] on div "Messages Call to Customer Call to Technicians Outbound call Location Marvel Ele…" at bounding box center [755, 49] width 1029 height 33
click at [935, 63] on button "Messages" at bounding box center [948, 50] width 82 height 28
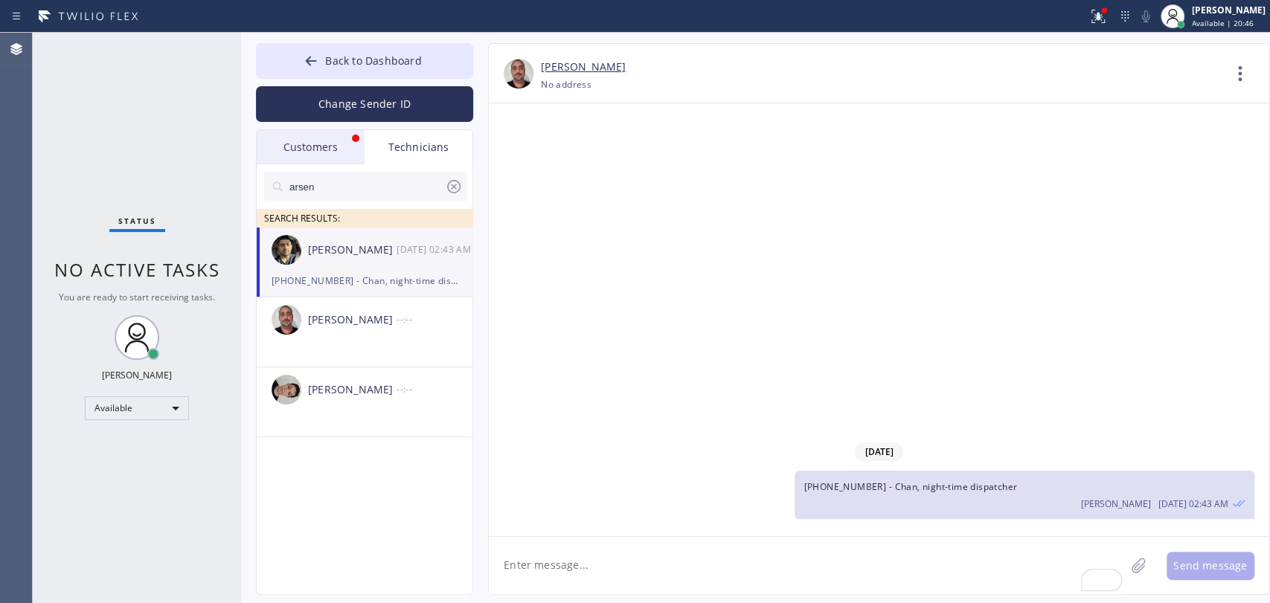
click at [326, 151] on div "Customers" at bounding box center [311, 147] width 108 height 34
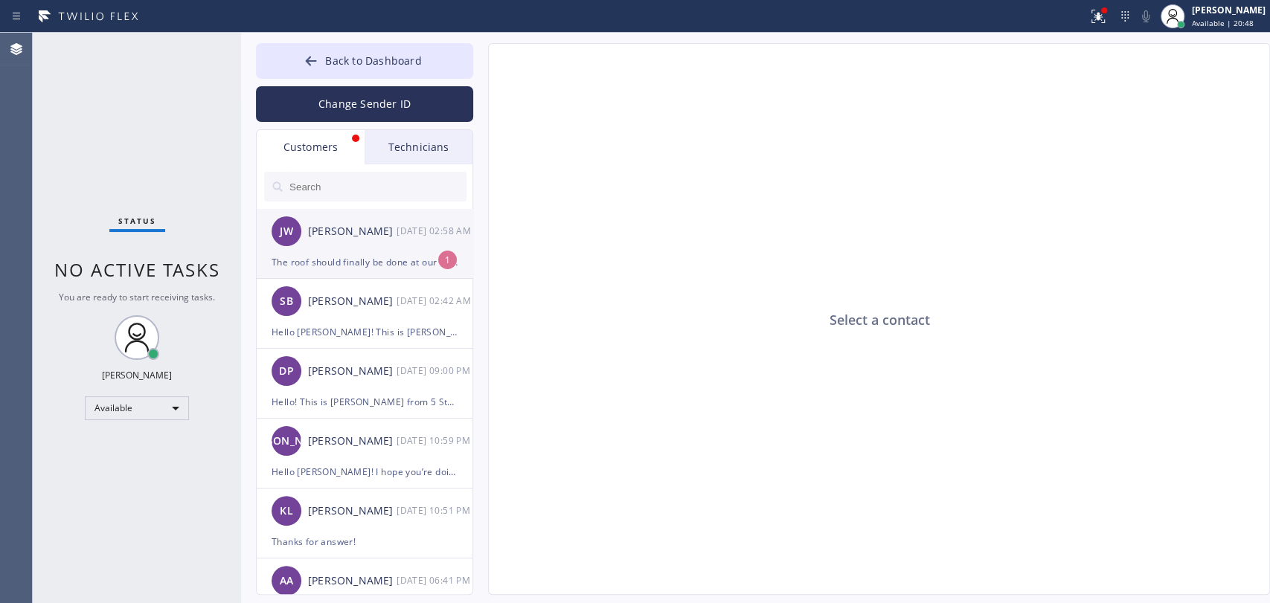
click at [321, 251] on div "[PERSON_NAME] [PERSON_NAME] [DATE] 02:58 AM" at bounding box center [365, 231] width 217 height 45
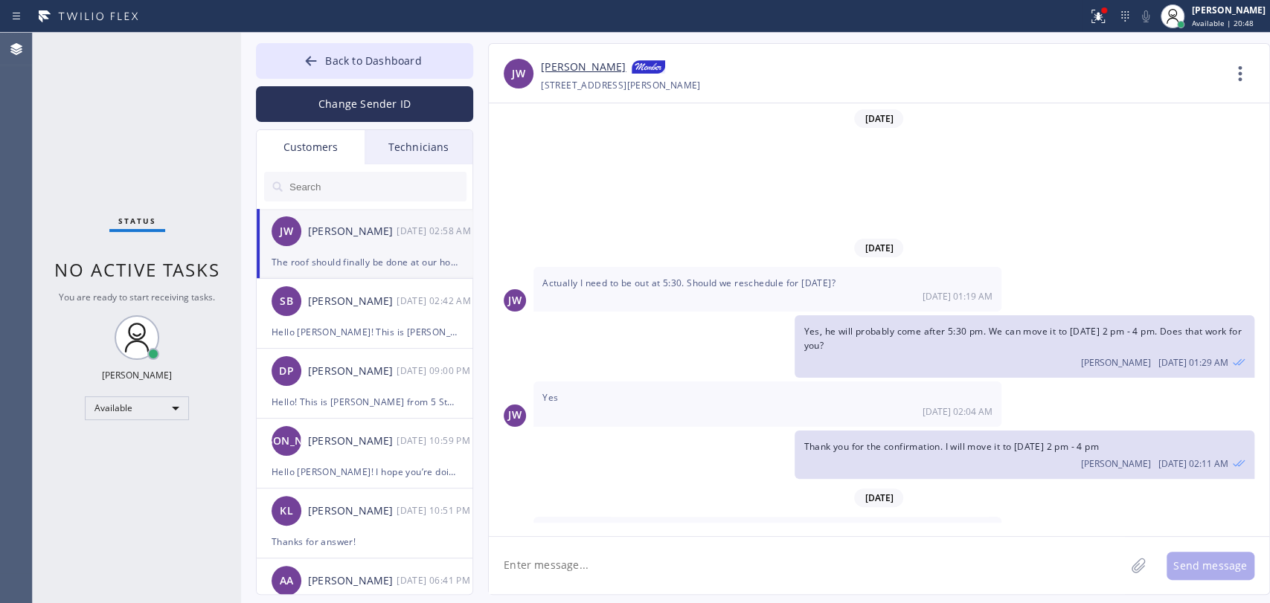
scroll to position [155, 0]
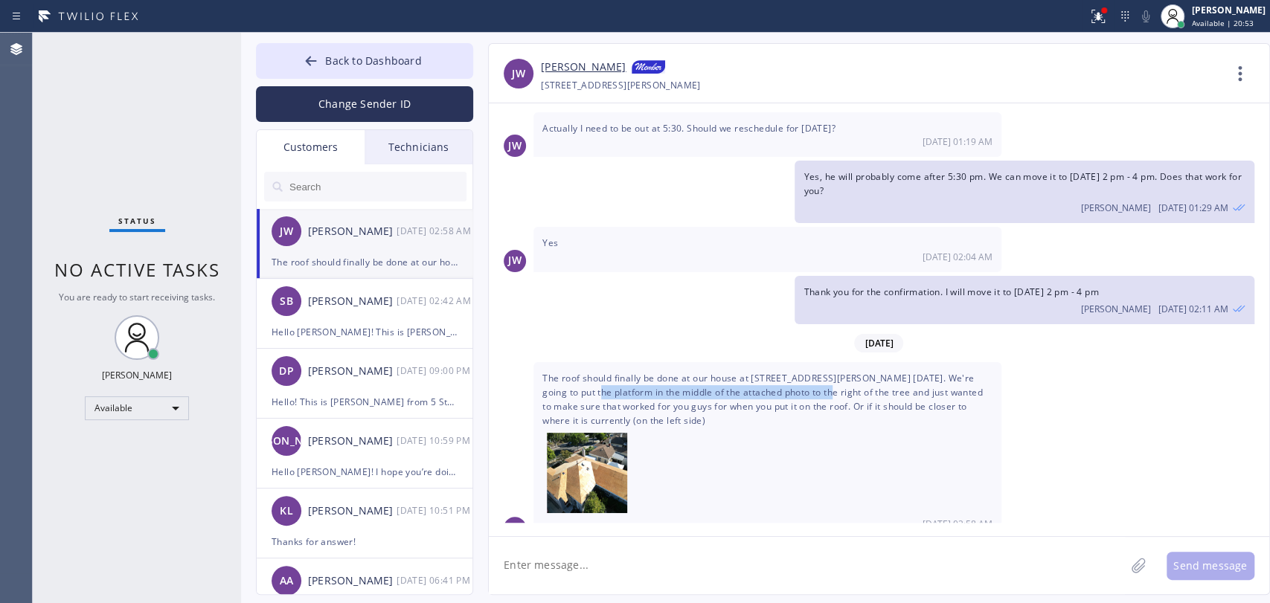
drag, startPoint x: 571, startPoint y: 369, endPoint x: 805, endPoint y: 370, distance: 233.5
click at [805, 372] on span "The roof should finally be done at our house at [STREET_ADDRESS][PERSON_NAME] […" at bounding box center [767, 445] width 450 height 146
click at [596, 461] on img at bounding box center [591, 473] width 89 height 80
click at [575, 74] on link "[PERSON_NAME]" at bounding box center [583, 68] width 85 height 18
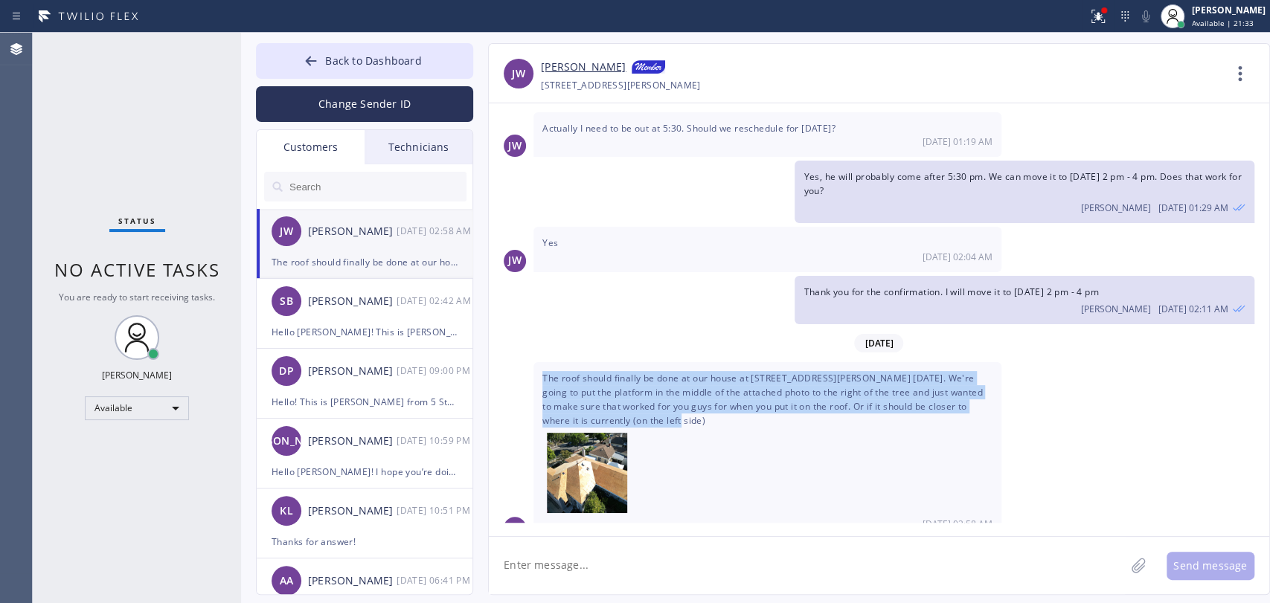
drag, startPoint x: 666, startPoint y: 406, endPoint x: 530, endPoint y: 358, distance: 144.2
click at [530, 362] on div "JW The roof should finally be done at our house at [STREET_ADDRESS][PERSON_NAME…" at bounding box center [879, 450] width 780 height 177
copy div "The roof should finally be done at our house at [STREET_ADDRESS][PERSON_NAME] […"
click at [731, 365] on div "The roof should finally be done at our house at [STREET_ADDRESS][PERSON_NAME] […" at bounding box center [767, 450] width 468 height 177
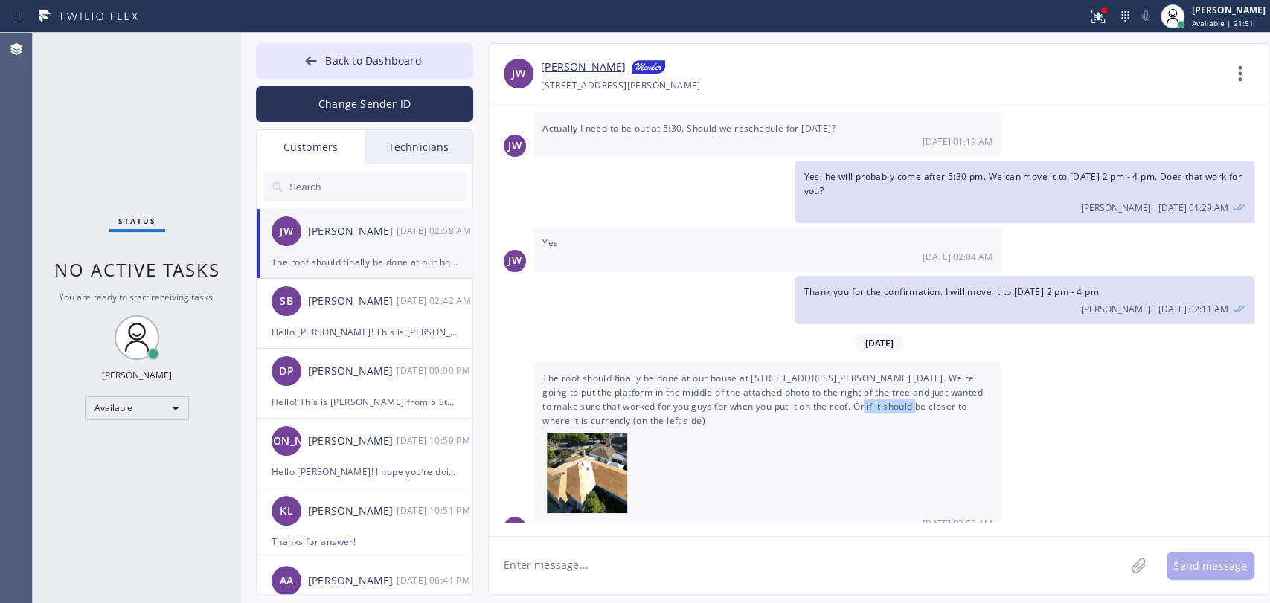
drag, startPoint x: 852, startPoint y: 380, endPoint x: 910, endPoint y: 381, distance: 58.8
click at [909, 381] on span "The roof should finally be done at our house at [STREET_ADDRESS][PERSON_NAME] […" at bounding box center [767, 445] width 450 height 146
click at [910, 381] on span "The roof should finally be done at our house at [STREET_ADDRESS][PERSON_NAME] […" at bounding box center [767, 445] width 450 height 146
drag, startPoint x: 606, startPoint y: 384, endPoint x: 801, endPoint y: 383, distance: 194.9
click at [801, 383] on span "The roof should finally be done at our house at [STREET_ADDRESS][PERSON_NAME] […" at bounding box center [767, 445] width 450 height 146
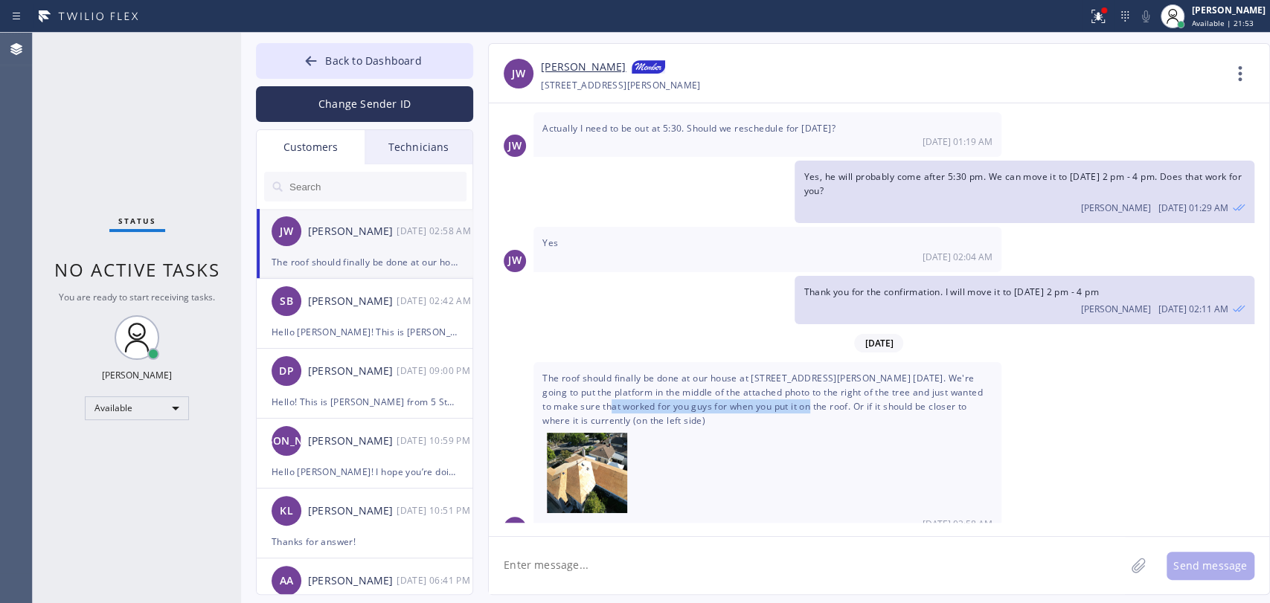
click at [801, 383] on span "The roof should finally be done at our house at [STREET_ADDRESS][PERSON_NAME] […" at bounding box center [767, 445] width 450 height 146
click at [595, 449] on img at bounding box center [591, 473] width 89 height 80
click at [635, 375] on span "The roof should finally be done at our house at [STREET_ADDRESS][PERSON_NAME] […" at bounding box center [767, 445] width 450 height 146
drag, startPoint x: 542, startPoint y: 582, endPoint x: 536, endPoint y: 575, distance: 9.0
click at [542, 582] on textarea at bounding box center [807, 565] width 636 height 57
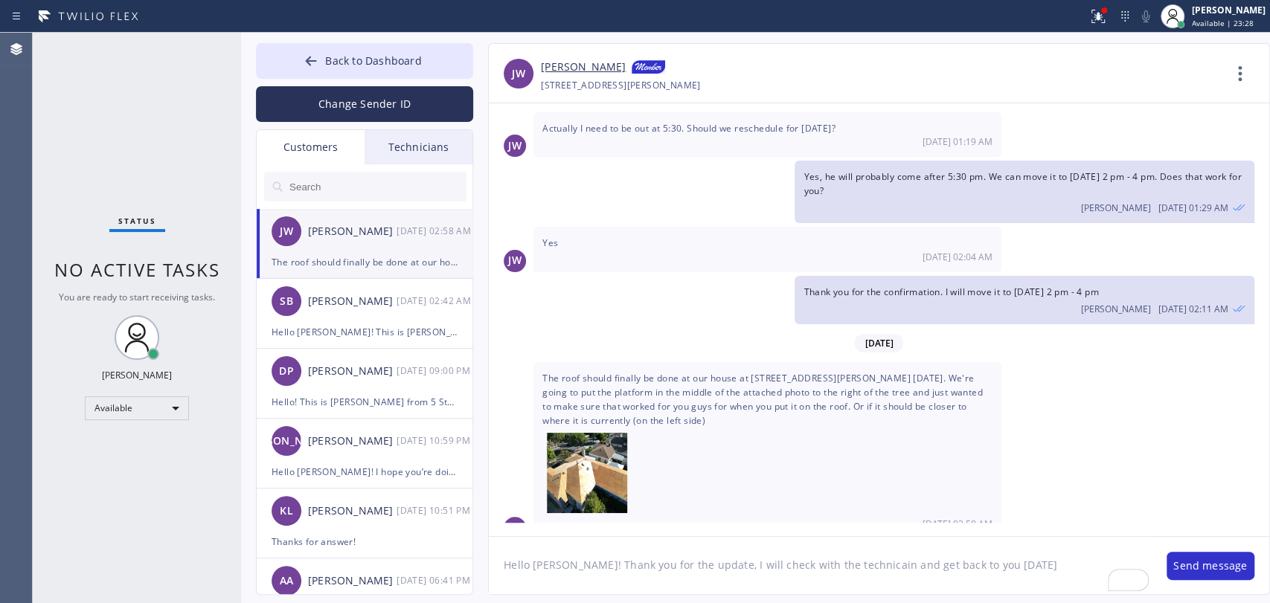
click at [924, 572] on textarea "Hello [PERSON_NAME]! Thank you for the update, I will check with the technicain…" at bounding box center [820, 565] width 663 height 57
click at [1075, 580] on textarea "Hello [PERSON_NAME]! Thank you for the update, I will check with the technicain…" at bounding box center [820, 565] width 663 height 57
type textarea "Hello [PERSON_NAME]! Thank you for the update, I will check with the technicain…"
click at [1202, 564] on button "Send message" at bounding box center [1210, 566] width 88 height 28
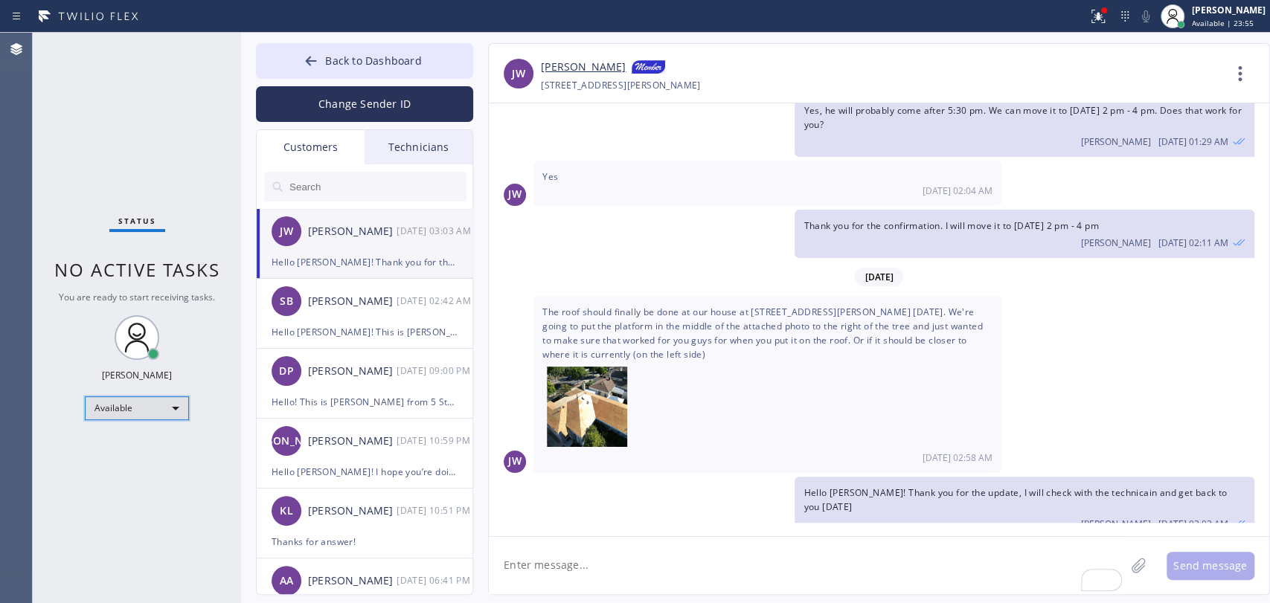
click at [110, 406] on div "Available" at bounding box center [137, 408] width 104 height 24
click at [164, 425] on li "Offline" at bounding box center [136, 428] width 101 height 18
click at [374, 63] on span "Back to Dashboard" at bounding box center [373, 61] width 96 height 14
